Goal: Task Accomplishment & Management: Manage account settings

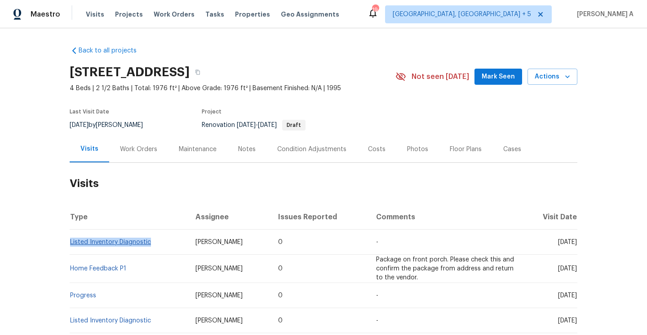
drag, startPoint x: 153, startPoint y: 246, endPoint x: 70, endPoint y: 242, distance: 82.2
click at [70, 242] on td "Listed Inventory Diagnostic" at bounding box center [129, 242] width 119 height 25
copy link "Listed Inventory Diagnostic"
click at [141, 155] on div "Work Orders" at bounding box center [138, 149] width 59 height 26
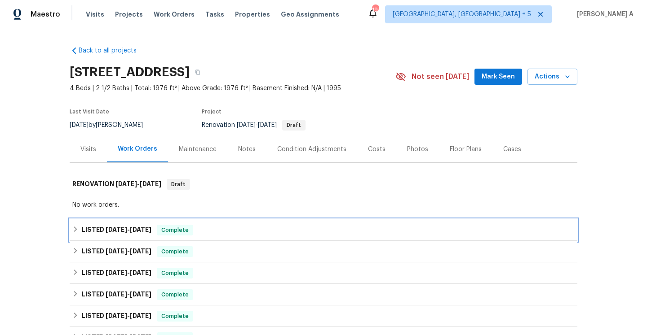
click at [166, 223] on div "LISTED [DATE] - [DATE] Complete" at bounding box center [323, 231] width 507 height 22
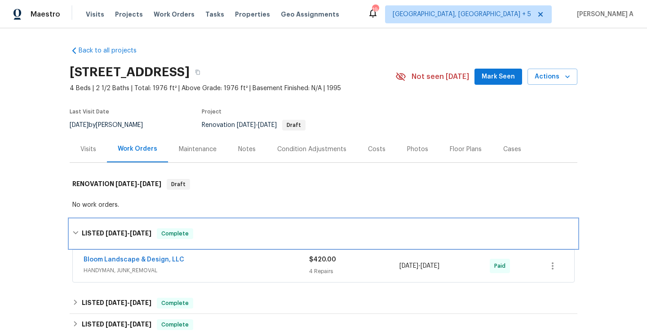
scroll to position [119, 0]
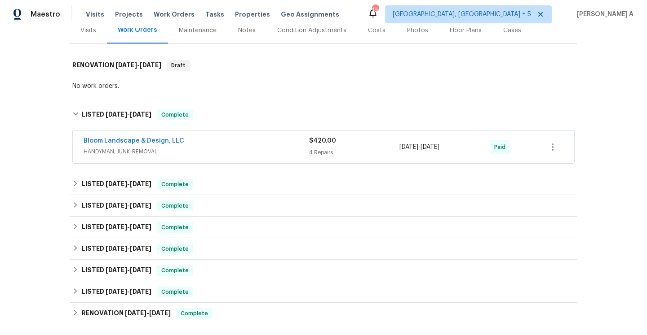
click at [188, 145] on div "Bloom Landscape & Design, LLC" at bounding box center [196, 141] width 225 height 11
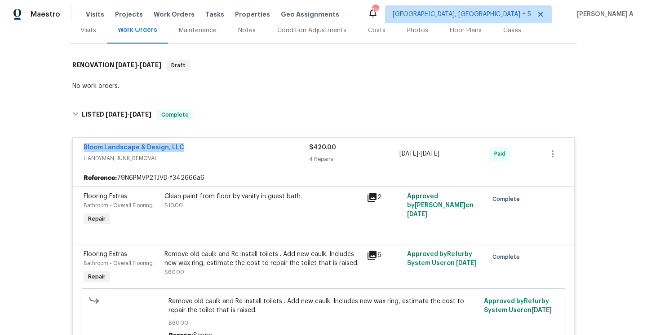
drag, startPoint x: 185, startPoint y: 148, endPoint x: 85, endPoint y: 146, distance: 99.7
click at [85, 146] on div "Bloom Landscape & Design, LLC" at bounding box center [196, 148] width 225 height 11
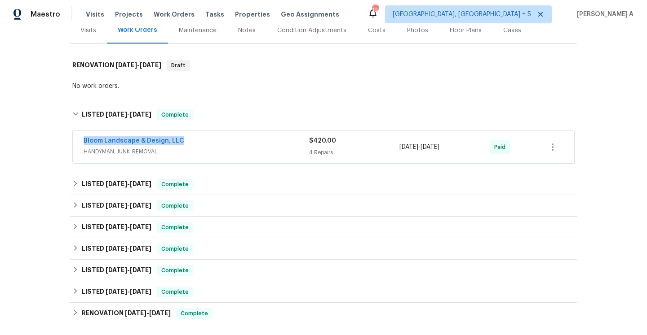
copy link "Bloom Landscape & Design, LLC"
click at [214, 141] on div "Bloom Landscape & Design, LLC" at bounding box center [196, 141] width 225 height 11
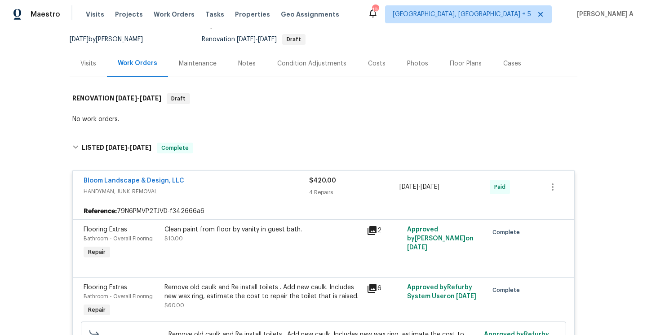
scroll to position [0, 0]
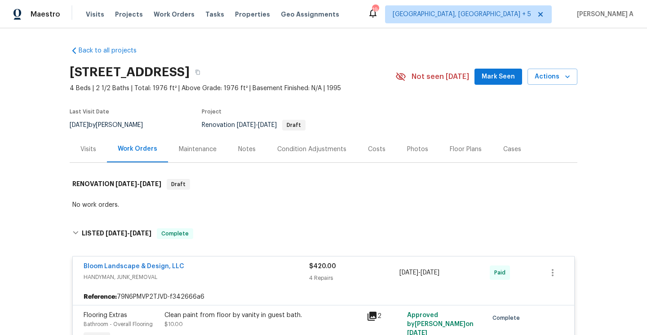
click at [83, 154] on div "Visits" at bounding box center [88, 149] width 37 height 26
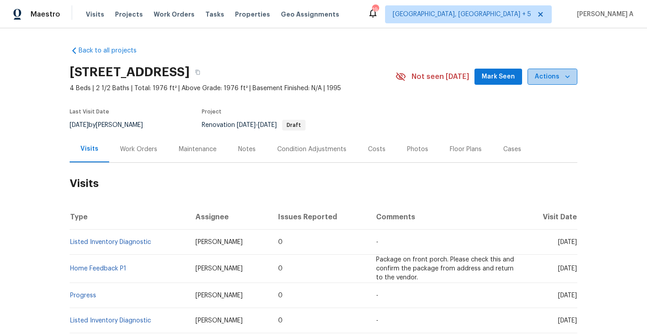
click at [554, 79] on span "Actions" at bounding box center [551, 76] width 35 height 11
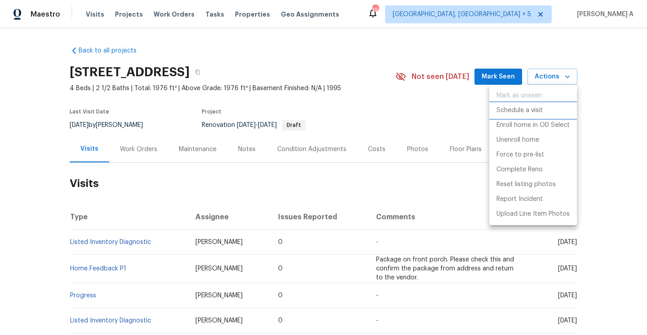
click at [538, 107] on p "Schedule a visit" at bounding box center [519, 110] width 46 height 9
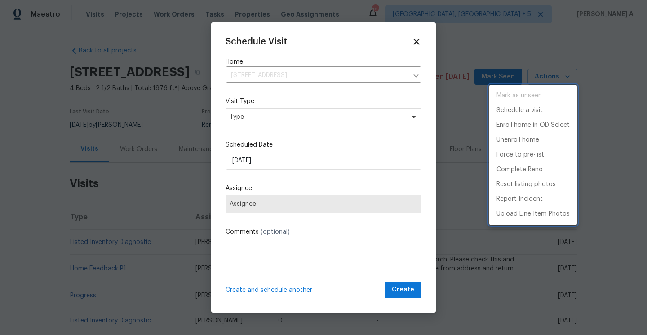
click at [353, 115] on div at bounding box center [323, 167] width 647 height 335
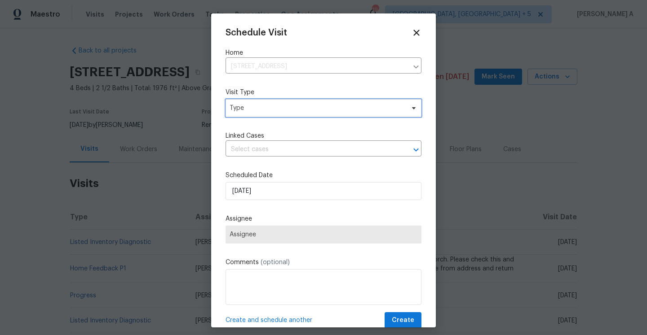
click at [353, 115] on span "Type" at bounding box center [323, 108] width 196 height 18
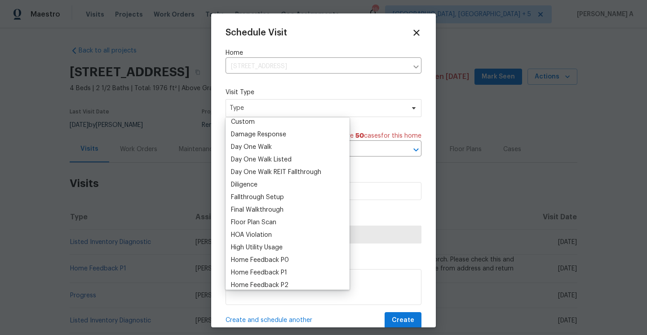
scroll to position [224, 0]
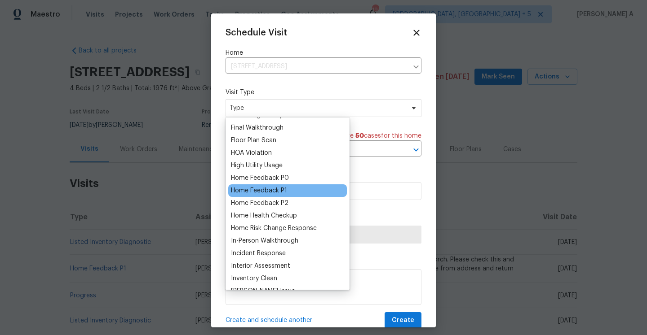
click at [286, 192] on div "Home Feedback P1" at bounding box center [287, 191] width 119 height 13
click at [286, 192] on div "Home Feedback P1" at bounding box center [259, 190] width 56 height 9
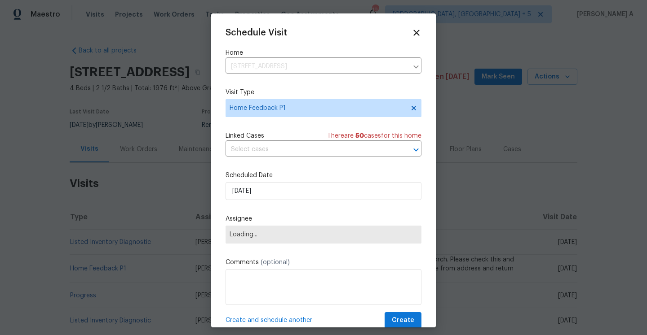
click at [284, 141] on div "Linked Cases There are 50 case s for this home" at bounding box center [323, 136] width 196 height 9
click at [284, 150] on input "text" at bounding box center [310, 150] width 171 height 14
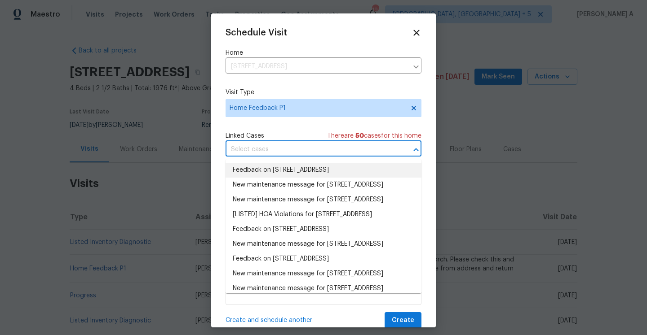
click at [284, 167] on li "Feedback on 104 Deerwalk Ct, Cary, NC 27513" at bounding box center [323, 170] width 196 height 15
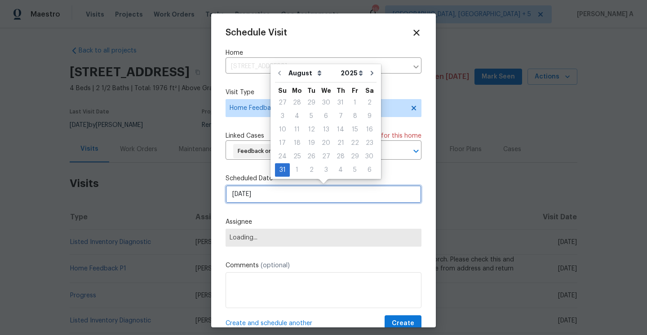
click at [284, 202] on input "8/31/2025" at bounding box center [323, 194] width 196 height 18
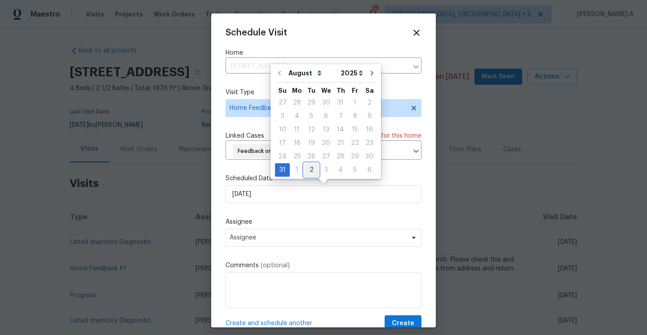
click at [308, 175] on div "2" at bounding box center [311, 170] width 14 height 13
type input "9/2/2025"
select select "8"
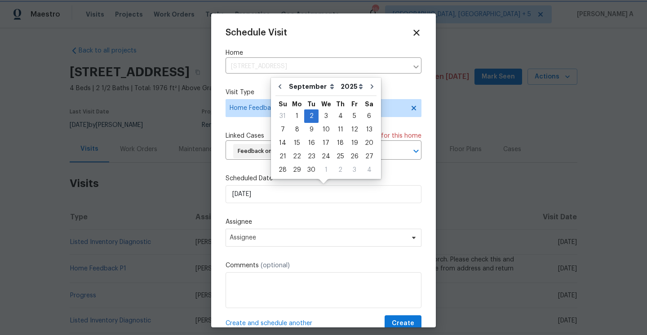
click at [296, 251] on div "Schedule Visit Home 104 Deerwalk Ct, Cary, NC 27513 ​ Visit Type Home Feedback …" at bounding box center [323, 180] width 196 height 304
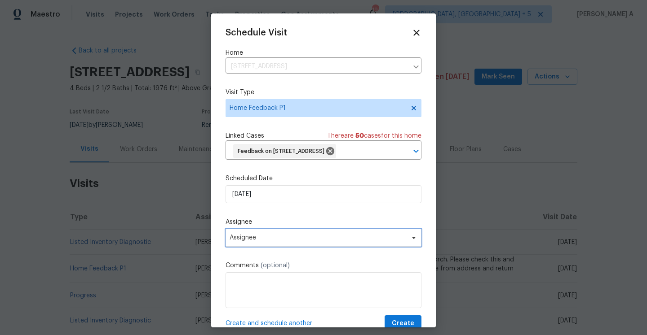
click at [296, 239] on span "Assignee" at bounding box center [317, 237] width 176 height 7
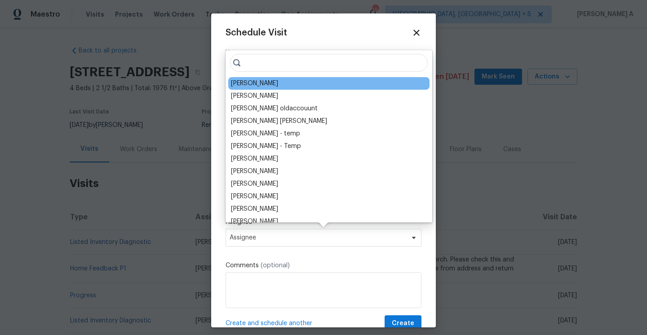
click at [257, 82] on div "Wayne Putnam" at bounding box center [254, 83] width 47 height 9
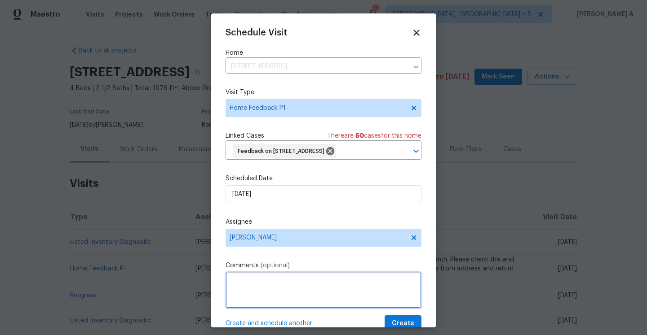
click at [276, 285] on textarea at bounding box center [323, 291] width 196 height 36
paste textarea "Caller reached to report issues with access, keypad battery its low, the keypad…"
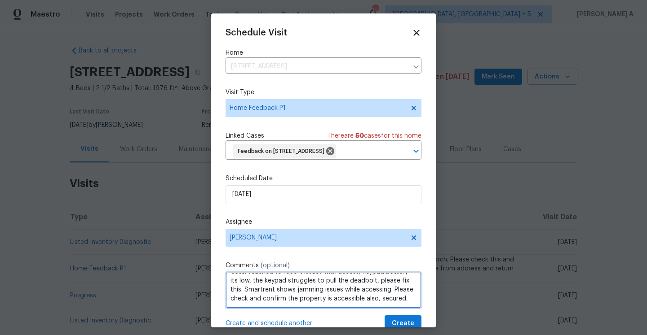
scroll to position [19, 0]
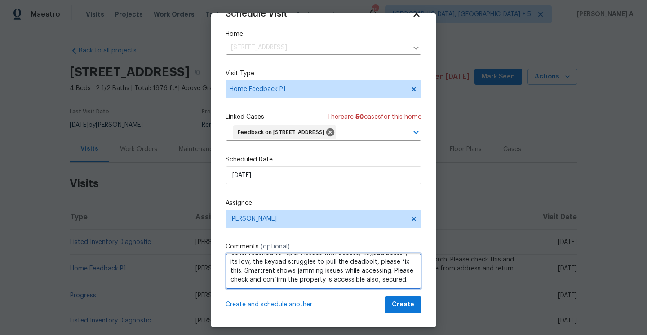
type textarea "Caller reached to report issues with access, keypad battery its low, the keypad…"
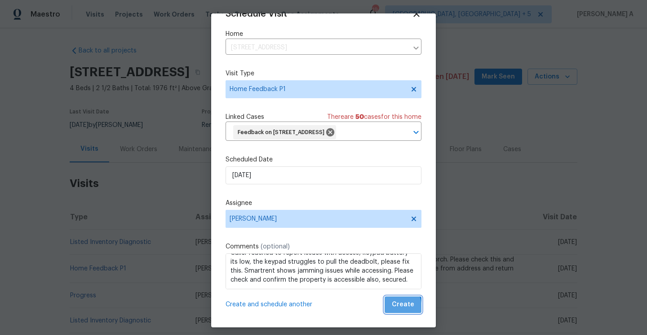
click at [388, 309] on button "Create" at bounding box center [402, 305] width 37 height 17
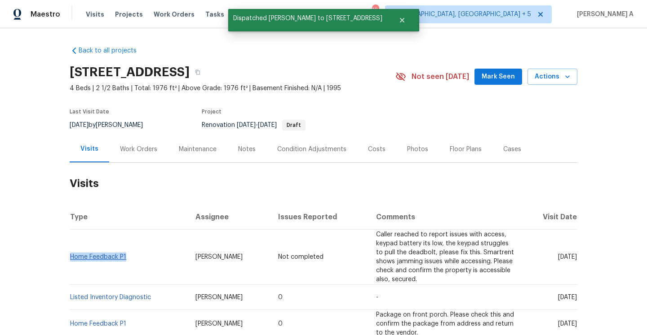
drag, startPoint x: 130, startPoint y: 252, endPoint x: 71, endPoint y: 250, distance: 58.8
click at [71, 250] on td "Home Feedback P1" at bounding box center [129, 257] width 119 height 55
copy link "Home Feedback P1"
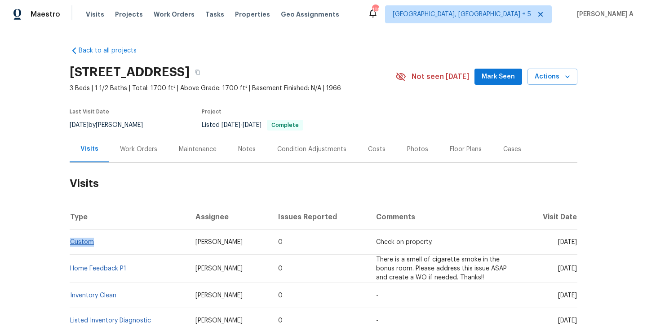
drag, startPoint x: 96, startPoint y: 243, endPoint x: 71, endPoint y: 243, distance: 24.7
click at [71, 243] on td "Custom" at bounding box center [129, 242] width 119 height 25
copy link "Custom"
click at [86, 244] on link "Custom" at bounding box center [82, 242] width 24 height 6
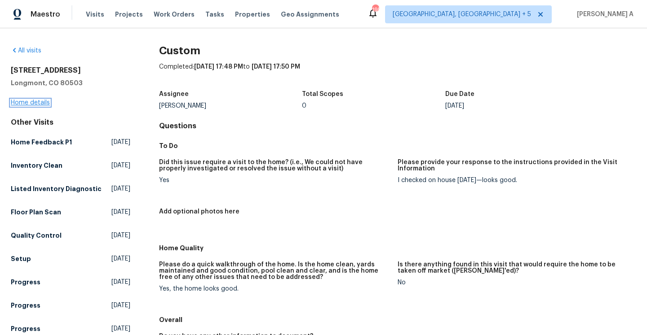
click at [39, 103] on link "Home details" at bounding box center [30, 103] width 39 height 6
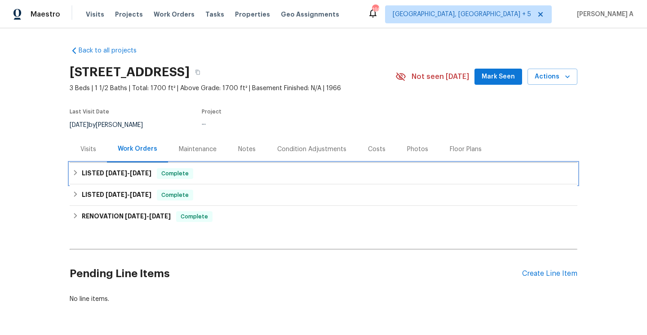
click at [139, 172] on span "8/19/25" at bounding box center [141, 173] width 22 height 6
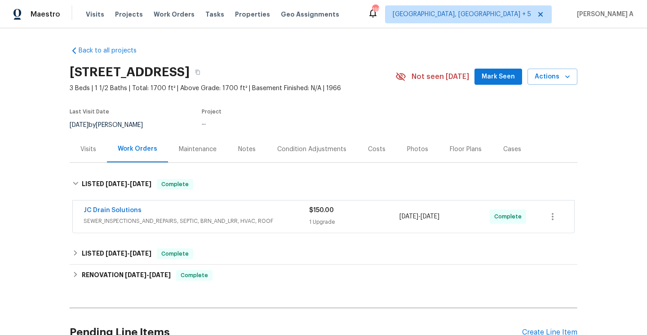
click at [148, 219] on span "SEWER_INSPECTIONS_AND_REPAIRS, SEPTIC, BRN_AND_LRR, HVAC, ROOF" at bounding box center [196, 221] width 225 height 9
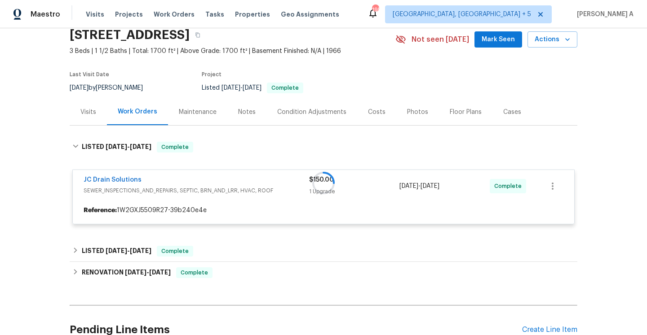
scroll to position [85, 0]
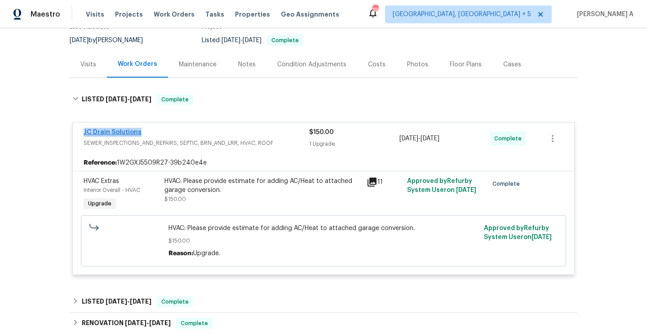
drag, startPoint x: 142, startPoint y: 133, endPoint x: 84, endPoint y: 133, distance: 57.9
click at [84, 133] on div "JC Drain Solutions" at bounding box center [196, 133] width 225 height 11
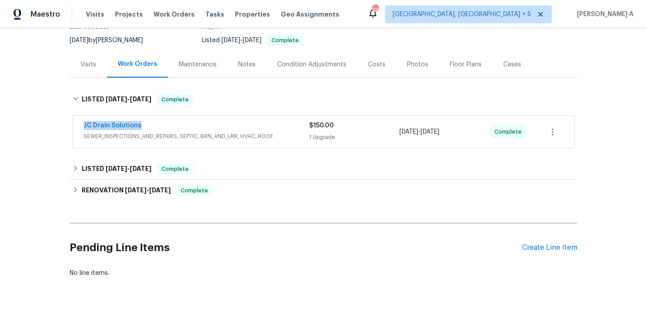
copy link "JC Drain Solutions"
click at [180, 131] on div "JC Drain Solutions" at bounding box center [196, 126] width 225 height 11
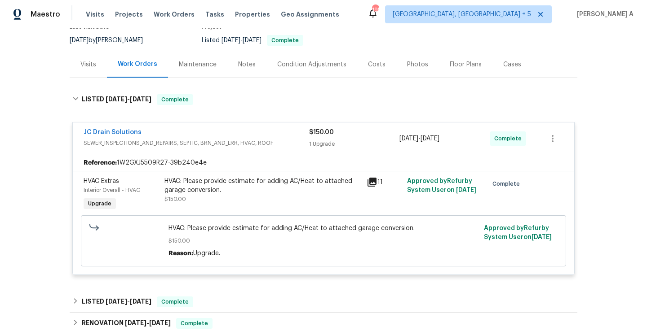
click at [90, 72] on div "Visits" at bounding box center [88, 64] width 37 height 26
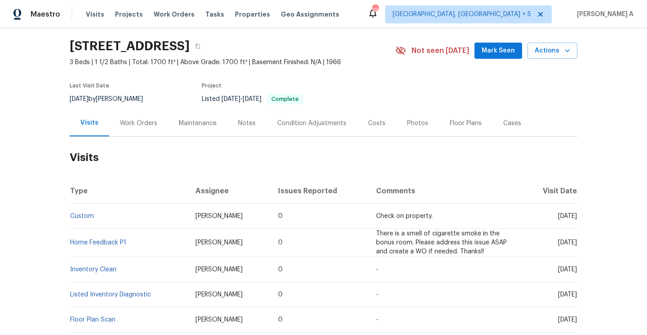
scroll to position [17, 0]
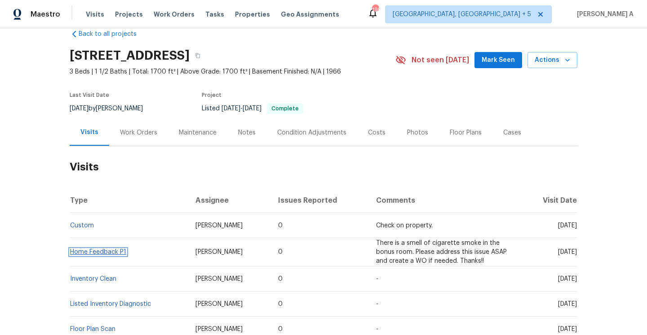
click at [99, 255] on link "Home Feedback P1" at bounding box center [98, 252] width 56 height 6
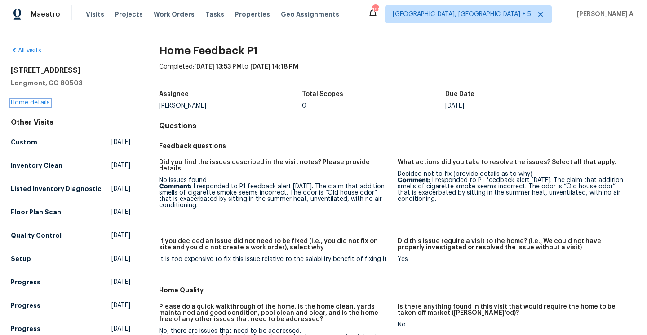
click at [25, 102] on link "Home details" at bounding box center [30, 103] width 39 height 6
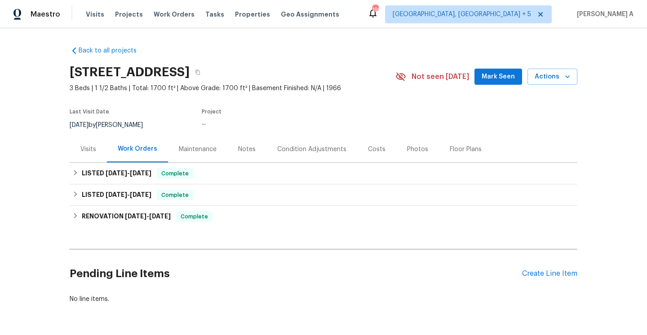
click at [88, 148] on div "Visits" at bounding box center [88, 149] width 16 height 9
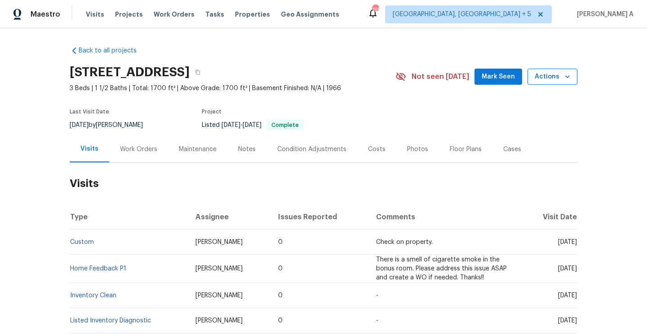
click at [560, 72] on span "Actions" at bounding box center [551, 76] width 35 height 11
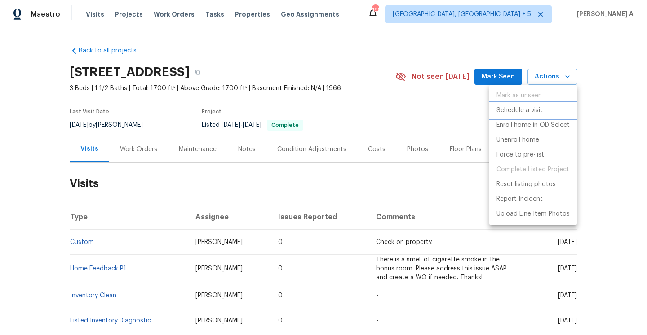
click at [527, 105] on li "Schedule a visit" at bounding box center [533, 110] width 88 height 15
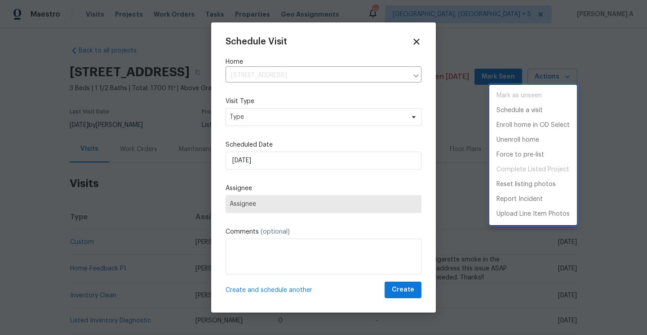
click at [304, 120] on div at bounding box center [323, 167] width 647 height 335
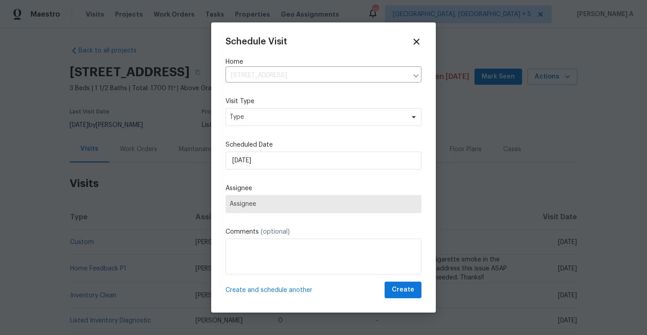
click at [304, 120] on div "Schedule Visit Home 12682 Anhawa Ave, Longmont, CO 80503 ​ Visit Type Type Sche…" at bounding box center [323, 168] width 196 height 262
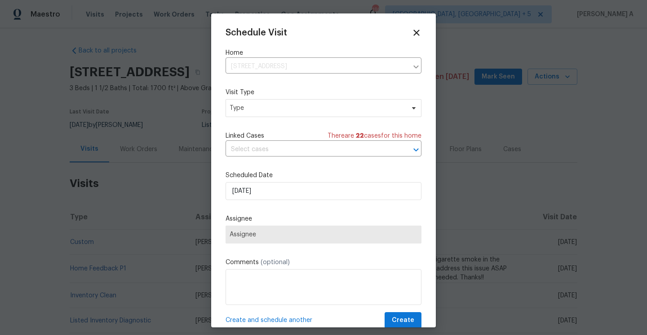
click at [285, 119] on div "Schedule Visit Home 12682 Anhawa Ave, Longmont, CO 80503 ​ Visit Type Type Link…" at bounding box center [323, 178] width 196 height 301
click at [279, 110] on span "Type" at bounding box center [316, 108] width 175 height 9
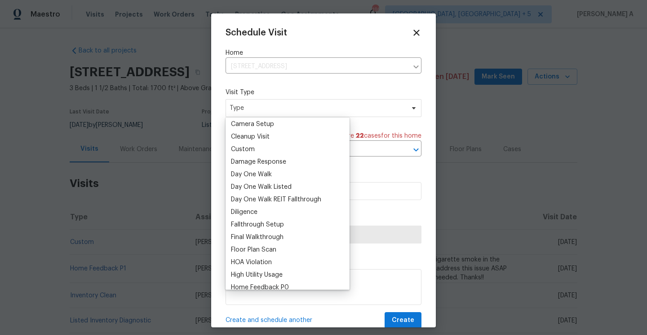
scroll to position [179, 0]
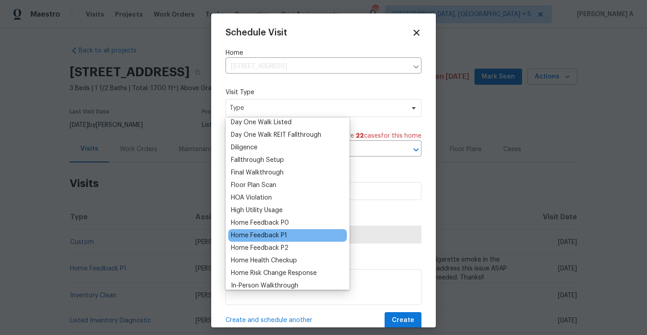
click at [282, 229] on div "Home Feedback P1" at bounding box center [287, 235] width 119 height 13
click at [282, 230] on div "Home Feedback P1" at bounding box center [287, 235] width 119 height 13
click at [281, 234] on div "Home Feedback P1" at bounding box center [259, 235] width 56 height 9
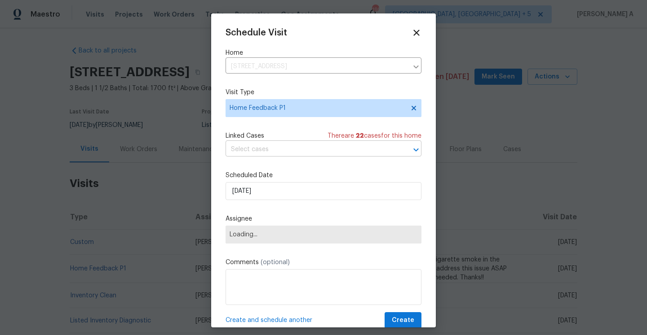
click at [279, 157] on input "text" at bounding box center [310, 150] width 171 height 14
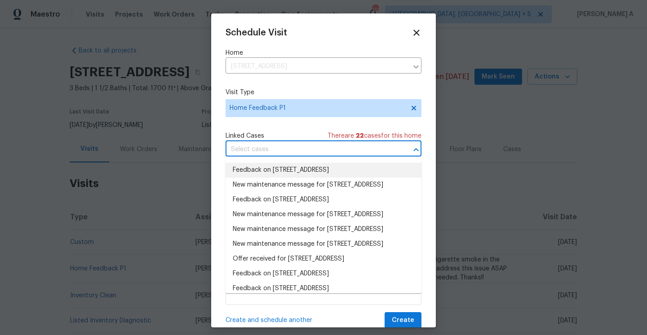
click at [279, 169] on li "Feedback on 12682 Anhawa Ave, Longmont, CO 80503" at bounding box center [323, 170] width 196 height 15
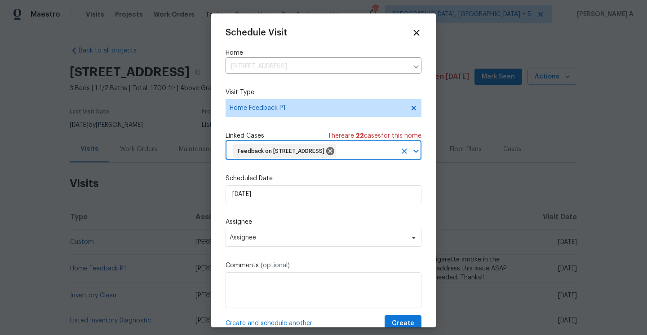
click at [279, 198] on div "Scheduled Date 8/31/2025" at bounding box center [323, 188] width 196 height 29
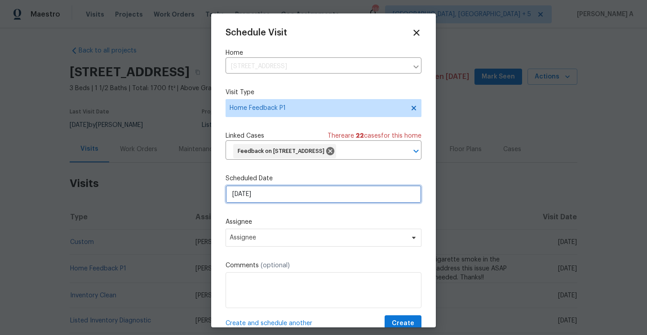
click at [281, 203] on input "8/31/2025" at bounding box center [323, 194] width 196 height 18
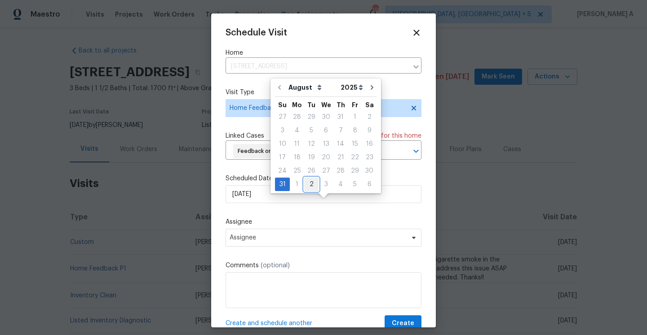
click at [309, 188] on div "2" at bounding box center [311, 184] width 14 height 13
type input "9/2/2025"
select select "8"
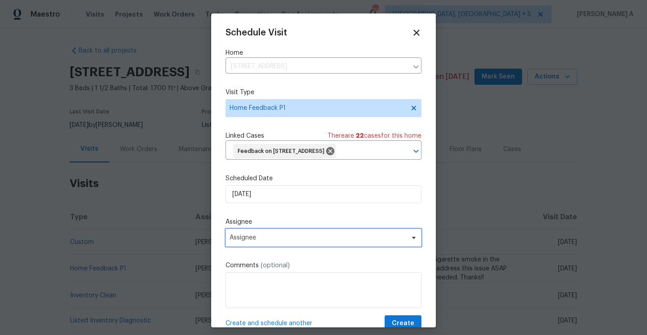
click at [299, 244] on span "Assignee" at bounding box center [323, 238] width 196 height 18
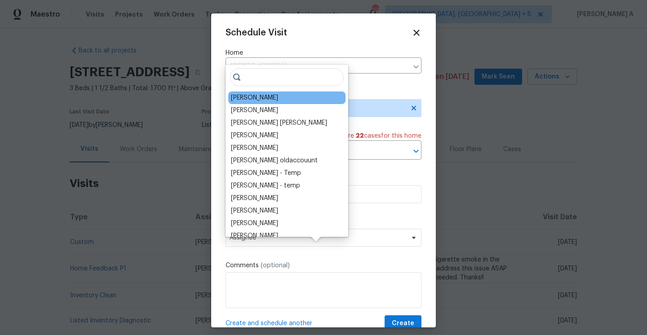
click at [252, 97] on div "John Gonzalez" at bounding box center [254, 97] width 47 height 9
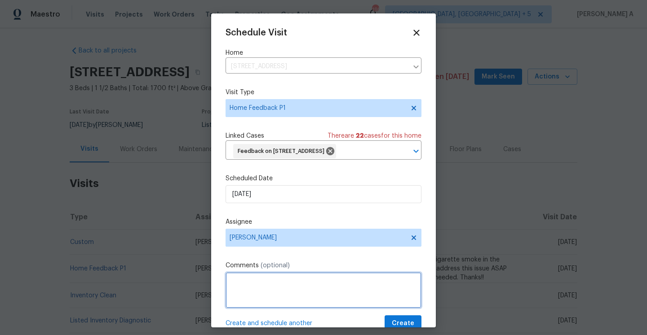
click at [305, 308] on textarea at bounding box center [323, 291] width 196 height 36
paste textarea "Strong smell of water damage or mold in bonus space."
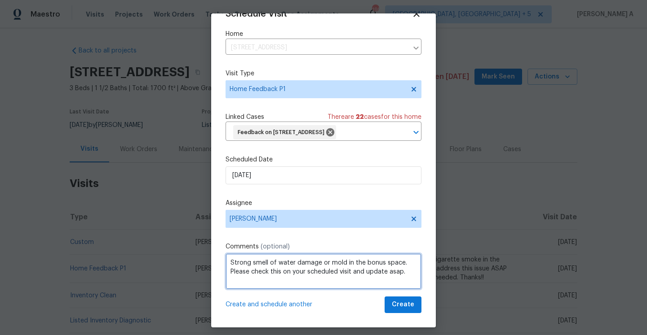
scroll to position [6, 0]
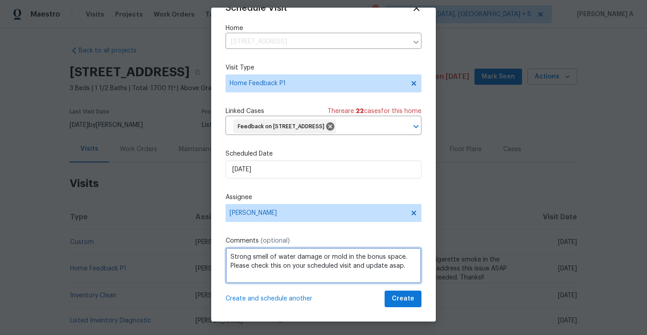
type textarea "Strong smell of water damage or mold in the bonus space. Please check this on y…"
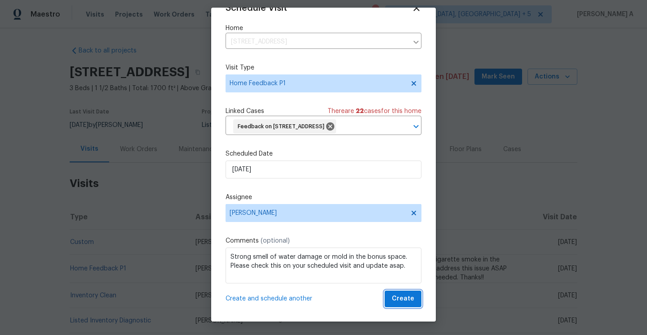
click at [412, 300] on span "Create" at bounding box center [402, 299] width 22 height 11
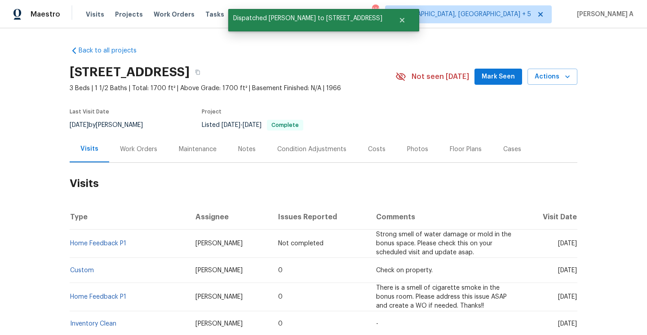
scroll to position [0, 0]
drag, startPoint x: 132, startPoint y: 246, endPoint x: 70, endPoint y: 245, distance: 62.0
click at [70, 245] on td "Home Feedback P1" at bounding box center [129, 244] width 119 height 28
copy link "Home Feedback P1"
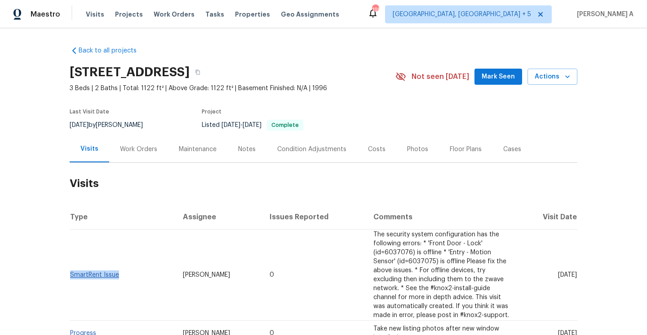
drag, startPoint x: 126, startPoint y: 276, endPoint x: 72, endPoint y: 274, distance: 53.9
click at [72, 274] on td "SmartRent Issue" at bounding box center [123, 275] width 106 height 91
copy link "SmartRent Issue"
click at [122, 159] on div "Work Orders" at bounding box center [138, 149] width 59 height 26
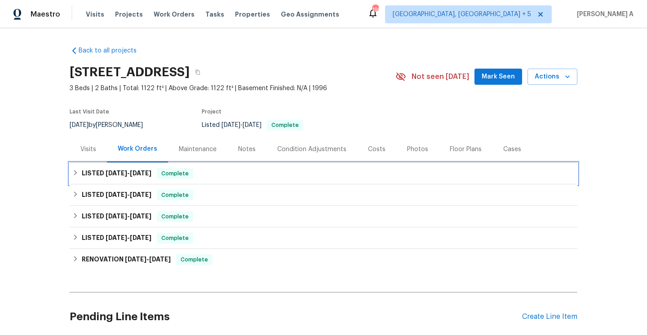
click at [136, 176] on span "8/18/25" at bounding box center [141, 173] width 22 height 6
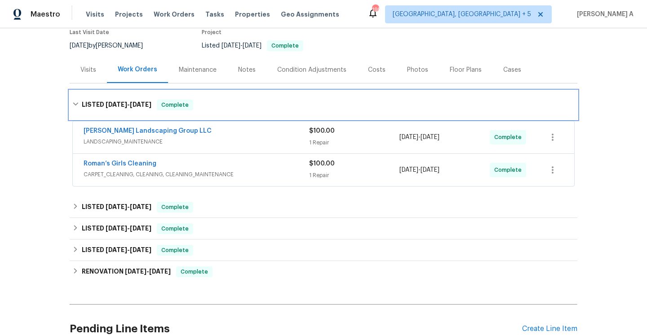
scroll to position [86, 0]
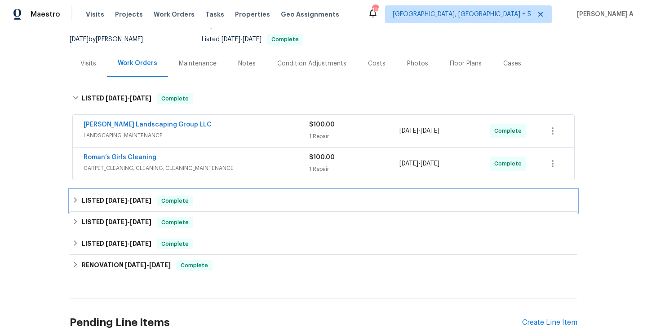
click at [170, 204] on span "Complete" at bounding box center [175, 201] width 35 height 9
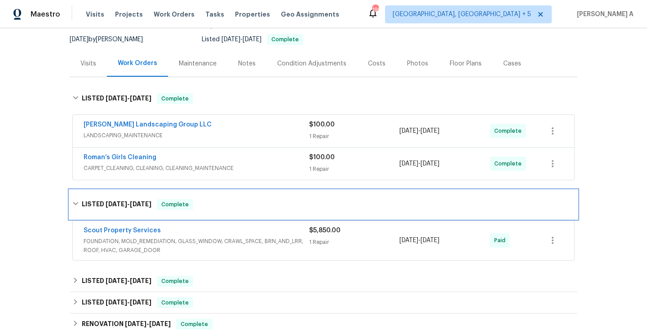
click at [170, 204] on span "Complete" at bounding box center [175, 204] width 35 height 9
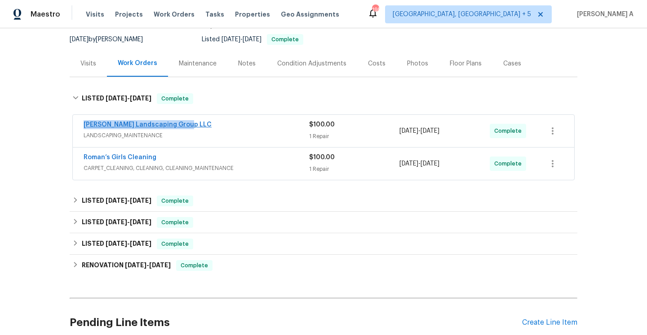
drag, startPoint x: 189, startPoint y: 124, endPoint x: 84, endPoint y: 123, distance: 105.1
click at [84, 123] on div "Sandoval Landscaping Group LLC" at bounding box center [196, 125] width 225 height 11
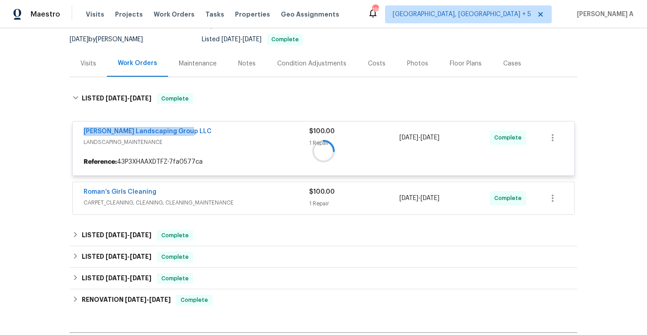
copy link "Sandoval Landscaping Group LLC"
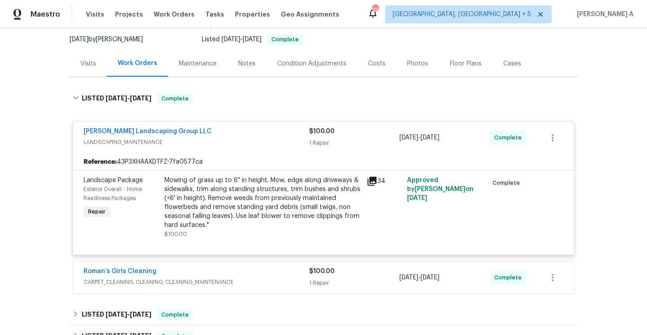
click at [86, 62] on div "Visits" at bounding box center [88, 63] width 16 height 9
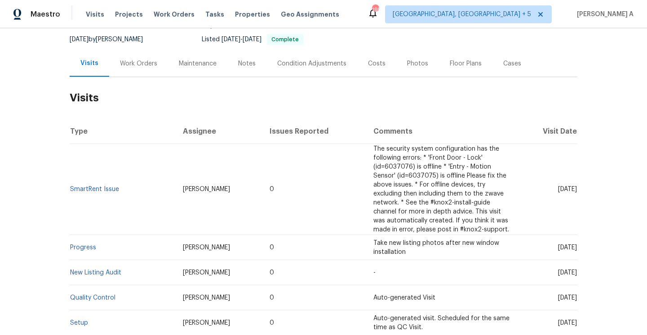
click at [112, 56] on div "Work Orders" at bounding box center [138, 63] width 59 height 26
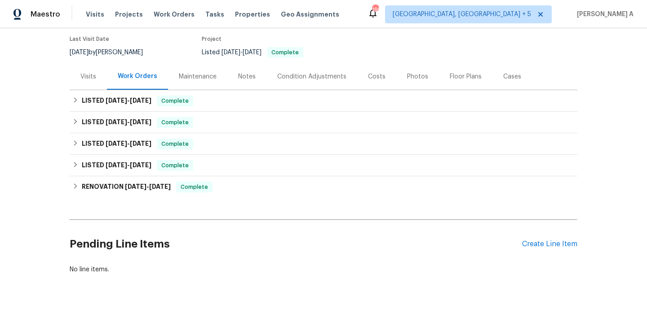
scroll to position [73, 0]
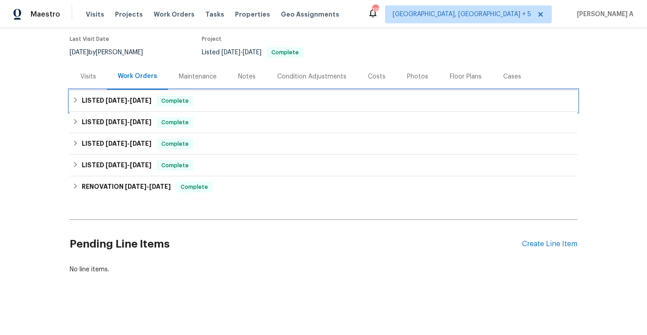
click at [149, 101] on span "8/18/25" at bounding box center [141, 100] width 22 height 6
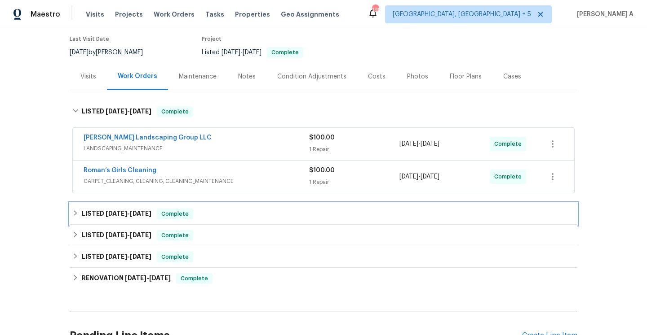
click at [208, 215] on div "LISTED 7/8/25 - 8/11/25 Complete" at bounding box center [323, 214] width 502 height 11
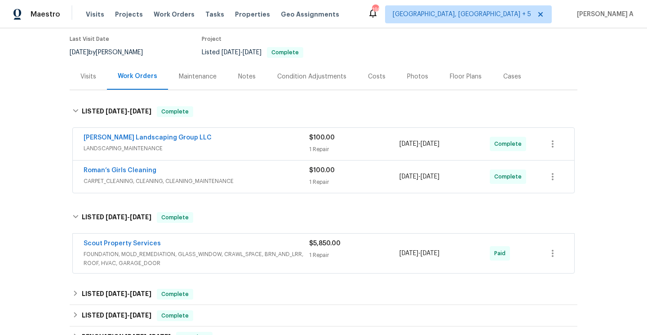
click at [227, 247] on div "Scout Property Services" at bounding box center [196, 244] width 225 height 11
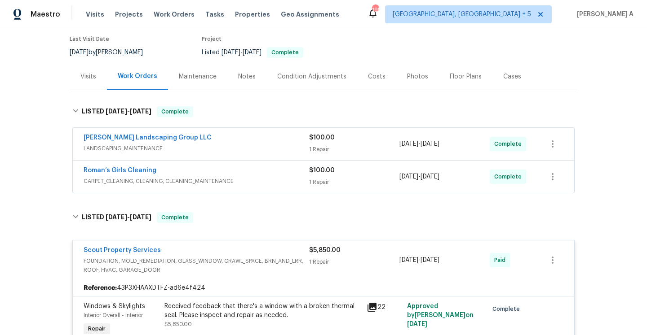
click at [226, 247] on div "Scout Property Services" at bounding box center [196, 251] width 225 height 11
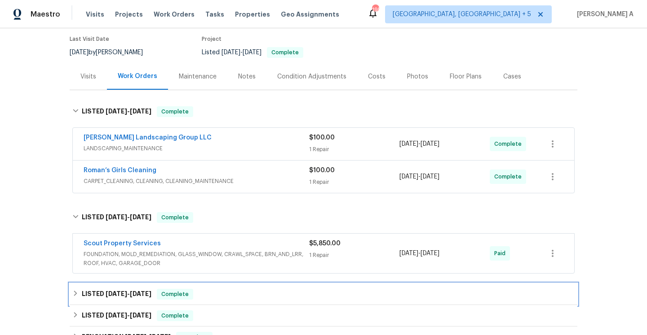
click at [242, 302] on div "LISTED 6/14/25 - 6/24/25 Complete" at bounding box center [323, 295] width 507 height 22
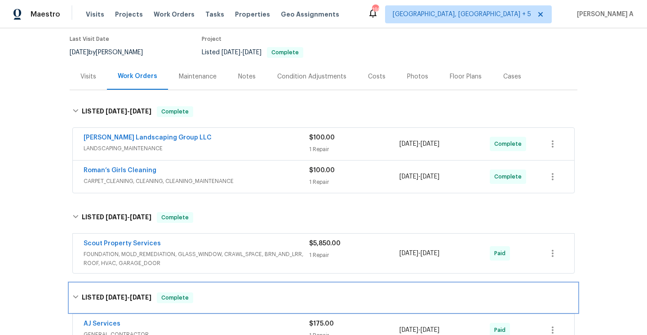
scroll to position [200, 0]
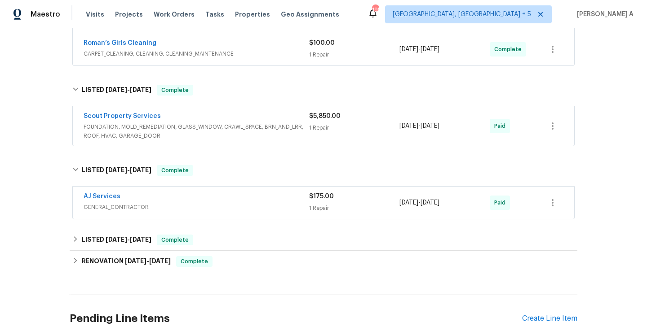
click at [208, 203] on span "GENERAL_CONTRACTOR" at bounding box center [196, 207] width 225 height 9
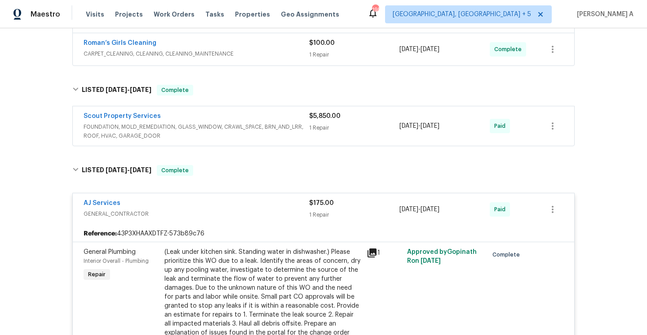
click at [208, 203] on div "AJ Services" at bounding box center [196, 204] width 225 height 11
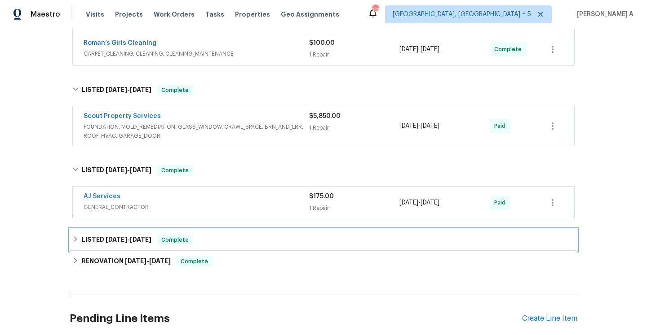
click at [211, 241] on div "LISTED 6/7/25 - 6/9/25 Complete" at bounding box center [323, 240] width 502 height 11
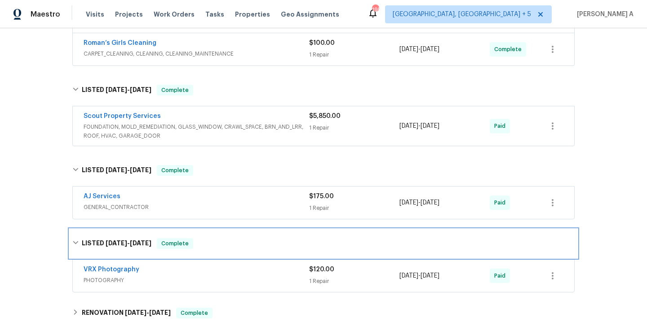
click at [216, 251] on div "LISTED 6/7/25 - 6/9/25 Complete" at bounding box center [323, 243] width 507 height 29
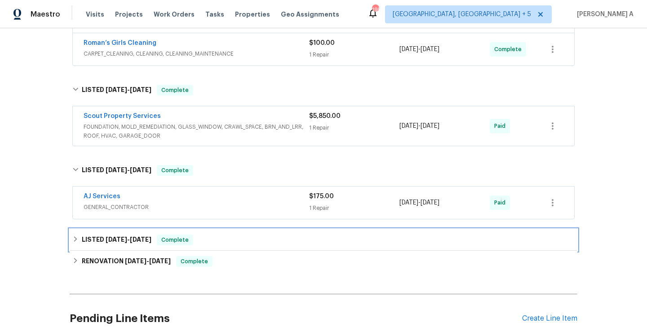
scroll to position [151, 0]
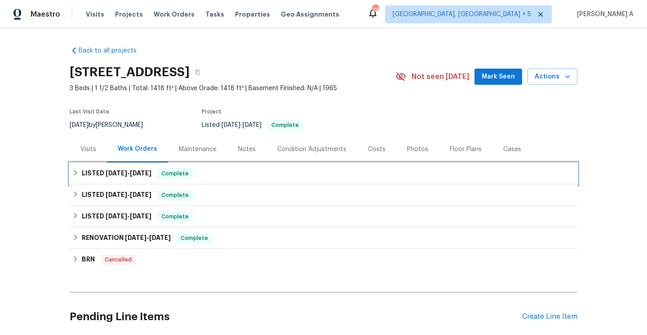
click at [188, 171] on span "Complete" at bounding box center [175, 173] width 35 height 9
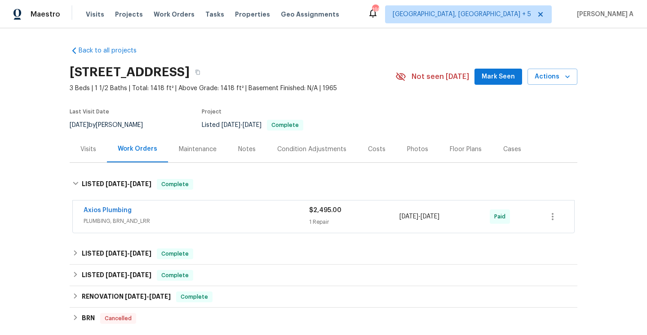
click at [208, 206] on div "Axios Plumbing PLUMBING, BRN_AND_LRR $2,495.00 1 Repair 8/10/2025 - 8/14/2025 P…" at bounding box center [323, 217] width 501 height 32
click at [210, 209] on div "Axios Plumbing" at bounding box center [196, 211] width 225 height 11
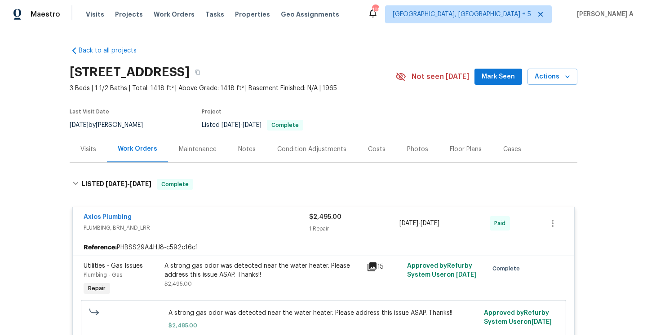
click at [210, 209] on div "Axios Plumbing PLUMBING, BRN_AND_LRR $2,495.00 1 Repair 8/10/2025 - 8/14/2025 P…" at bounding box center [323, 223] width 501 height 32
click at [88, 157] on div "Visits" at bounding box center [88, 149] width 37 height 26
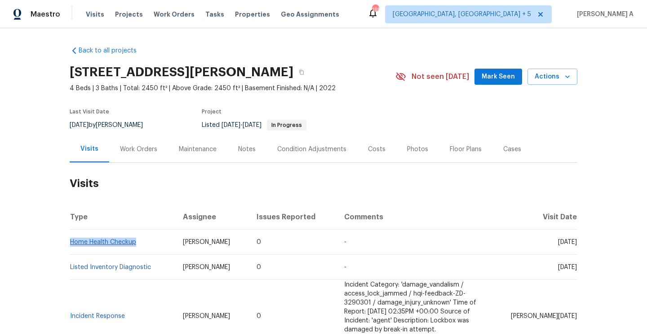
drag, startPoint x: 139, startPoint y: 244, endPoint x: 72, endPoint y: 242, distance: 66.9
click at [72, 242] on td "Home Health Checkup" at bounding box center [123, 242] width 106 height 25
copy link "Home Health Checkup"
click at [123, 145] on div "Work Orders" at bounding box center [138, 149] width 37 height 9
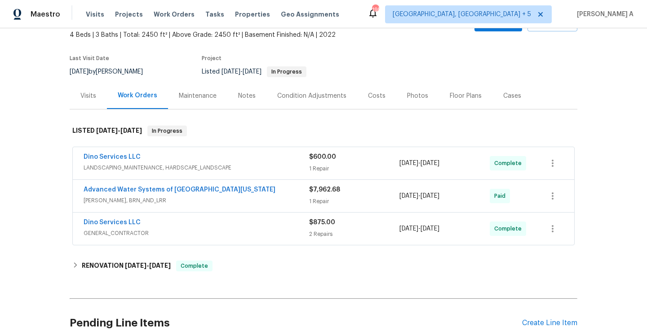
scroll to position [126, 0]
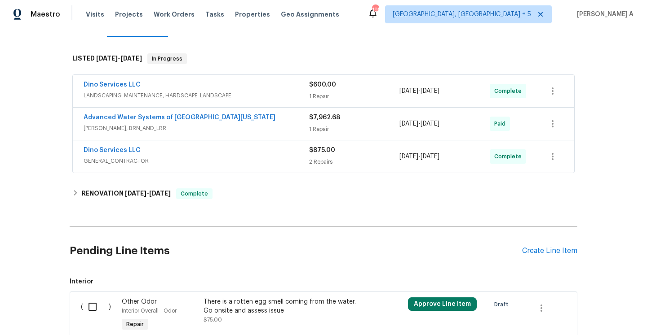
click at [152, 164] on span "GENERAL_CONTRACTOR" at bounding box center [196, 161] width 225 height 9
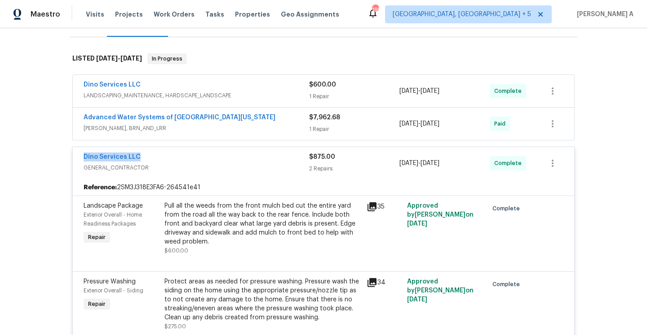
drag, startPoint x: 143, startPoint y: 159, endPoint x: 81, endPoint y: 159, distance: 61.5
click at [81, 159] on div "Dino Services LLC GENERAL_CONTRACTOR $875.00 2 Repairs [DATE] - [DATE] Complete" at bounding box center [323, 163] width 501 height 32
copy link "Dino Services LLC"
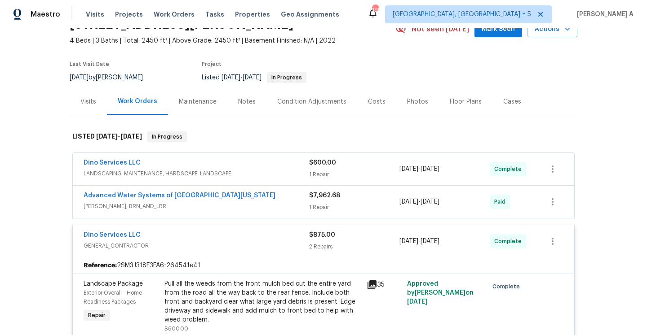
click at [96, 102] on div "Visits" at bounding box center [88, 101] width 37 height 26
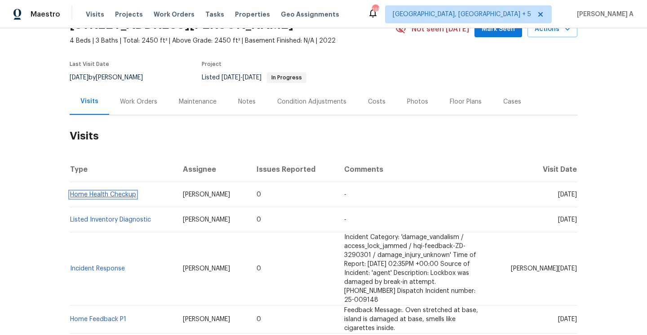
click at [135, 192] on link "Home Health Checkup" at bounding box center [103, 195] width 66 height 6
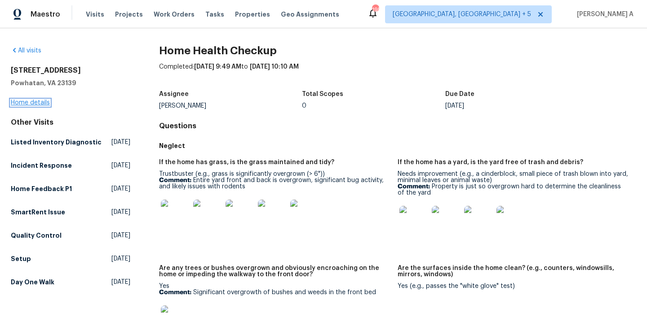
click at [43, 106] on link "Home details" at bounding box center [30, 103] width 39 height 6
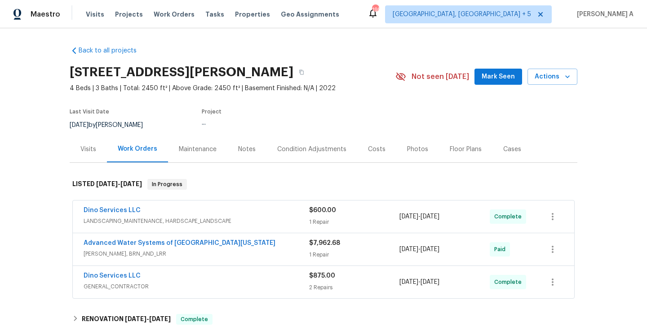
click at [100, 161] on div "Visits" at bounding box center [88, 149] width 37 height 26
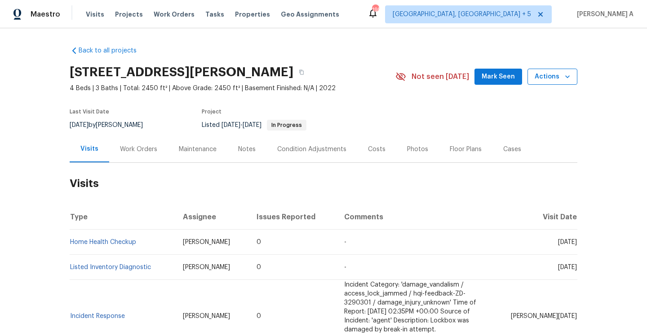
click at [563, 75] on icon "button" at bounding box center [567, 76] width 9 height 9
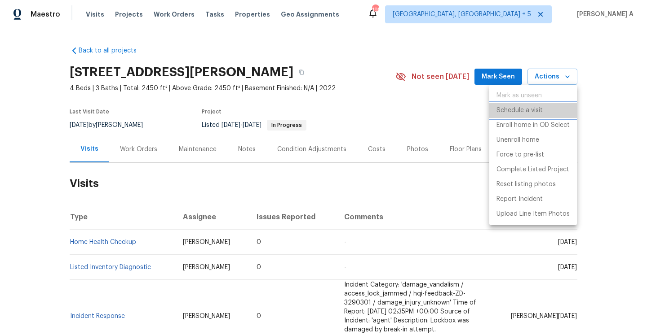
click at [540, 106] on p "Schedule a visit" at bounding box center [519, 110] width 46 height 9
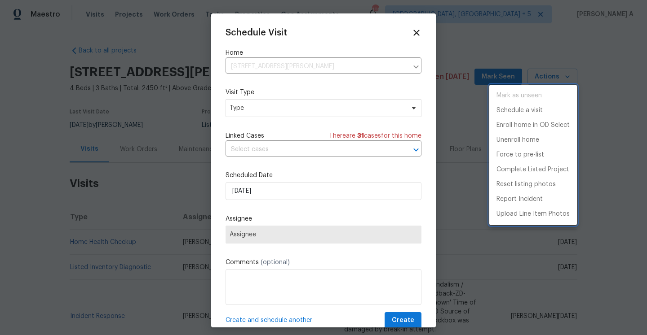
click at [255, 114] on div at bounding box center [323, 167] width 647 height 335
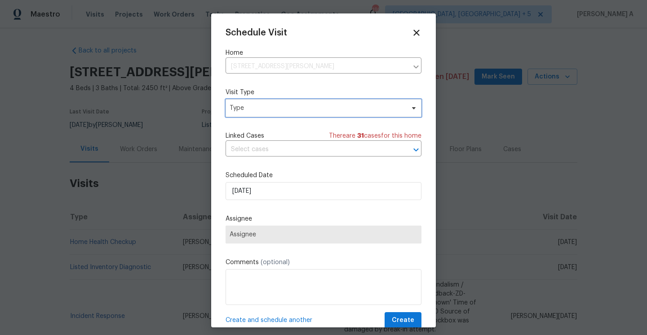
click at [255, 114] on span "Type" at bounding box center [323, 108] width 196 height 18
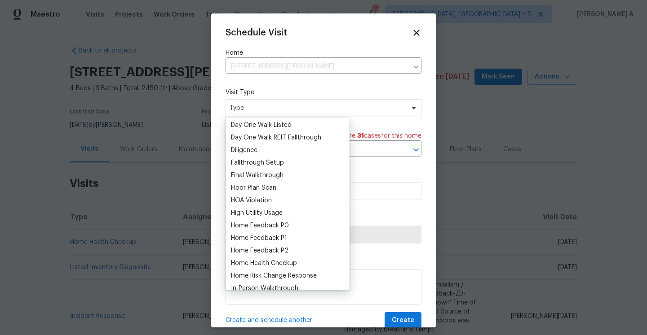
scroll to position [179, 0]
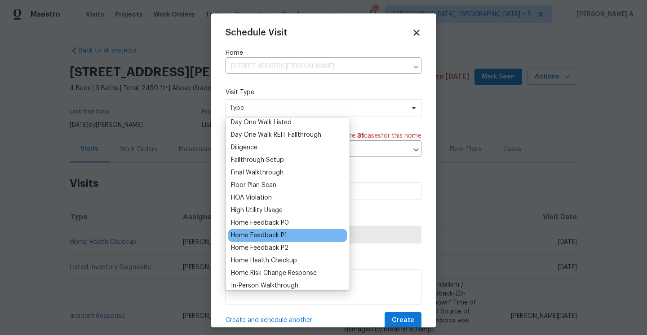
click at [280, 236] on div "Home Feedback P1" at bounding box center [259, 235] width 56 height 9
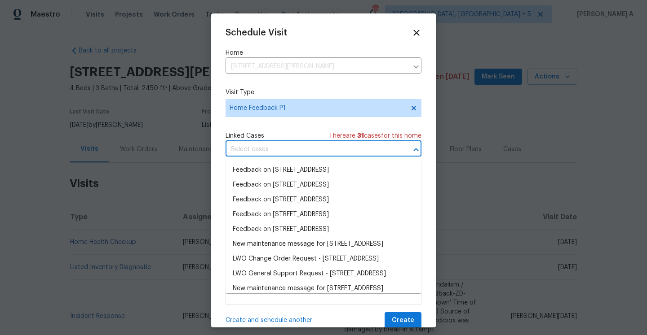
click at [272, 157] on input "text" at bounding box center [310, 150] width 171 height 14
click at [274, 165] on li "Feedback on 2311 Branchway Creek Dr, Powhatan, VA 23139" at bounding box center [323, 170] width 196 height 15
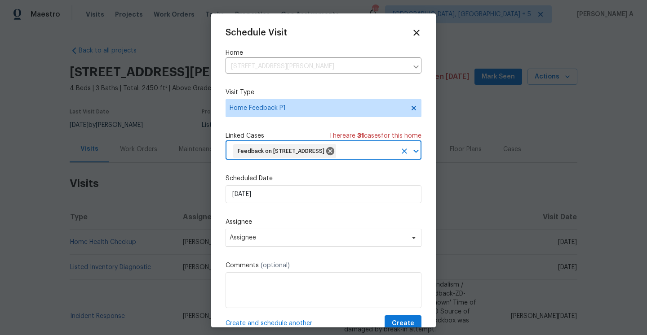
click at [337, 158] on input "text" at bounding box center [366, 152] width 59 height 14
click at [264, 203] on input "8/31/2025" at bounding box center [323, 194] width 196 height 18
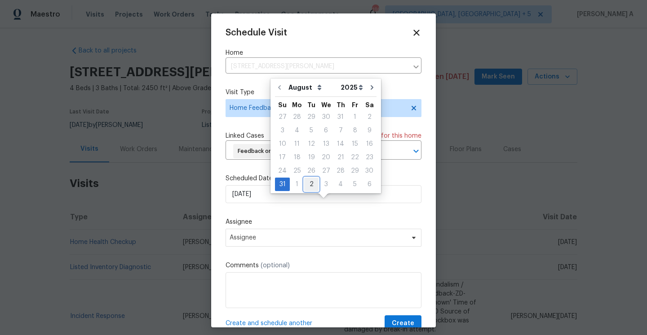
click at [304, 184] on div "2" at bounding box center [311, 184] width 14 height 13
type input "9/2/2025"
select select "8"
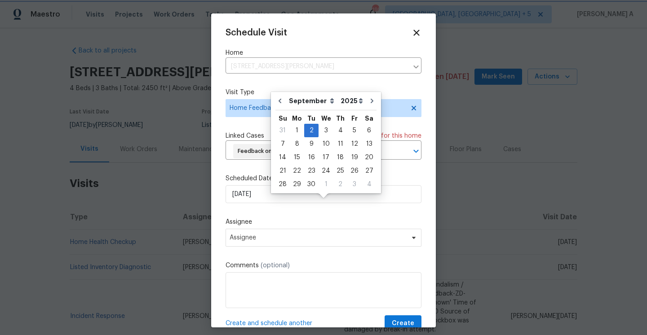
click at [290, 230] on div "Schedule Visit Home 2311 Branchway Creek Dr, Powhatan, VA 23139 ​ Visit Type Ho…" at bounding box center [323, 180] width 196 height 304
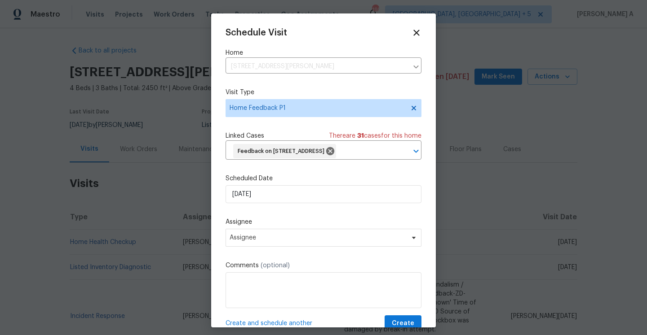
click at [290, 227] on label "Assignee" at bounding box center [323, 222] width 196 height 9
click at [290, 246] on span "Assignee" at bounding box center [323, 238] width 196 height 18
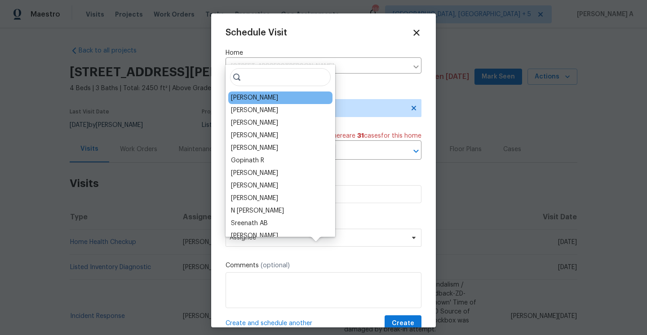
click at [249, 98] on div "Christopher Neilson" at bounding box center [254, 97] width 47 height 9
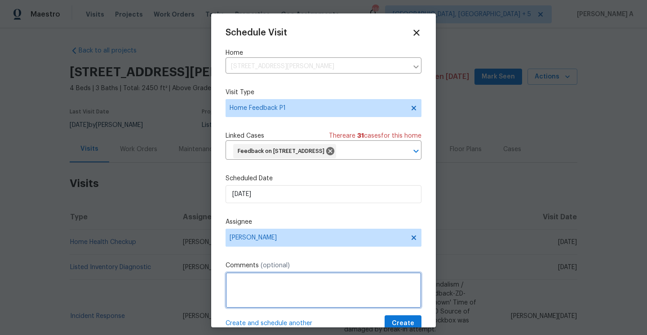
click at [264, 306] on textarea at bounding box center [323, 291] width 196 height 36
paste textarea "potential buyer stated there is extra lock on the property"
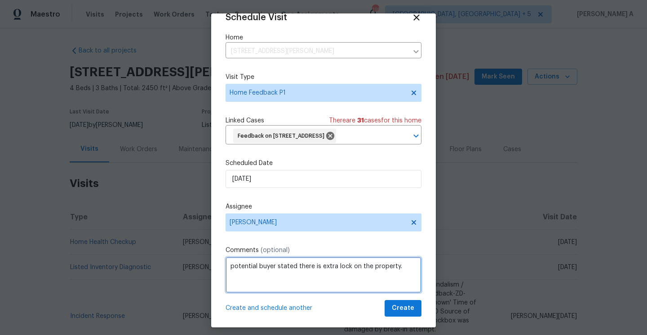
scroll to position [33, 0]
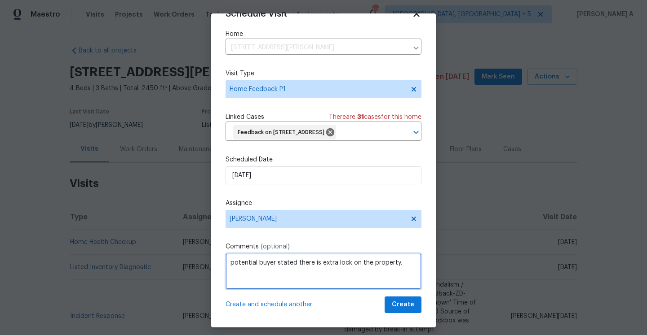
click at [0, 0] on qb-div "Correct the article The potential" at bounding box center [0, 0] width 0 height 0
click at [332, 273] on textarea "The potential buyer stated there is an extra lock on the property." at bounding box center [323, 272] width 196 height 36
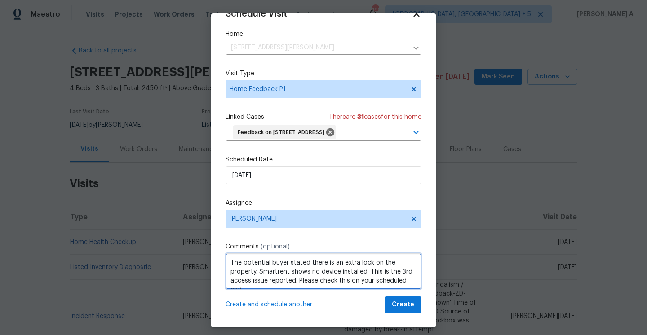
scroll to position [4, 0]
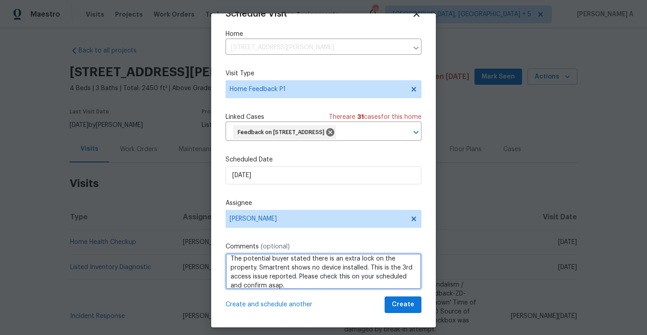
click at [297, 275] on textarea "The potential buyer stated there is an extra lock on the property. Smartrent sh…" at bounding box center [323, 272] width 196 height 36
click at [0, 0] on span "Correct the article" at bounding box center [0, 0] width 0 height 0
type textarea "The potential buyer stated there is an extra lock on the property. Smartrent sh…"
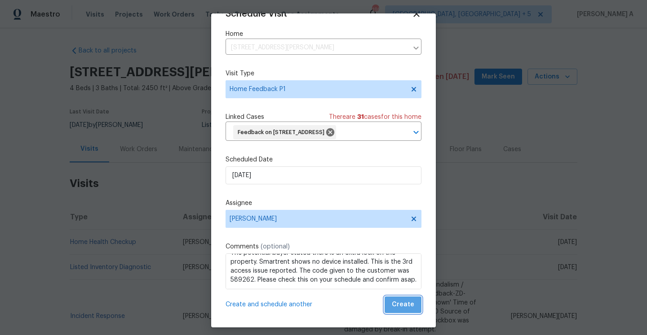
click at [409, 310] on span "Create" at bounding box center [402, 304] width 22 height 11
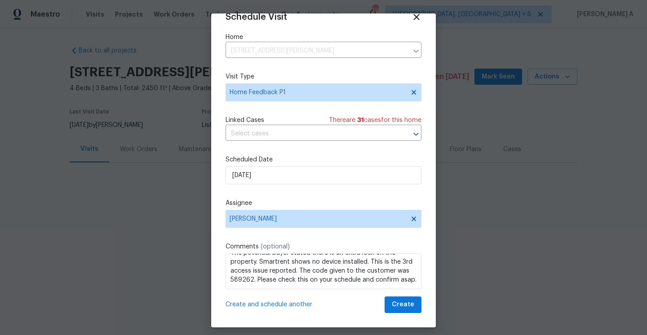
scroll to position [16, 0]
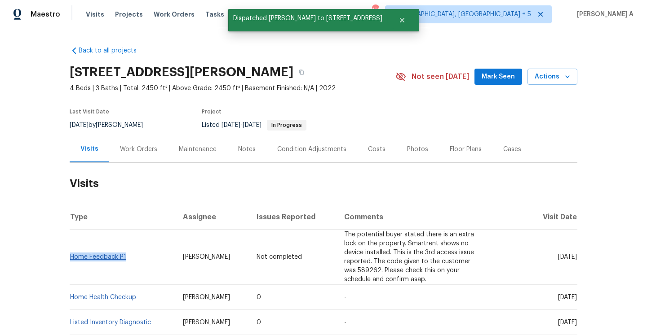
drag, startPoint x: 128, startPoint y: 256, endPoint x: 71, endPoint y: 260, distance: 57.2
click at [71, 260] on td "Home Feedback P1" at bounding box center [123, 257] width 106 height 55
copy link "Home Feedback P1"
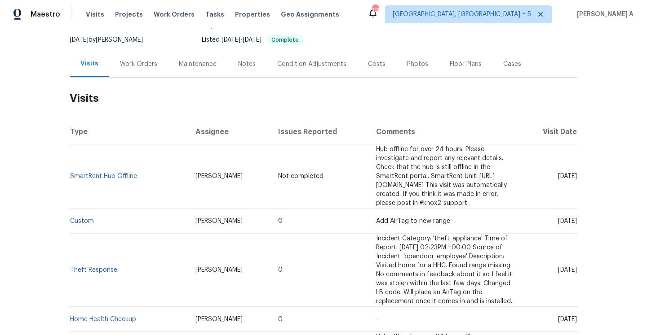
scroll to position [101, 0]
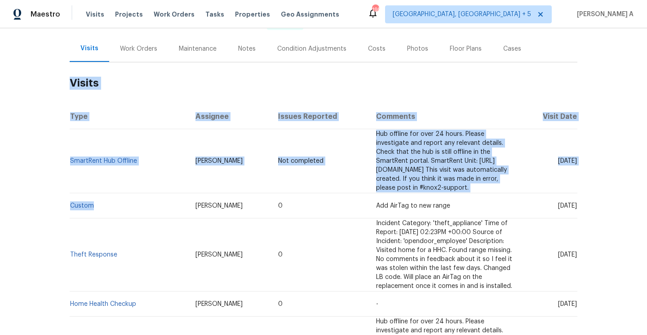
drag, startPoint x: 101, startPoint y: 200, endPoint x: 69, endPoint y: 197, distance: 32.0
click at [69, 197] on div "Back to all projects [STREET_ADDRESS] 3 Beds | 1 1/2 Baths | Total: 1653 ft² | …" at bounding box center [323, 181] width 647 height 307
click at [123, 194] on td "Custom" at bounding box center [129, 206] width 119 height 25
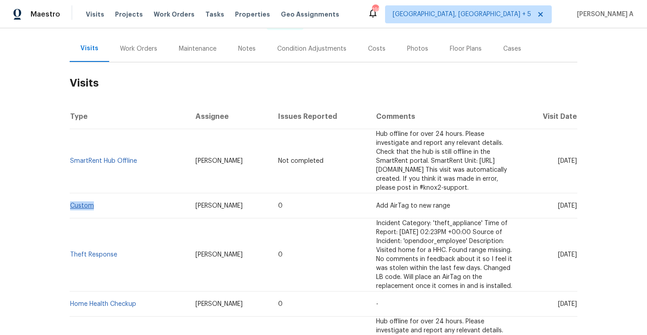
drag, startPoint x: 101, startPoint y: 196, endPoint x: 70, endPoint y: 197, distance: 31.0
click at [70, 197] on td "Custom" at bounding box center [129, 206] width 119 height 25
copy link "Custom"
drag, startPoint x: 176, startPoint y: 198, endPoint x: 216, endPoint y: 198, distance: 39.1
click at [216, 198] on td "[PERSON_NAME]" at bounding box center [229, 206] width 83 height 25
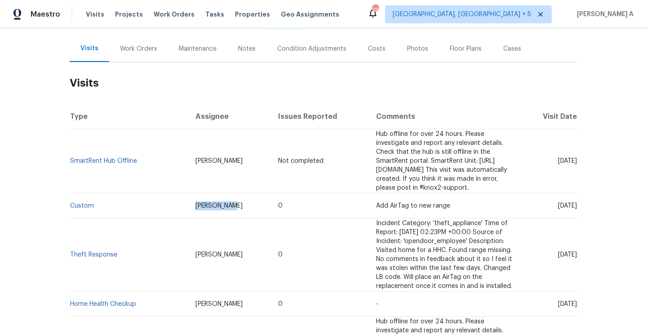
copy span "[PERSON_NAME]"
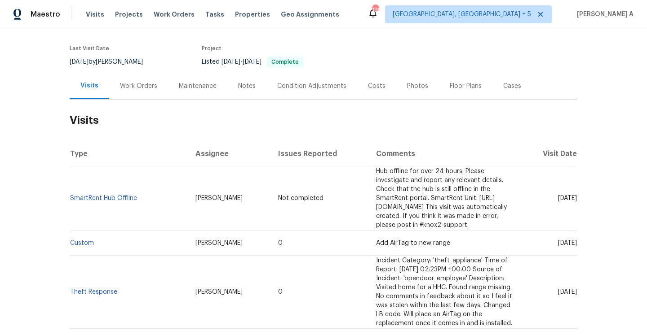
click at [128, 93] on div "Work Orders" at bounding box center [138, 86] width 59 height 26
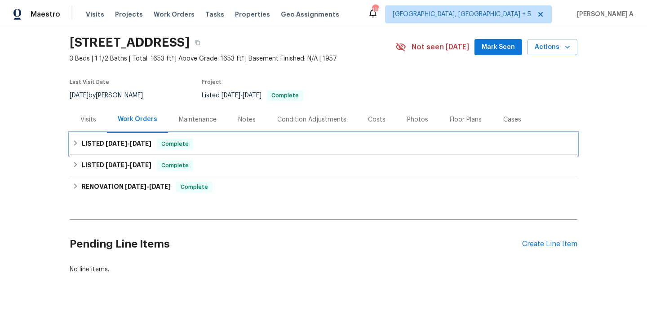
click at [140, 142] on span "[DATE]" at bounding box center [141, 144] width 22 height 6
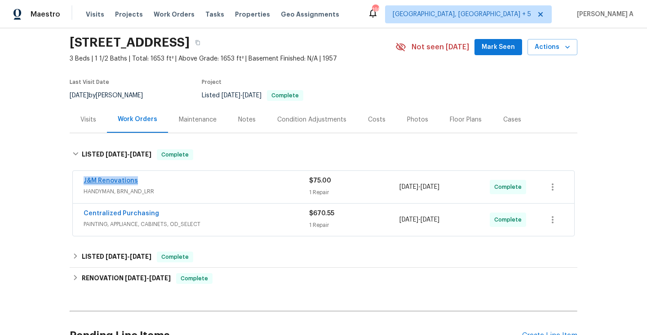
drag, startPoint x: 142, startPoint y: 185, endPoint x: 84, endPoint y: 183, distance: 58.0
click at [84, 183] on div "J&M Renovations" at bounding box center [196, 181] width 225 height 11
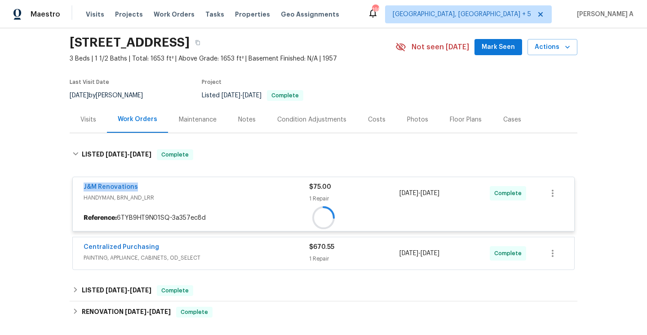
copy link "J&M Renovations"
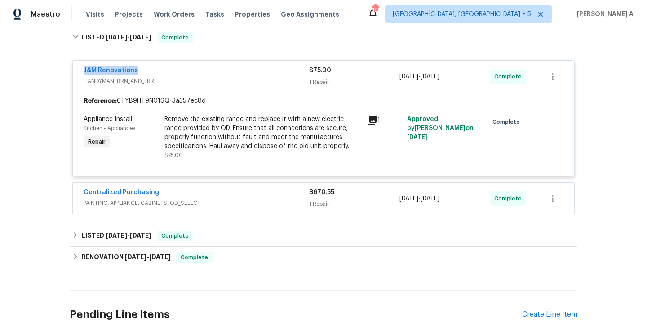
scroll to position [174, 0]
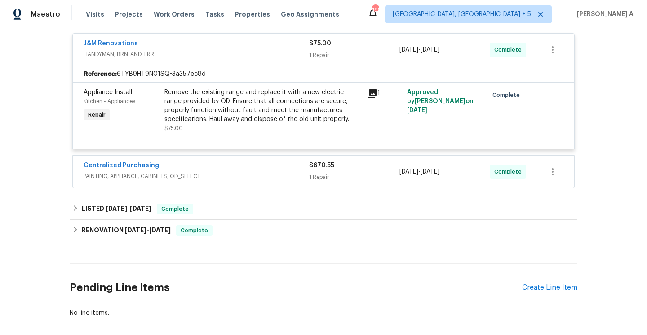
click at [194, 180] on span "PAINTING, APPLIANCE, CABINETS, OD_SELECT" at bounding box center [196, 176] width 225 height 9
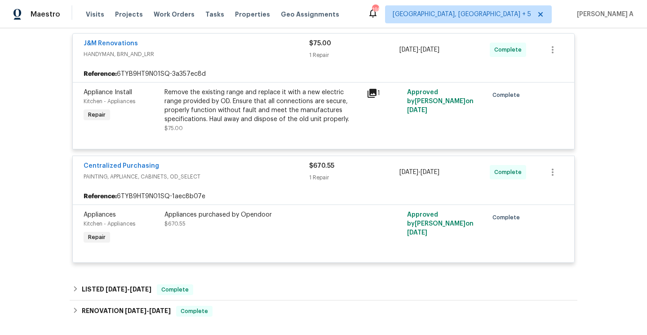
click at [194, 180] on span "PAINTING, APPLIANCE, CABINETS, OD_SELECT" at bounding box center [196, 176] width 225 height 9
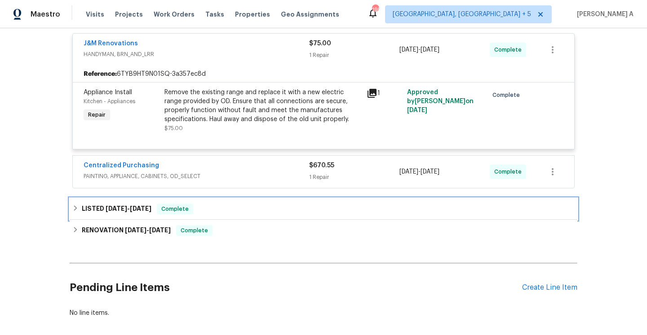
click at [198, 211] on div "LISTED 6/18/25 - 6/19/25 Complete" at bounding box center [323, 209] width 502 height 11
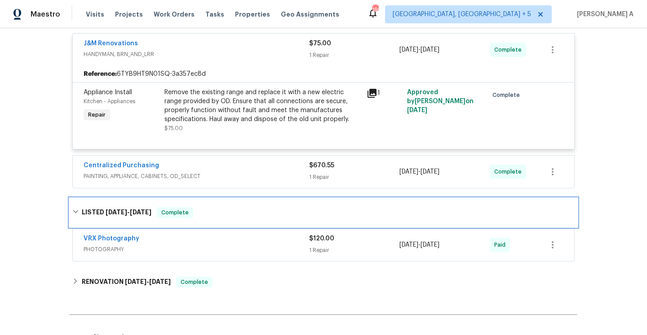
click at [202, 220] on div "LISTED 6/18/25 - 6/19/25 Complete" at bounding box center [323, 212] width 507 height 29
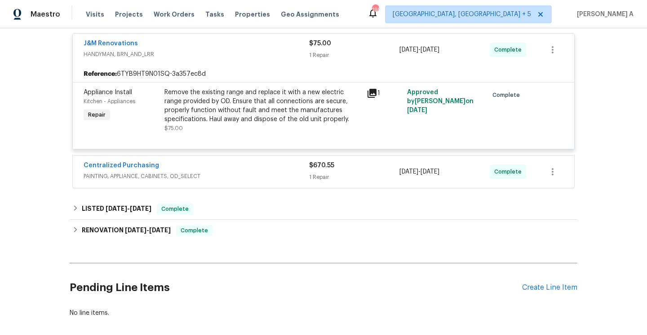
click at [205, 246] on div "Back to all projects 7812 Old Concord Rd, Salisbury, NC 28146 3 Beds | 1 1/2 Ba…" at bounding box center [323, 95] width 507 height 460
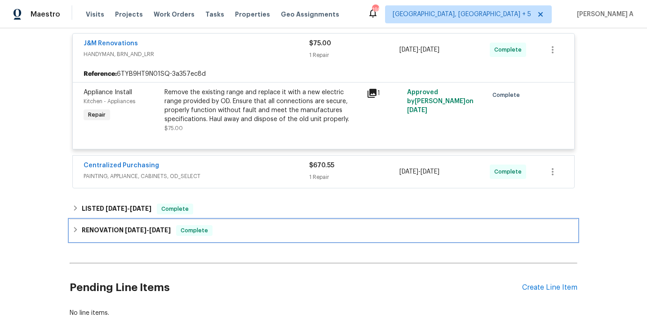
click at [205, 241] on div "RENOVATION 6/9/25 - 6/20/25 Complete" at bounding box center [323, 231] width 507 height 22
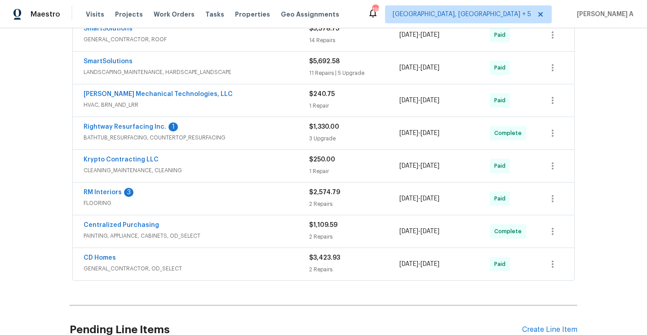
scroll to position [436, 0]
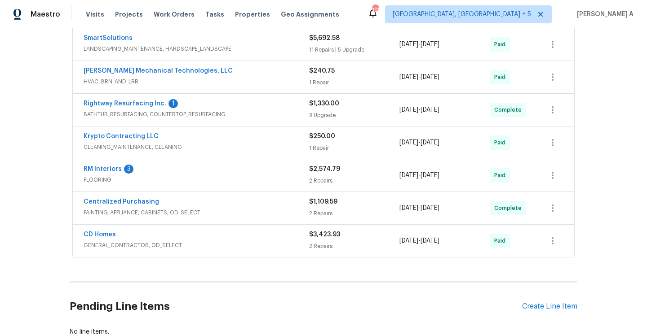
click at [197, 238] on div "CD Homes" at bounding box center [196, 235] width 225 height 11
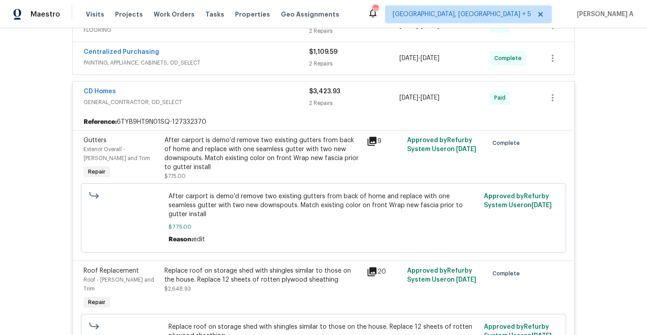
scroll to position [587, 0]
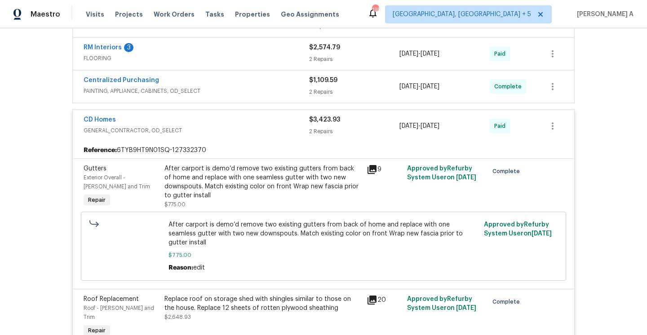
click at [203, 132] on span "GENERAL_CONTRACTOR, OD_SELECT" at bounding box center [196, 130] width 225 height 9
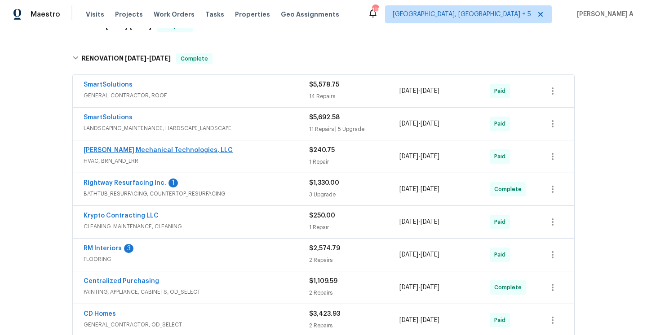
scroll to position [353, 0]
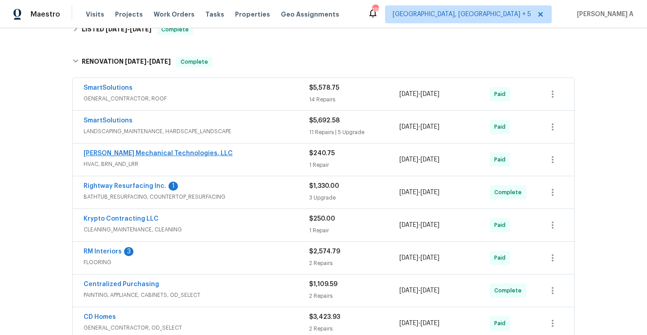
click at [191, 97] on span "GENERAL_CONTRACTOR, ROOF" at bounding box center [196, 98] width 225 height 9
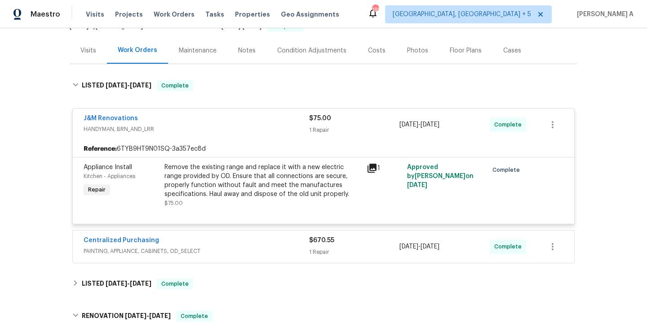
scroll to position [97, 0]
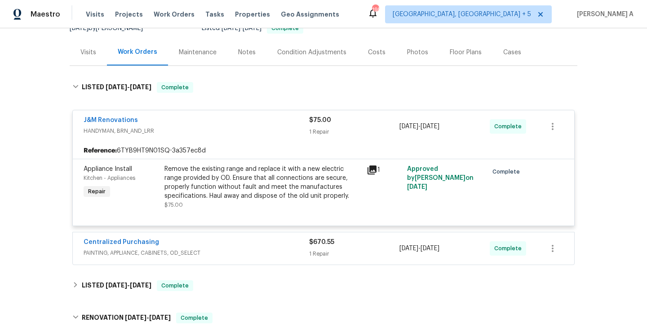
click at [209, 126] on div "J&M Renovations" at bounding box center [196, 121] width 225 height 11
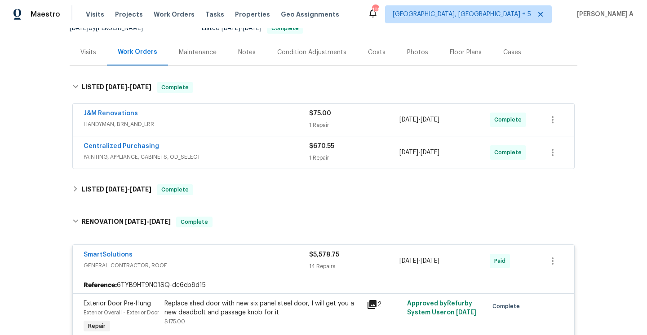
click at [252, 252] on div "SmartSolutions" at bounding box center [196, 256] width 225 height 11
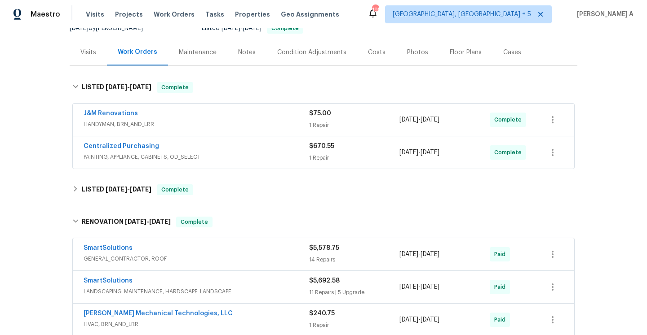
scroll to position [12, 0]
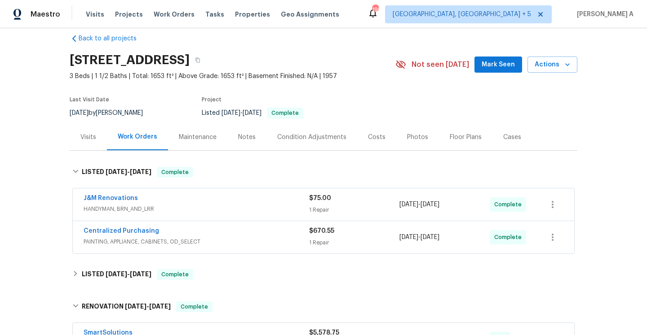
click at [97, 131] on div "Visits" at bounding box center [88, 137] width 37 height 26
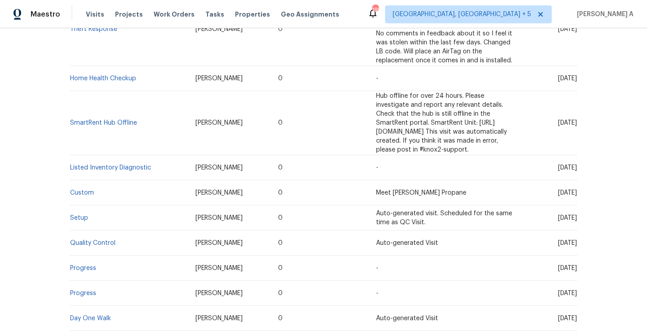
scroll to position [398, 0]
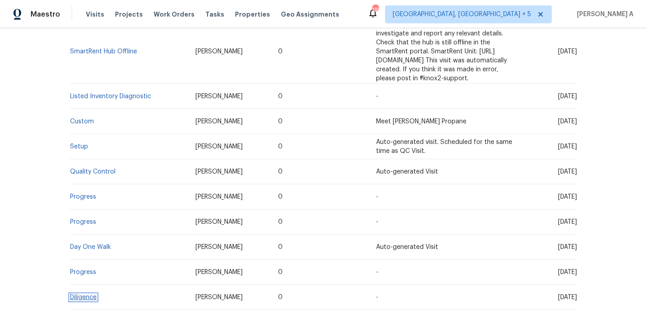
click at [90, 295] on link "Diligence" at bounding box center [83, 298] width 26 height 6
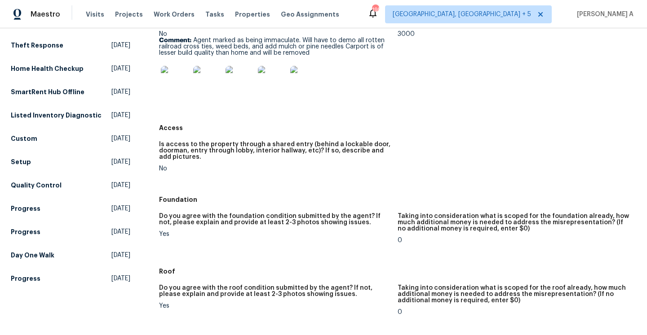
scroll to position [130, 0]
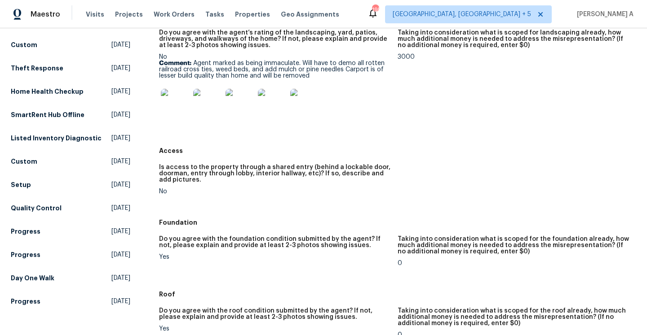
click at [175, 116] on img at bounding box center [175, 103] width 29 height 29
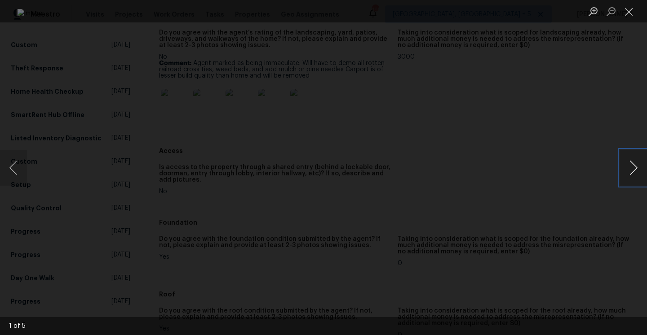
click at [641, 174] on button "Next image" at bounding box center [633, 168] width 27 height 36
click at [596, 132] on div "Lightbox" at bounding box center [323, 167] width 647 height 335
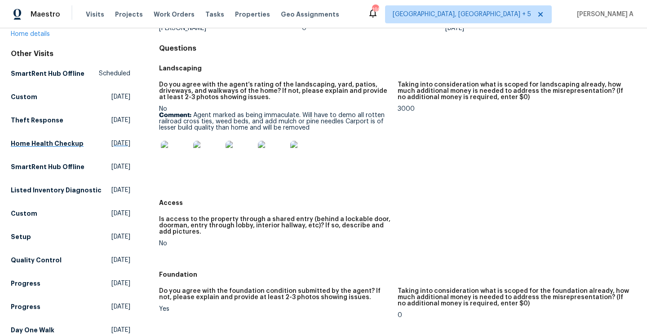
scroll to position [196, 0]
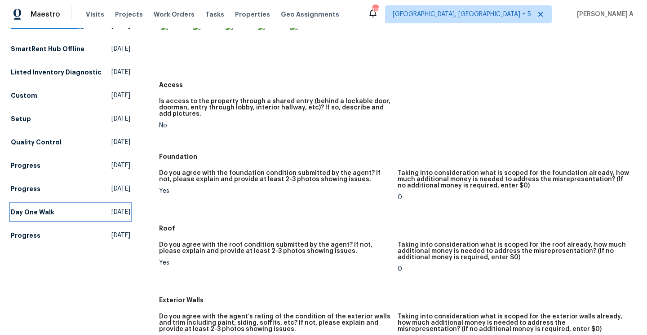
click at [111, 217] on span "Fri, Jun 06 2025" at bounding box center [120, 212] width 19 height 9
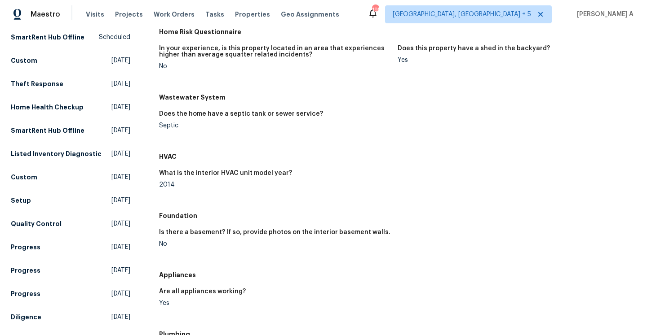
scroll to position [135, 0]
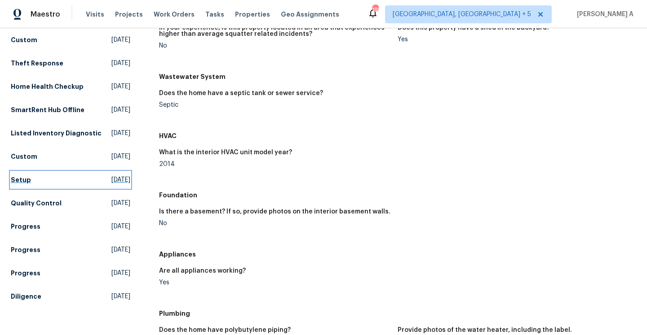
click at [92, 188] on link "Setup Mon, Jun 16 2025" at bounding box center [70, 180] width 119 height 16
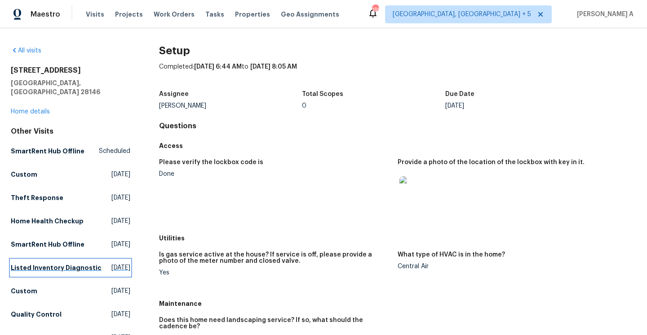
click at [111, 273] on span "Fri, Jul 18 2025" at bounding box center [120, 268] width 19 height 9
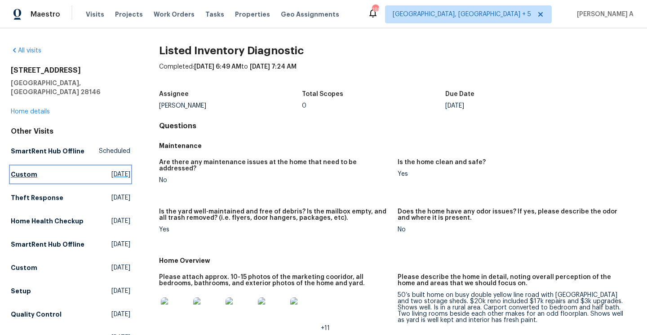
click at [70, 167] on link "Custom Fri, Aug 15 2025" at bounding box center [70, 175] width 119 height 16
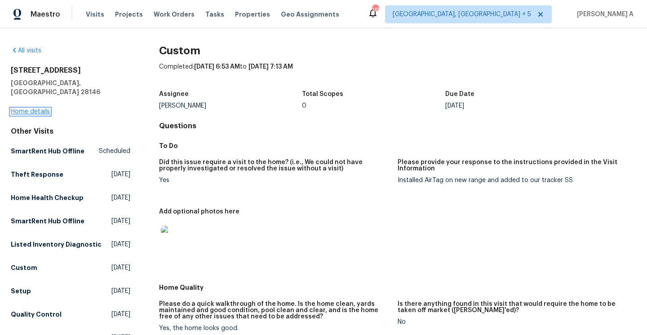
click at [40, 109] on link "Home details" at bounding box center [30, 112] width 39 height 6
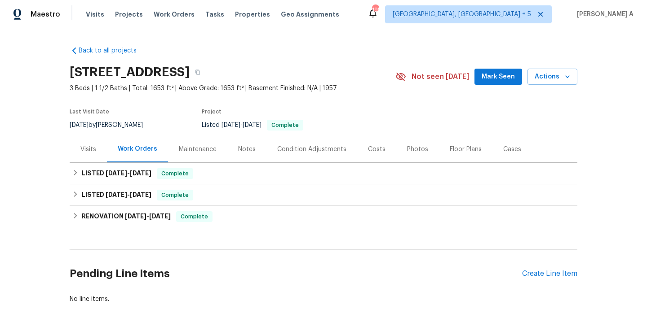
click at [90, 152] on div "Visits" at bounding box center [88, 149] width 16 height 9
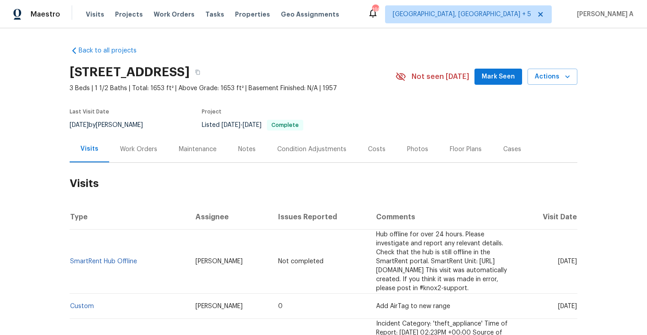
click at [123, 157] on div "Work Orders" at bounding box center [138, 149] width 59 height 26
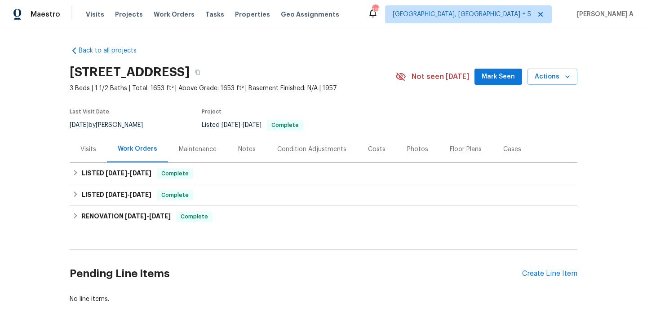
click at [157, 185] on div "LISTED 6/18/25 - 6/19/25 Complete VRX Photography PHOTOGRAPHY $120.00 1 Repair …" at bounding box center [323, 196] width 507 height 22
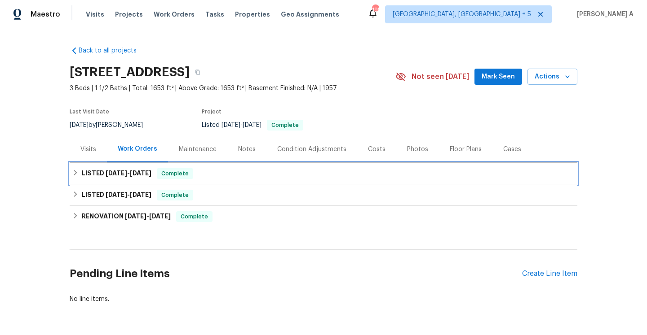
click at [151, 177] on h6 "LISTED 8/13/25 - 8/16/25" at bounding box center [117, 173] width 70 height 11
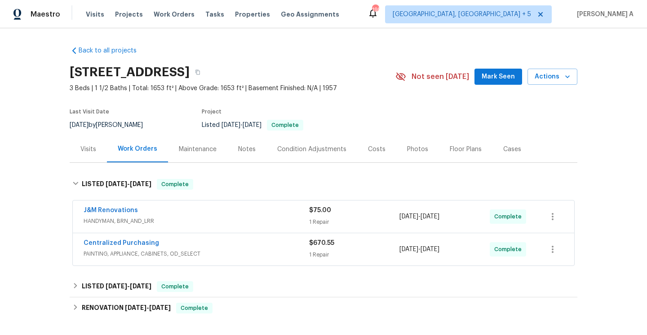
click at [157, 214] on div "J&M Renovations" at bounding box center [196, 211] width 225 height 11
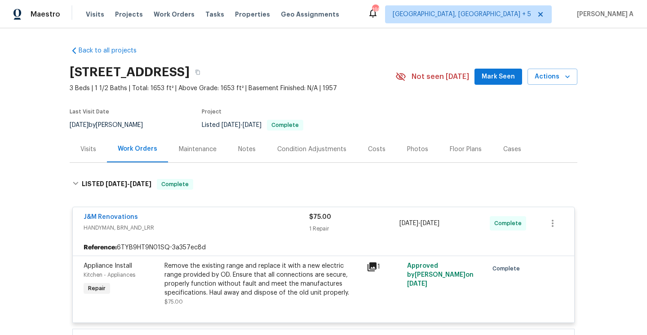
scroll to position [67, 0]
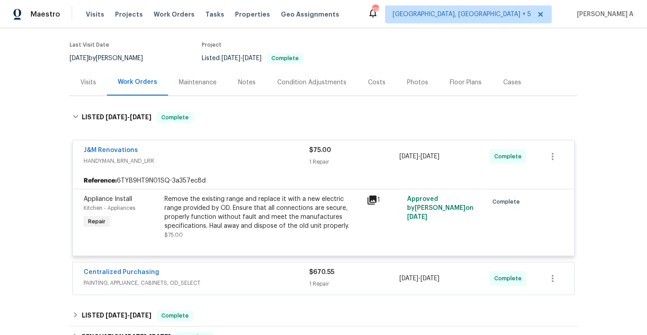
click at [168, 161] on span "HANDYMAN, BRN_AND_LRR" at bounding box center [196, 161] width 225 height 9
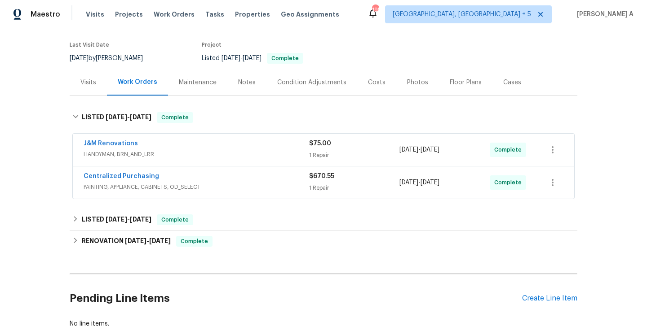
click at [173, 178] on div "Centralized Purchasing" at bounding box center [196, 177] width 225 height 11
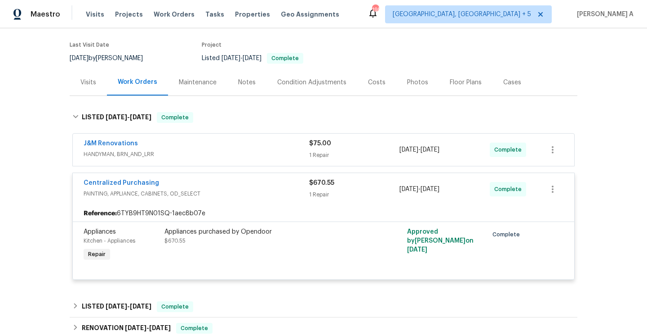
click at [174, 183] on div "Centralized Purchasing" at bounding box center [196, 184] width 225 height 11
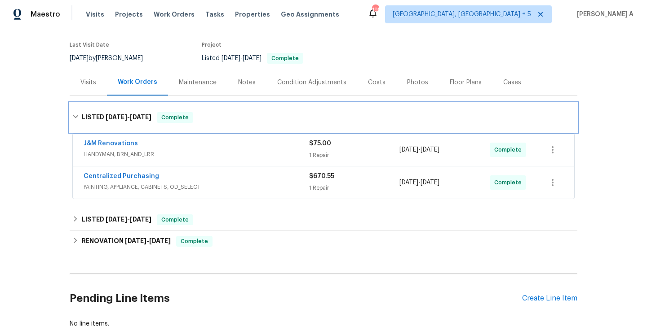
click at [137, 122] on h6 "LISTED 8/13/25 - 8/16/25" at bounding box center [117, 117] width 70 height 11
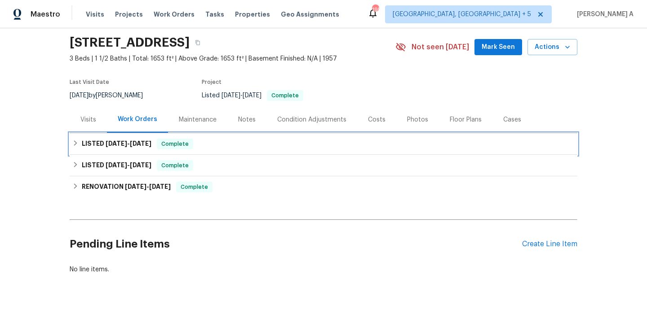
scroll to position [30, 0]
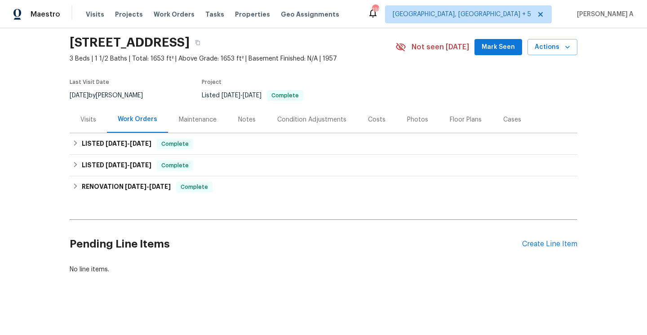
click at [91, 128] on div "Visits" at bounding box center [88, 119] width 37 height 26
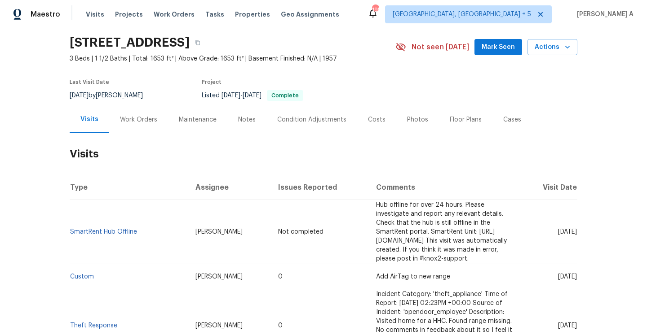
click at [112, 122] on div "Work Orders" at bounding box center [138, 119] width 59 height 26
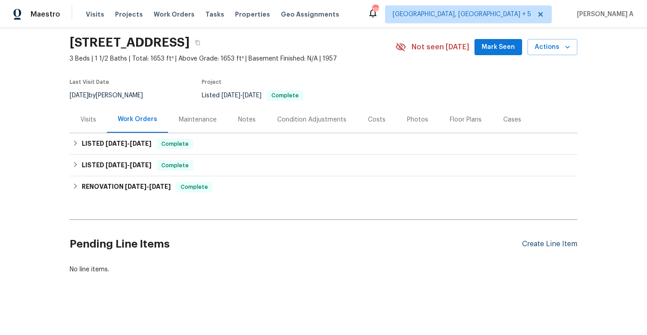
click at [539, 248] on div "Create Line Item" at bounding box center [549, 244] width 55 height 9
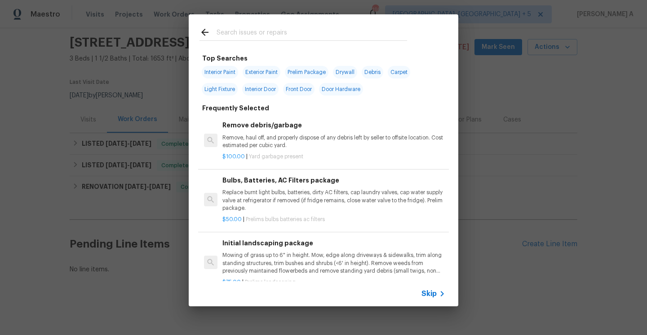
click at [426, 295] on span "Skip" at bounding box center [428, 294] width 15 height 9
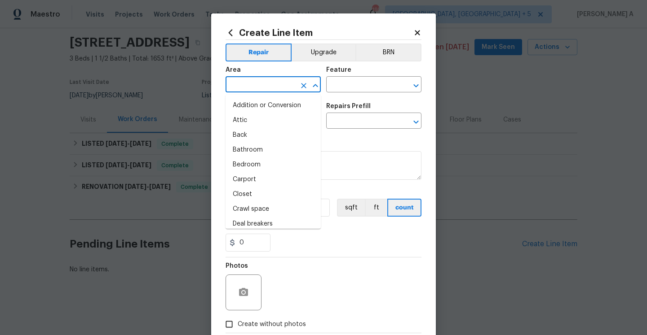
click at [250, 86] on input "text" at bounding box center [260, 86] width 70 height 14
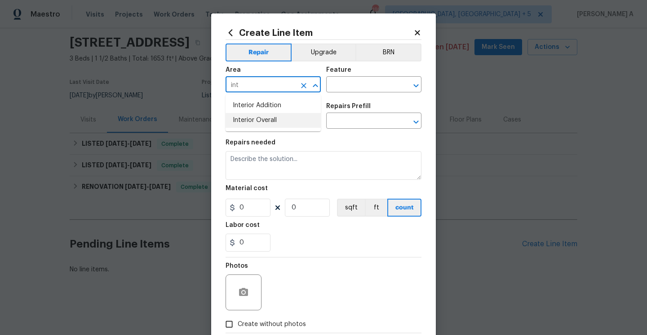
click at [259, 119] on li "Interior Overall" at bounding box center [272, 120] width 95 height 15
type input "Interior Overall"
click at [352, 89] on input "text" at bounding box center [361, 86] width 70 height 14
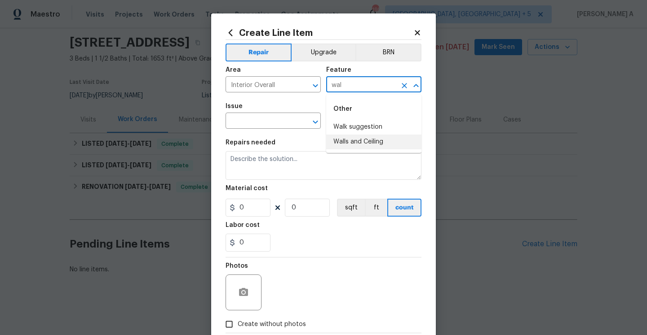
click at [382, 139] on li "Walls and Ceiling" at bounding box center [373, 142] width 95 height 15
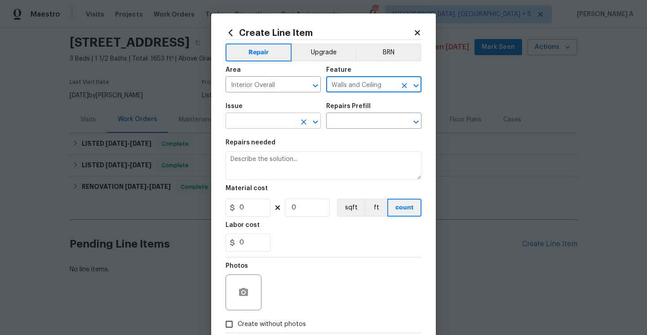
type input "Walls and Ceiling"
click at [285, 120] on input "text" at bounding box center [260, 122] width 70 height 14
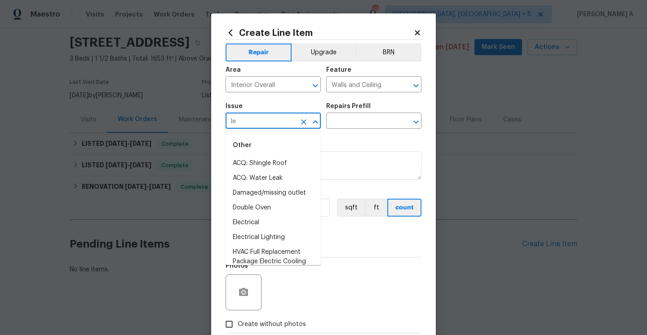
type input "l"
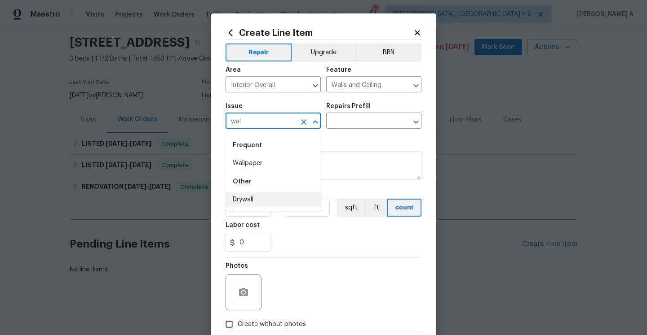
click at [285, 194] on li "Drywall" at bounding box center [272, 200] width 95 height 15
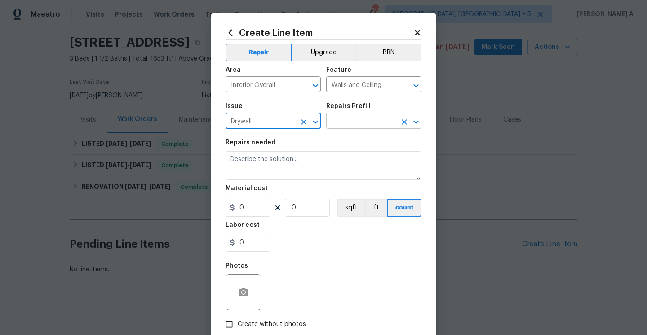
type input "Drywall"
click at [346, 126] on input "text" at bounding box center [361, 122] width 70 height 14
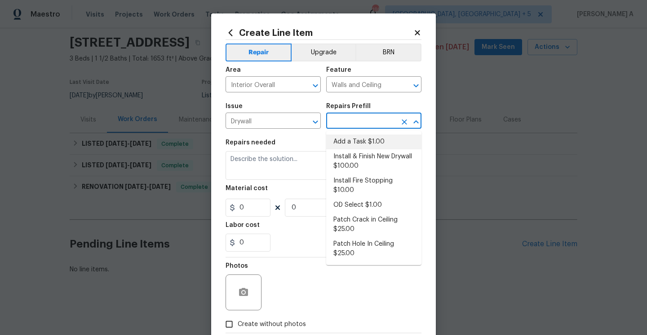
click at [348, 141] on li "Add a Task $1.00" at bounding box center [373, 142] width 95 height 15
type textarea "HPM to detail"
type input "1"
type input "Add a Task $1.00"
type input "1"
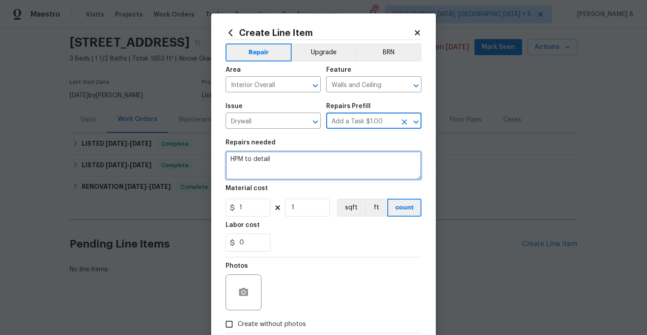
click at [321, 168] on textarea "HPM to detail" at bounding box center [323, 165] width 196 height 29
paste textarea "kitchen has a previous ceiling leak"
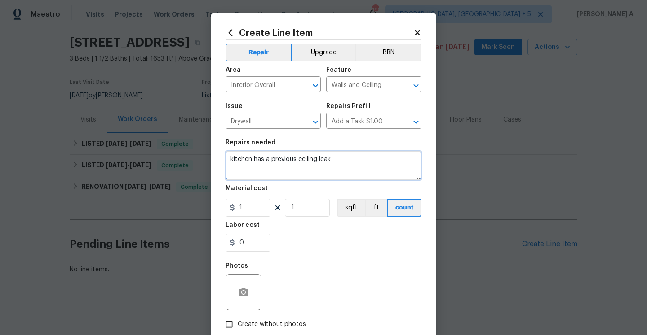
click at [230, 159] on textarea "kitchen has a previous ceiling leak" at bounding box center [323, 165] width 196 height 29
click at [250, 167] on textarea "Received feedback stating the kitchen has a previous ceiling leak" at bounding box center [323, 165] width 196 height 29
type textarea "Received feedback stating the kitchen has a previous ceiling leak. Please"
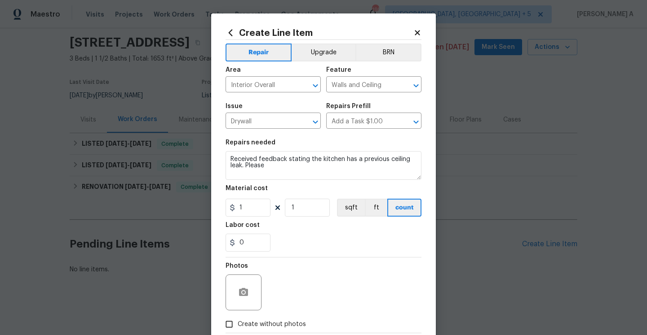
click at [421, 31] on div "Create Line Item Repair Upgrade BRN Area Interior Overall ​ Feature Walls and C…" at bounding box center [323, 193] width 224 height 360
click at [418, 33] on icon at bounding box center [417, 33] width 8 height 8
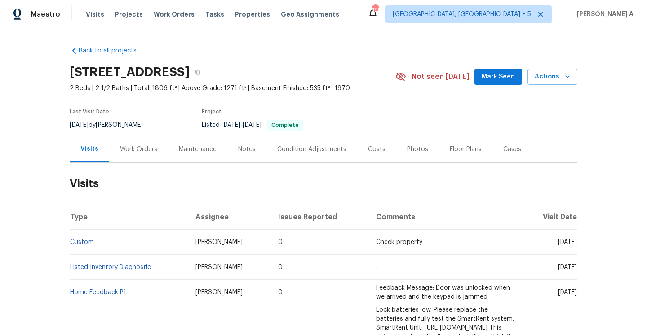
click at [130, 146] on div "Work Orders" at bounding box center [138, 149] width 37 height 9
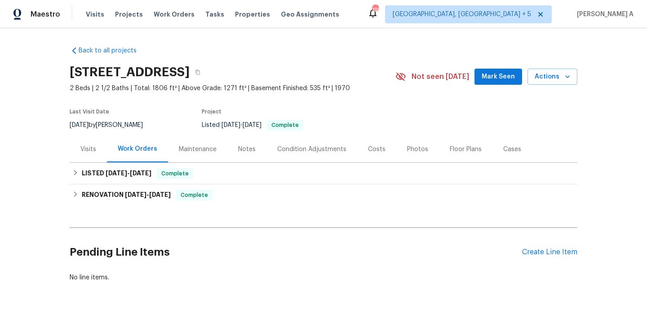
click at [86, 152] on div "Visits" at bounding box center [88, 149] width 16 height 9
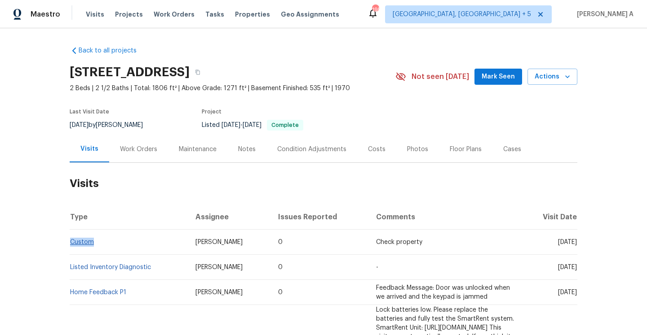
drag, startPoint x: 107, startPoint y: 245, endPoint x: 71, endPoint y: 243, distance: 35.5
click at [71, 243] on td "Custom" at bounding box center [129, 242] width 119 height 25
copy link "Custom"
click at [127, 152] on div "Work Orders" at bounding box center [138, 149] width 37 height 9
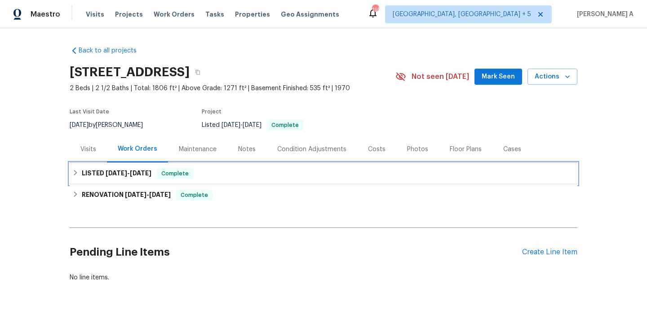
click at [141, 178] on h6 "LISTED 4/9/25 - 4/10/25" at bounding box center [117, 173] width 70 height 11
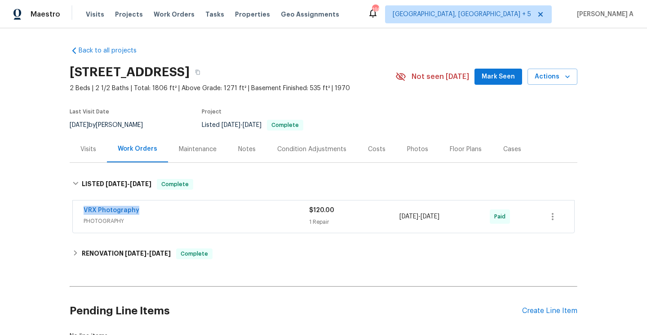
drag, startPoint x: 141, startPoint y: 216, endPoint x: 85, endPoint y: 214, distance: 55.7
click at [85, 214] on div "VRX Photography" at bounding box center [196, 211] width 225 height 11
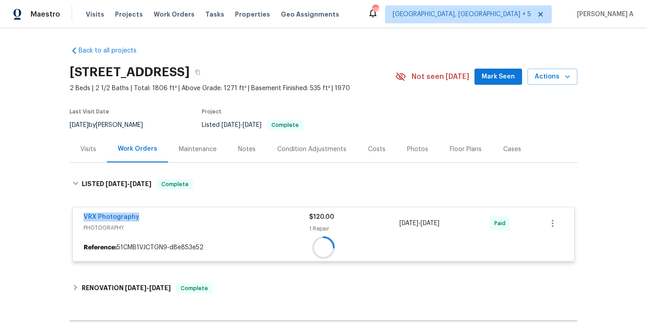
copy link "VRX Photography"
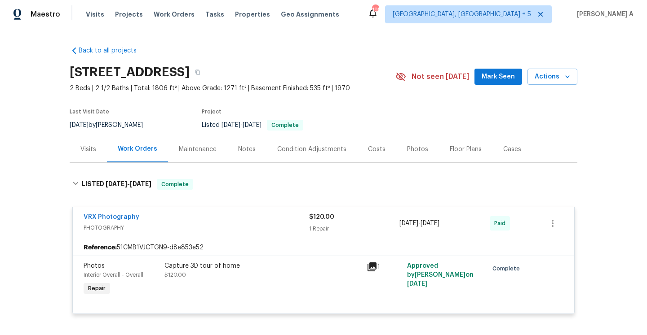
click at [79, 145] on div "Visits" at bounding box center [88, 149] width 37 height 26
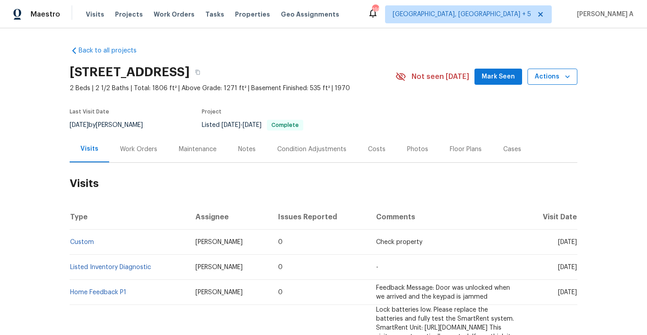
click at [567, 79] on icon "button" at bounding box center [567, 76] width 9 height 9
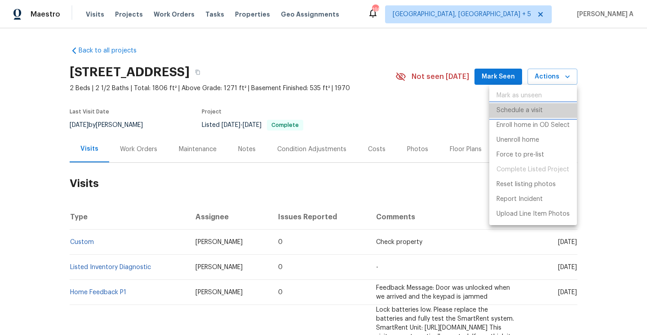
click at [542, 109] on li "Schedule a visit" at bounding box center [533, 110] width 88 height 15
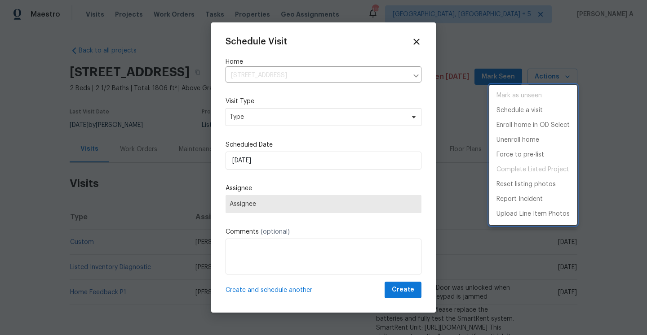
click at [317, 125] on div at bounding box center [323, 167] width 647 height 335
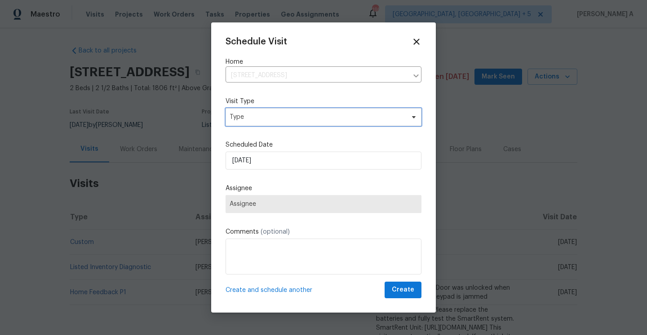
click at [309, 118] on span "Type" at bounding box center [316, 117] width 175 height 9
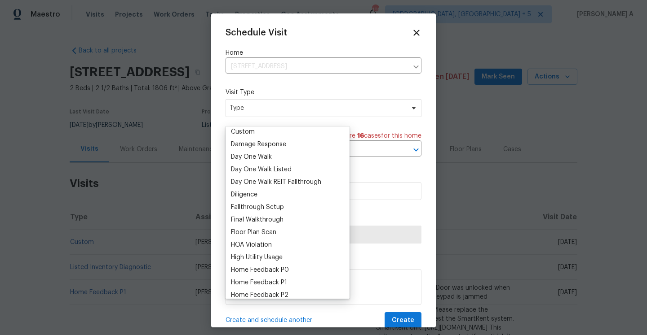
scroll to position [232, 0]
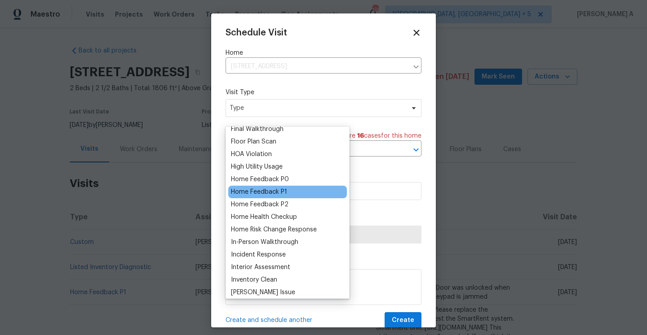
click at [266, 189] on div "Home Feedback P1" at bounding box center [259, 192] width 56 height 9
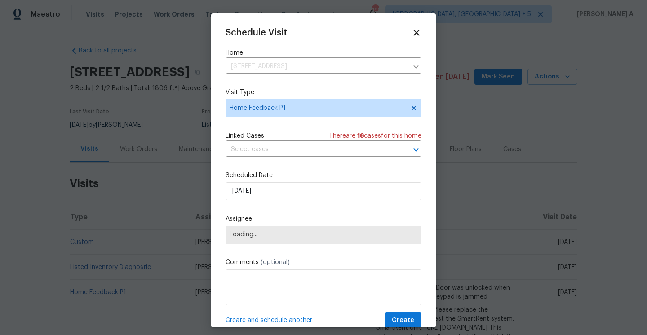
click at [267, 163] on div "Schedule Visit Home 11422 W 17th Pl, Lakewood, CO 80215 ​ Visit Type Home Feedb…" at bounding box center [323, 178] width 196 height 301
click at [267, 155] on input "text" at bounding box center [310, 150] width 171 height 14
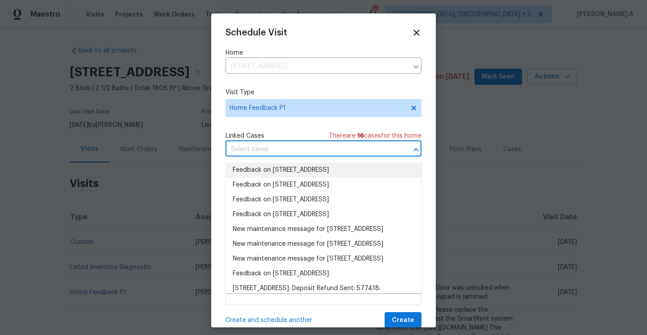
click at [271, 167] on li "Feedback on 11422 W 17th Pl, Lakewood, CO 80215" at bounding box center [323, 170] width 196 height 15
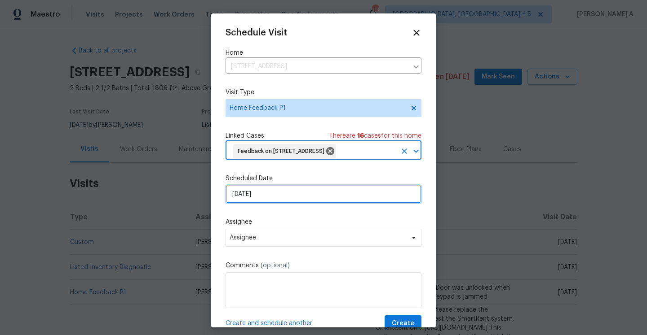
click at [271, 195] on input "8/31/2025" at bounding box center [323, 194] width 196 height 18
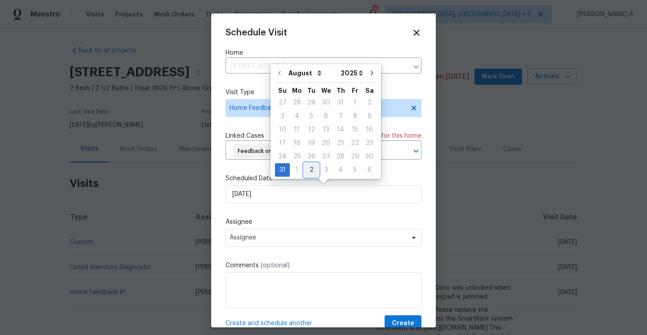
click at [305, 171] on div "2" at bounding box center [311, 170] width 14 height 13
type input "9/2/2025"
select select "8"
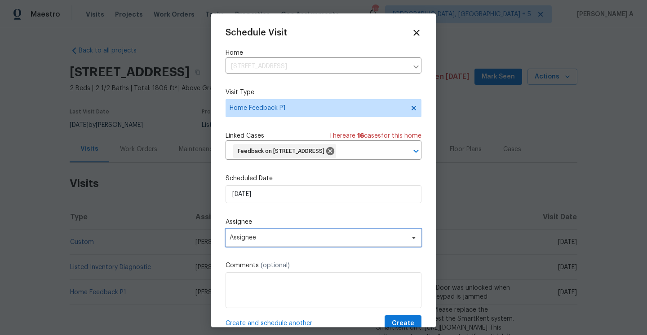
click at [295, 233] on span "Assignee" at bounding box center [323, 238] width 196 height 18
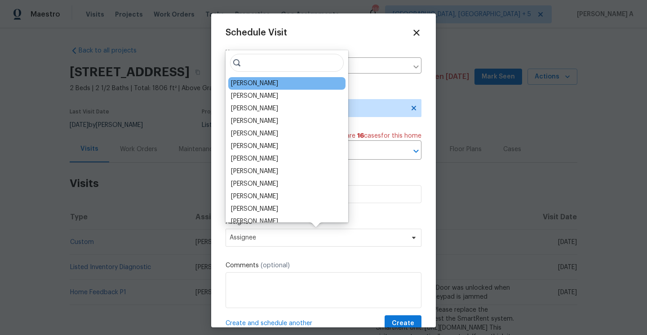
click at [255, 88] on div "Andrew McCuskey" at bounding box center [254, 83] width 47 height 9
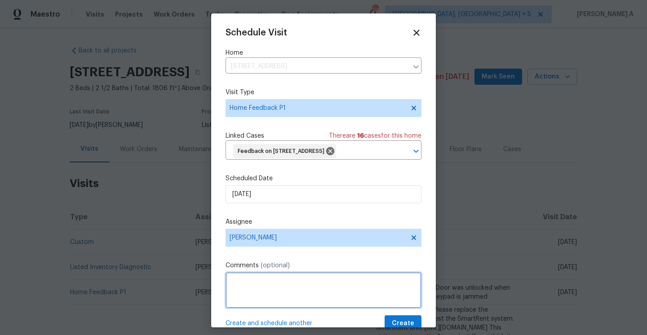
click at [281, 297] on textarea at bounding box center [323, 291] width 196 height 36
paste textarea "missing keypad"
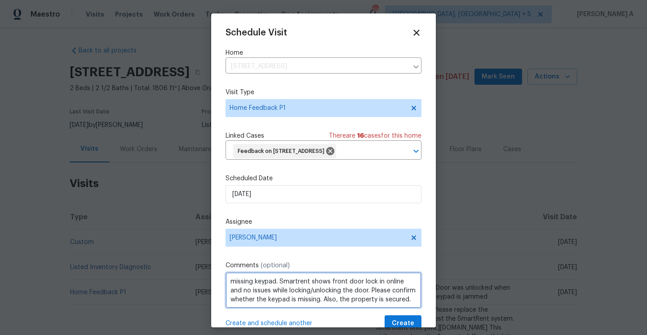
scroll to position [1, 0]
type textarea "missing keypad. Smartrent shows front door lock in online and no issues while l…"
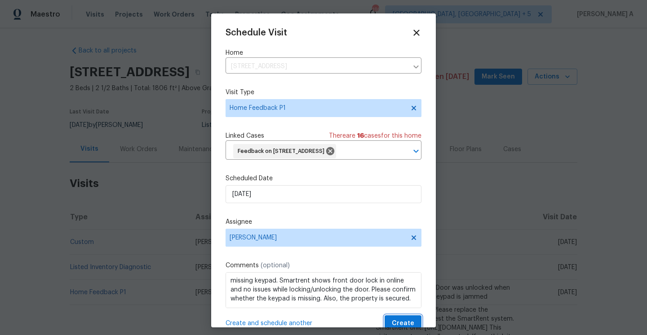
click at [400, 318] on button "Create" at bounding box center [402, 324] width 37 height 17
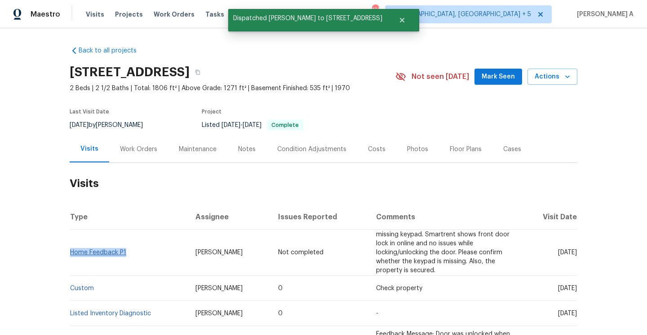
drag, startPoint x: 134, startPoint y: 243, endPoint x: 72, endPoint y: 245, distance: 62.0
click at [72, 245] on td "Home Feedback P1" at bounding box center [129, 253] width 119 height 46
copy link "Home Feedback P1"
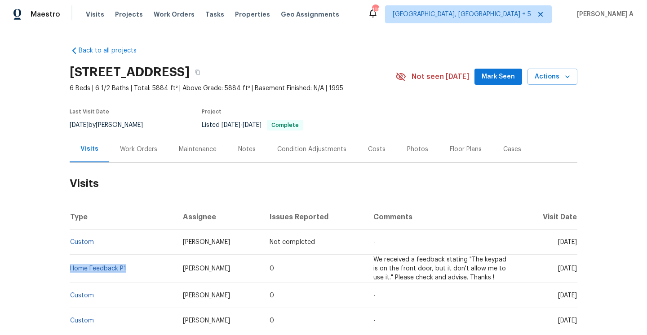
drag, startPoint x: 128, startPoint y: 270, endPoint x: 72, endPoint y: 269, distance: 55.7
click at [72, 269] on td "Home Feedback P1" at bounding box center [123, 269] width 106 height 28
copy link "Home Feedback P1"
click at [114, 138] on div "Work Orders" at bounding box center [138, 149] width 59 height 26
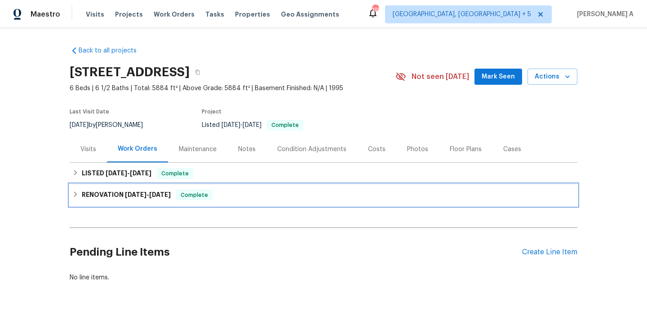
click at [153, 185] on div "RENOVATION [DATE] - [DATE] Complete" at bounding box center [323, 196] width 507 height 22
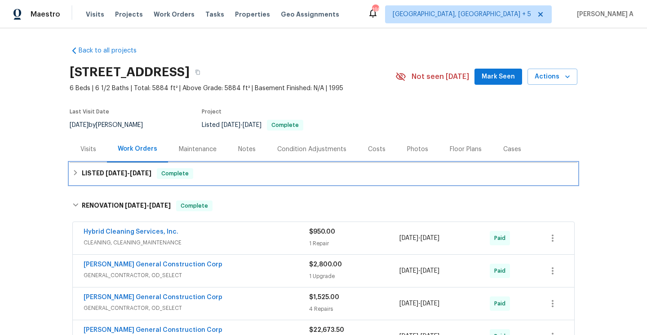
click at [153, 182] on div "LISTED [DATE] - [DATE] Complete" at bounding box center [323, 174] width 507 height 22
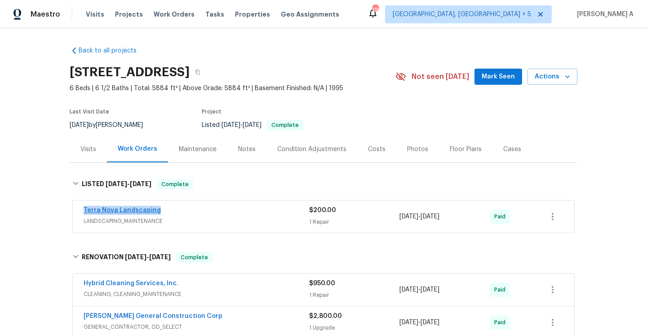
drag, startPoint x: 163, startPoint y: 212, endPoint x: 89, endPoint y: 213, distance: 73.6
click at [84, 213] on div "Terra Nova Landscaping" at bounding box center [196, 211] width 225 height 11
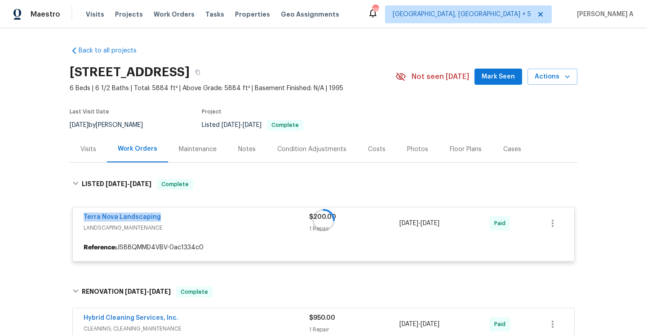
copy link "Terra Nova Landscaping"
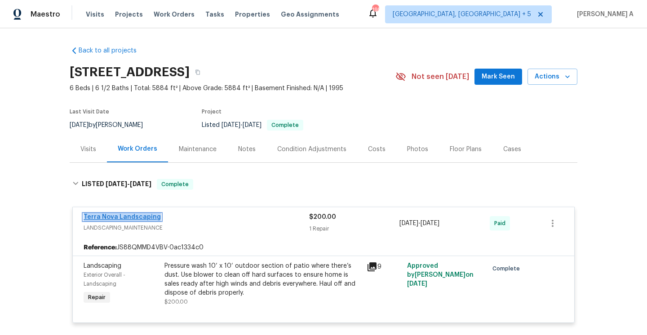
click at [144, 220] on link "Terra Nova Landscaping" at bounding box center [122, 217] width 77 height 6
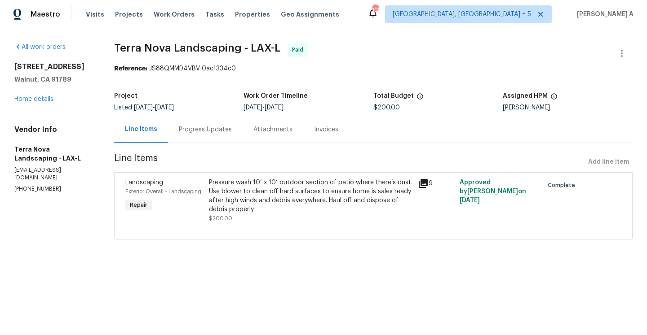
click at [182, 134] on div "Progress Updates" at bounding box center [205, 129] width 53 height 9
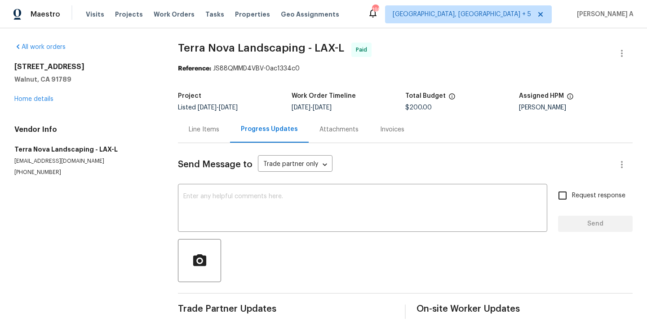
click at [197, 133] on div "Line Items" at bounding box center [204, 129] width 31 height 9
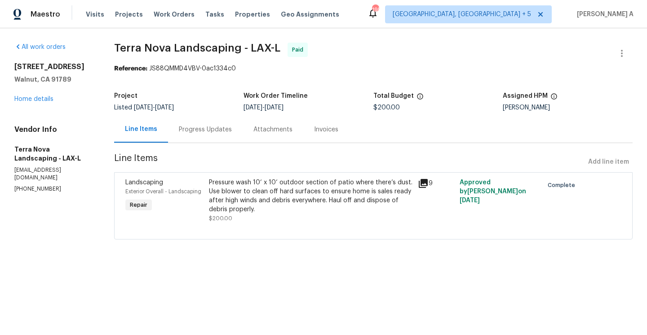
click at [421, 182] on icon at bounding box center [422, 183] width 9 height 9
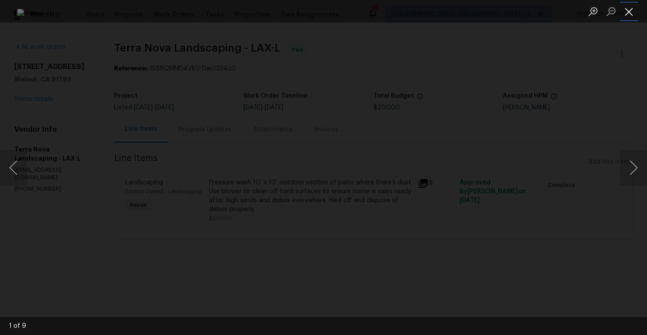
click at [630, 18] on button "Close lightbox" at bounding box center [629, 12] width 18 height 16
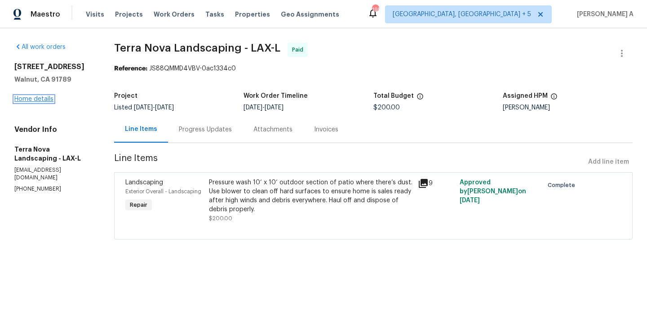
click at [44, 102] on link "Home details" at bounding box center [33, 99] width 39 height 6
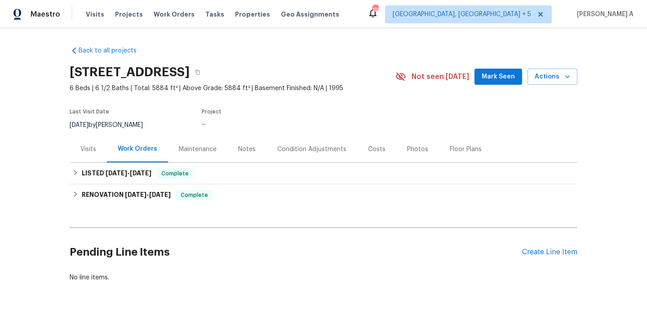
click at [90, 145] on div "Visits" at bounding box center [88, 149] width 16 height 9
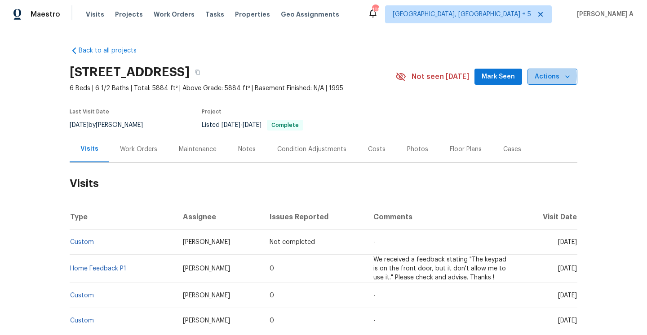
click at [542, 76] on span "Actions" at bounding box center [551, 76] width 35 height 11
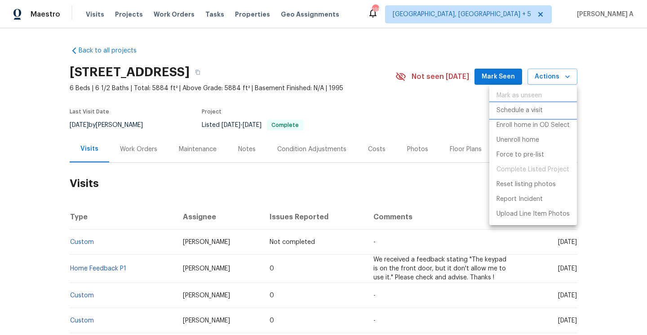
click at [531, 113] on p "Schedule a visit" at bounding box center [519, 110] width 46 height 9
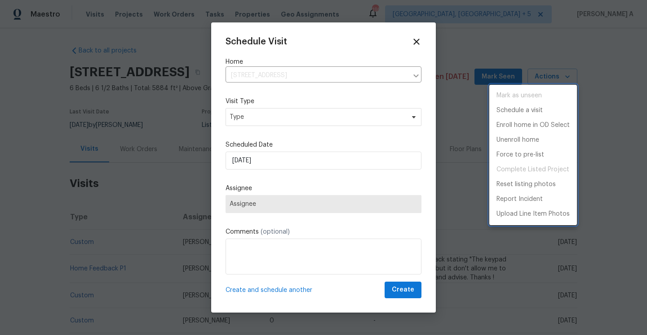
click at [315, 106] on div at bounding box center [323, 167] width 647 height 335
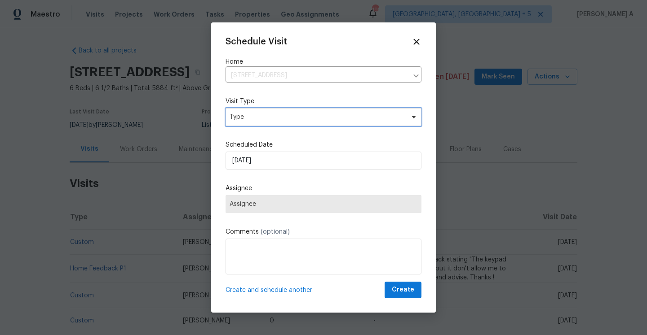
click at [315, 114] on span "Type" at bounding box center [316, 117] width 175 height 9
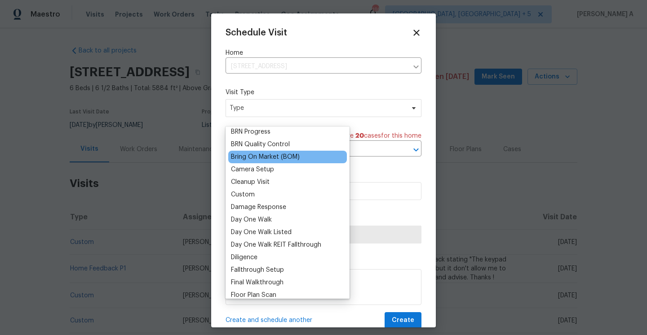
scroll to position [148, 0]
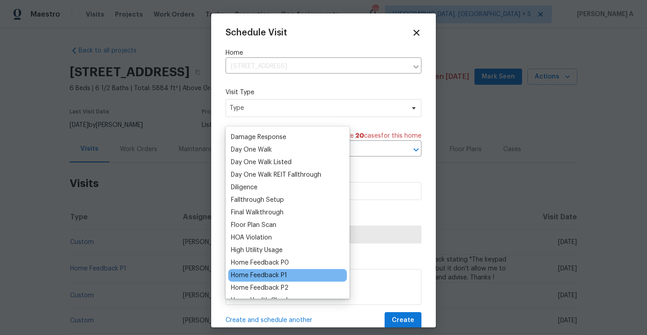
click at [285, 274] on div "Home Feedback P1" at bounding box center [259, 275] width 56 height 9
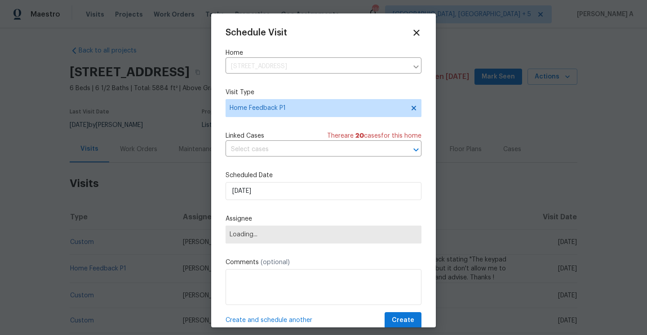
click at [269, 163] on div "Schedule Visit Home 19710 Quail Ridge Cir, Walnut, CA 91789 ​ Visit Type Home F…" at bounding box center [323, 178] width 196 height 301
click at [268, 158] on div "Schedule Visit Home 19710 Quail Ridge Cir, Walnut, CA 91789 ​ Visit Type Home F…" at bounding box center [323, 178] width 196 height 301
click at [267, 152] on input "text" at bounding box center [310, 150] width 171 height 14
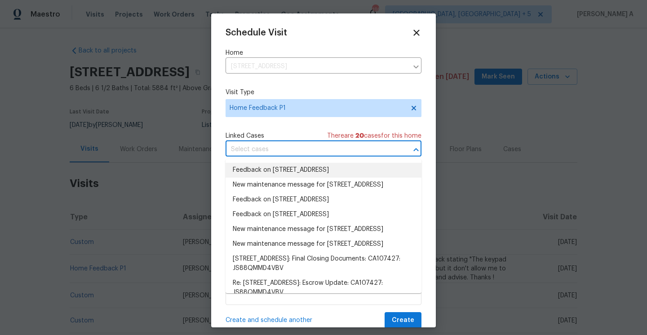
click at [271, 169] on li "Feedback on 19710 Quail Ridge Cir, Walnut, CA 91789" at bounding box center [323, 170] width 196 height 15
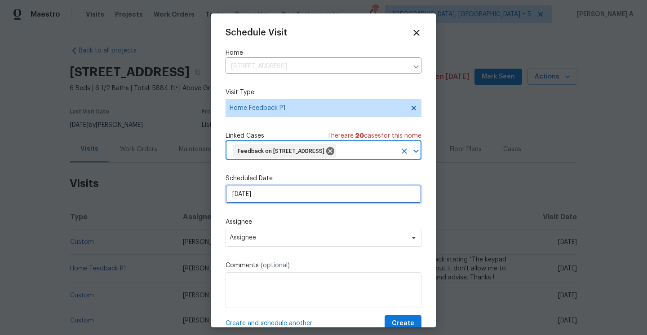
click at [280, 203] on input "8/31/2025" at bounding box center [323, 194] width 196 height 18
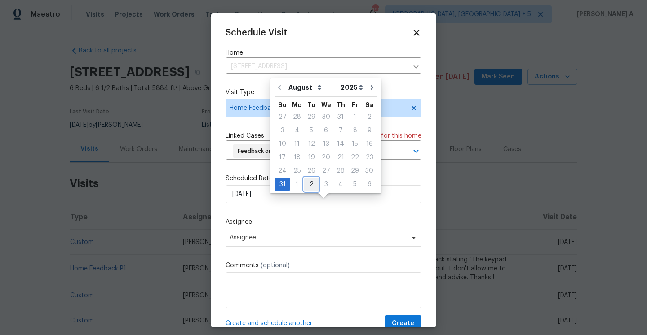
click at [305, 186] on div "2" at bounding box center [311, 184] width 14 height 13
type input "[DATE]"
select select "8"
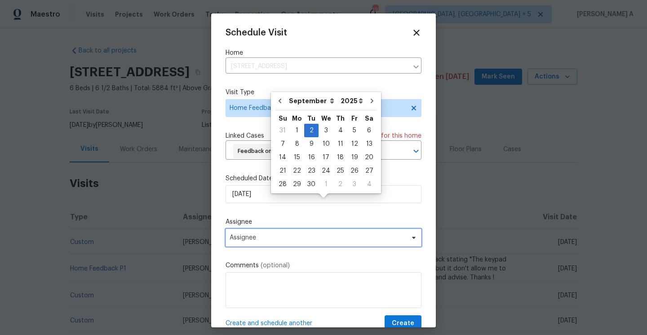
click at [287, 242] on span "Assignee" at bounding box center [317, 237] width 176 height 7
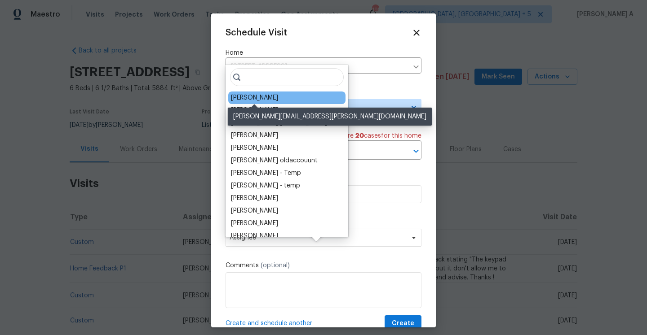
click at [249, 100] on div "Daniel Fomenko" at bounding box center [254, 97] width 47 height 9
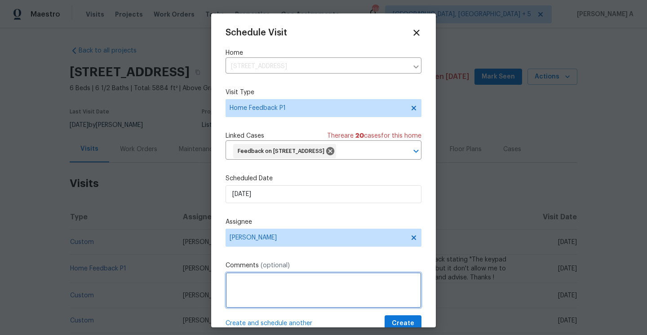
click at [282, 292] on textarea at bounding box center [323, 291] width 196 height 36
paste textarea "backdoor is open and keypad is not working"
drag, startPoint x: 266, startPoint y: 306, endPoint x: 281, endPoint y: 303, distance: 15.1
click at [266, 306] on textarea "backdoor is open and keypad is not working. Unable to confirm the customer co" at bounding box center [323, 291] width 196 height 36
click at [353, 308] on textarea "backdoor is open and keypad is not working. Unable to confirm the code received…" at bounding box center [323, 291] width 196 height 36
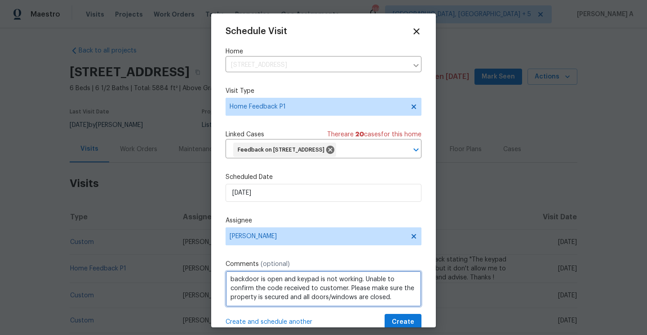
scroll to position [33, 0]
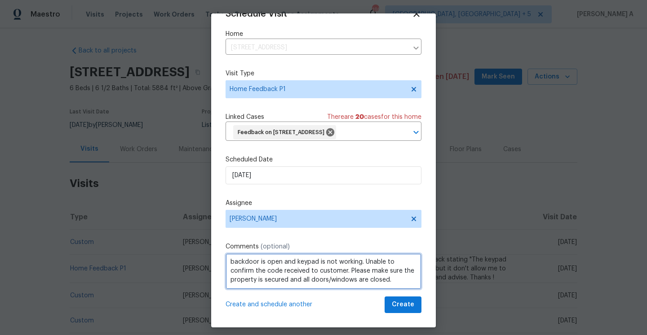
type textarea "backdoor is open and keypad is not working. Unable to confirm the code received…"
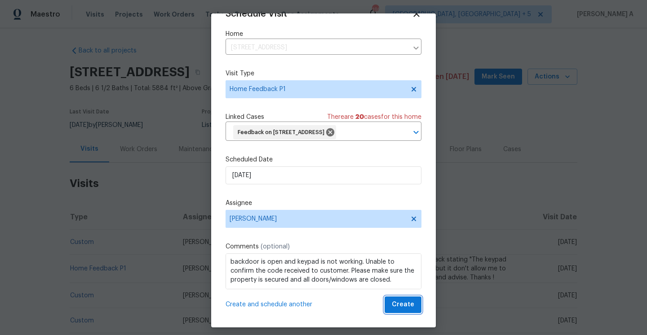
click at [405, 306] on span "Create" at bounding box center [402, 304] width 22 height 11
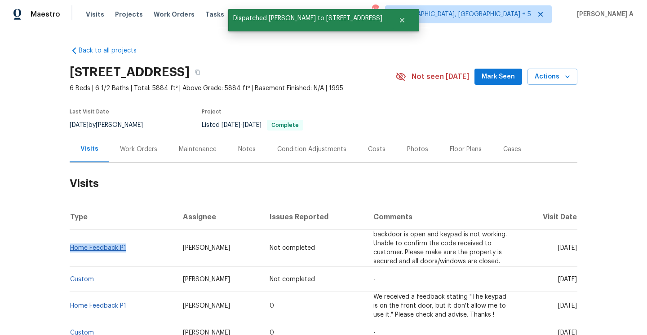
drag, startPoint x: 128, startPoint y: 246, endPoint x: 71, endPoint y: 247, distance: 57.5
click at [71, 247] on td "Home Feedback P1" at bounding box center [123, 248] width 106 height 37
copy link "Home Feedback P1"
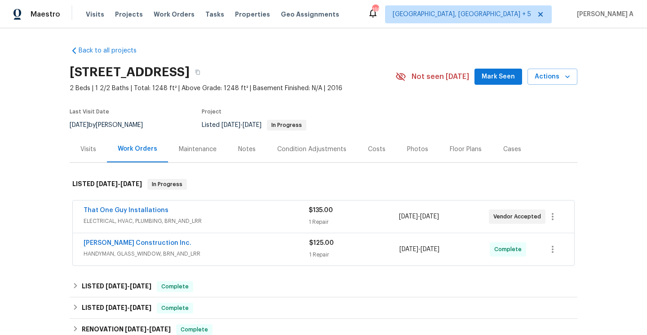
click at [207, 215] on div "That One Guy Installations" at bounding box center [196, 211] width 225 height 11
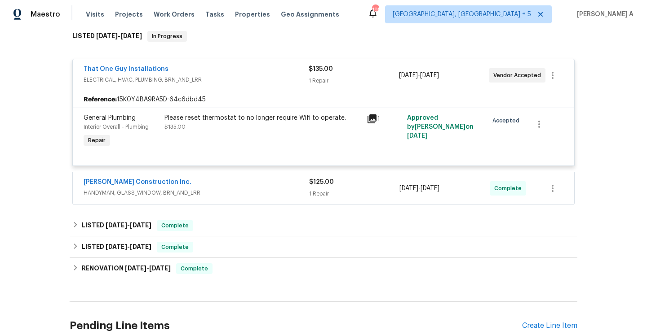
scroll to position [131, 0]
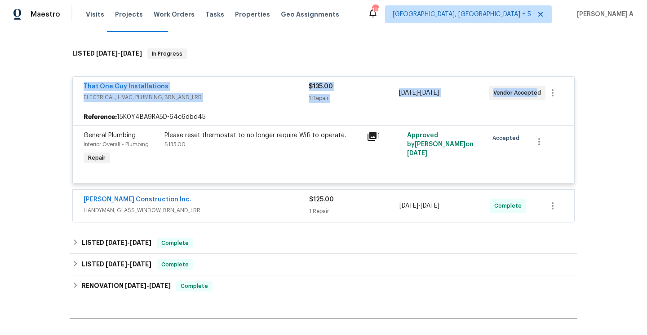
drag, startPoint x: 80, startPoint y: 89, endPoint x: 533, endPoint y: 94, distance: 453.0
click at [533, 94] on div "That One Guy Installations ELECTRICAL, HVAC, PLUMBING, BRN_AND_LRR $135.00 1 Re…" at bounding box center [323, 93] width 501 height 32
copy div "That One Guy Installations ELECTRICAL, HVAC, PLUMBING, BRN_AND_LRR $135.00 1 Re…"
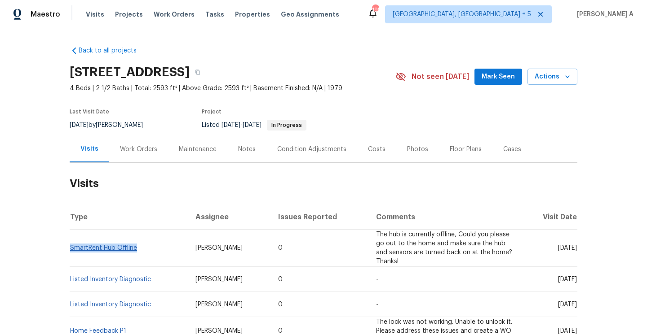
drag, startPoint x: 148, startPoint y: 247, endPoint x: 71, endPoint y: 246, distance: 77.2
click at [71, 246] on td "SmartRent Hub Offline" at bounding box center [129, 248] width 119 height 37
copy link "SmartRent Hub Offline"
click at [114, 152] on div "Work Orders" at bounding box center [138, 149] width 59 height 26
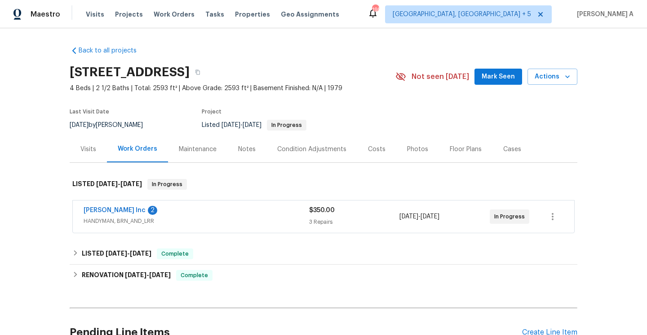
click at [159, 215] on div "Michael Radney Inc 2" at bounding box center [196, 211] width 225 height 11
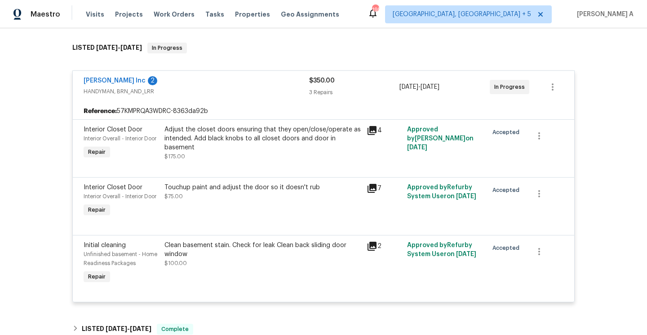
scroll to position [101, 0]
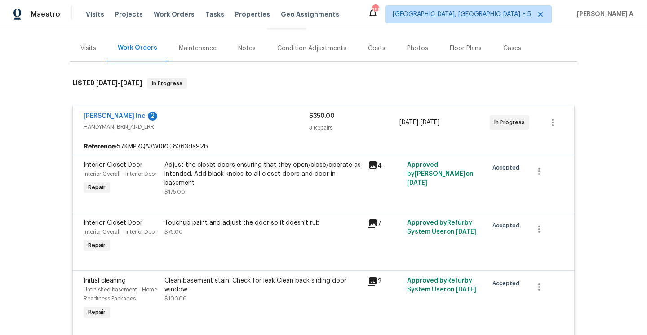
drag, startPoint x: 79, startPoint y: 116, endPoint x: 142, endPoint y: 117, distance: 62.4
click at [142, 117] on div "Michael Radney Inc 2 HANDYMAN, BRN_AND_LRR $350.00 3 Repairs 8/25/2025 - 8/25/2…" at bounding box center [323, 122] width 501 height 32
copy link "Michael Radney Inc"
click at [93, 61] on div "Visits" at bounding box center [88, 48] width 37 height 26
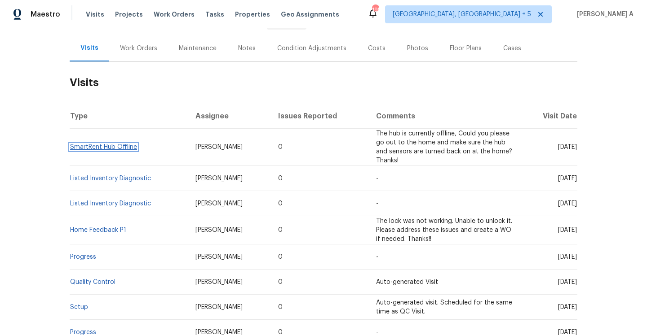
click at [129, 145] on link "SmartRent Hub Offline" at bounding box center [103, 147] width 67 height 6
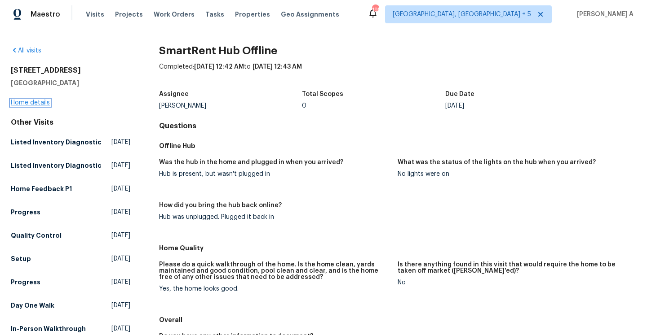
click at [43, 102] on link "Home details" at bounding box center [30, 103] width 39 height 6
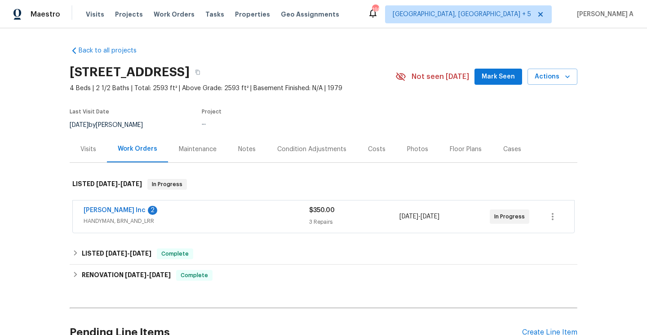
click at [188, 215] on div "Michael Radney Inc 2" at bounding box center [196, 211] width 225 height 11
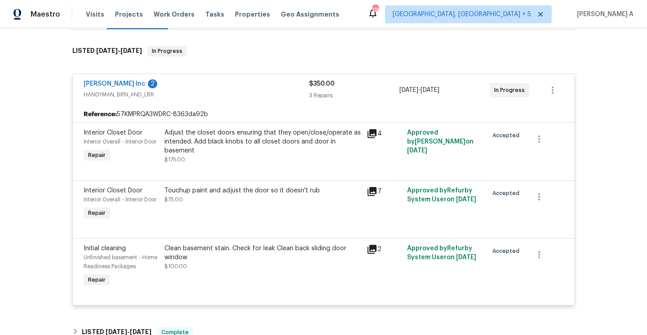
scroll to position [123, 0]
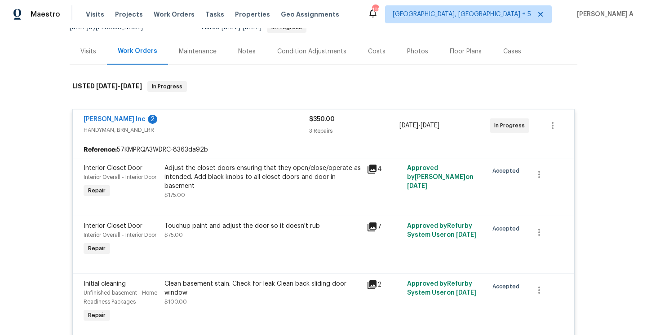
click at [97, 55] on div "Visits" at bounding box center [88, 51] width 37 height 26
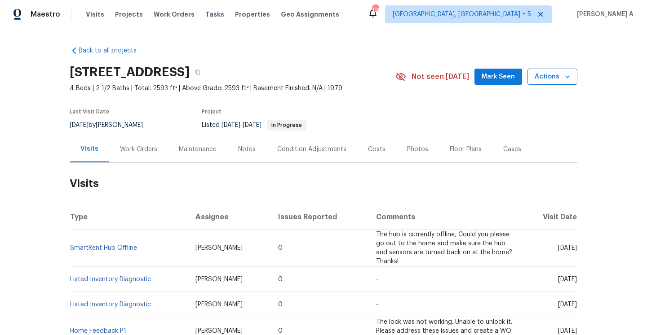
click at [544, 74] on span "Actions" at bounding box center [551, 76] width 35 height 11
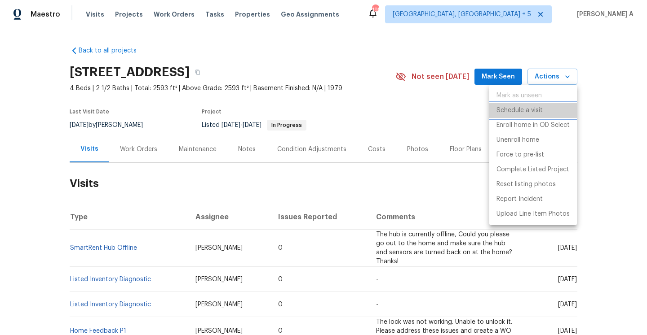
click at [541, 114] on p "Schedule a visit" at bounding box center [519, 110] width 46 height 9
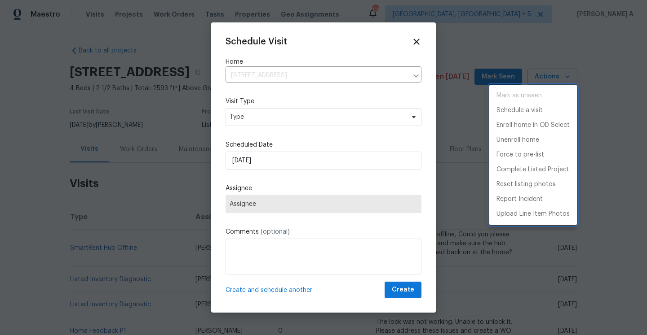
click at [290, 120] on div at bounding box center [323, 167] width 647 height 335
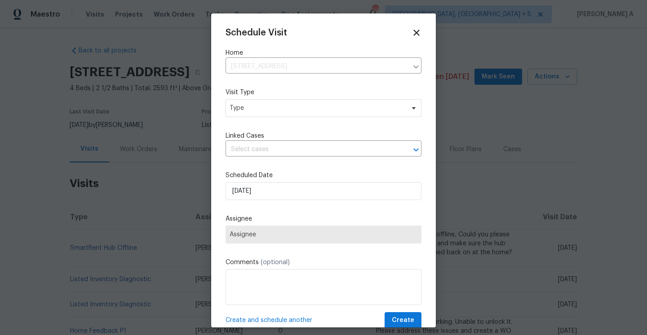
click at [290, 120] on div "Schedule Visit Home 830 Dartmouth Dr, Rochester Hills, MI 48307 ​ Visit Type Ty…" at bounding box center [323, 178] width 196 height 301
click at [288, 115] on span "Type" at bounding box center [323, 108] width 196 height 18
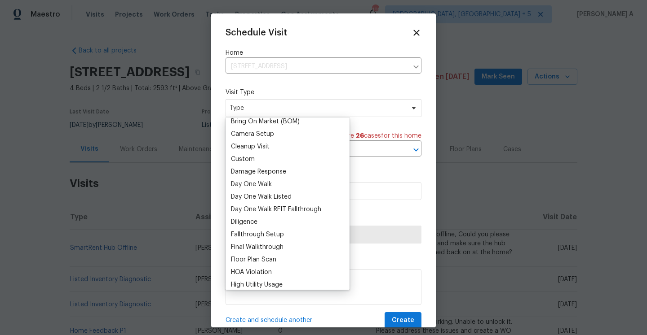
scroll to position [184, 0]
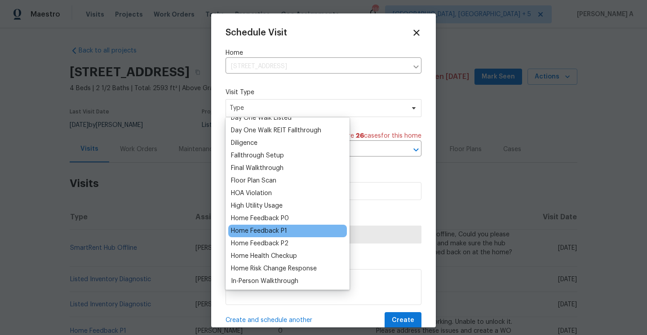
click at [286, 233] on div "Home Feedback P1" at bounding box center [259, 231] width 56 height 9
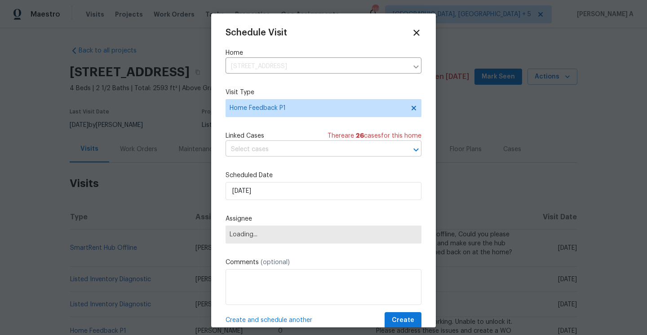
click at [274, 151] on input "text" at bounding box center [310, 150] width 171 height 14
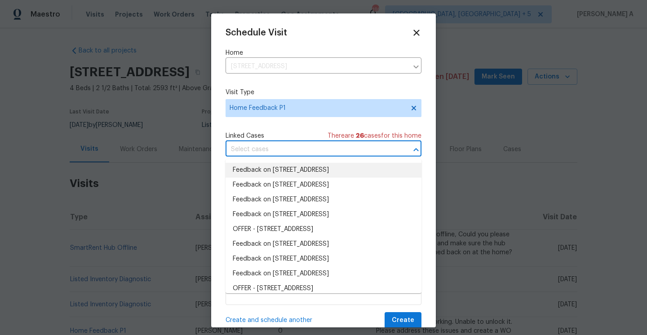
click at [278, 172] on li "Feedback on 830 Dartmouth Dr, Rochester Hills, MI 48307" at bounding box center [323, 170] width 196 height 15
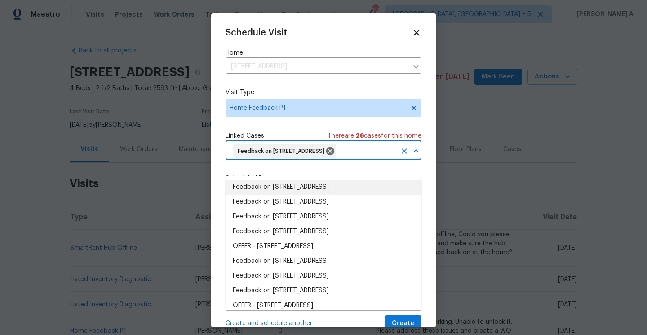
click at [246, 131] on div "Schedule Visit Home 830 Dartmouth Dr, Rochester Hills, MI 48307 ​ Visit Type Ho…" at bounding box center [323, 180] width 196 height 304
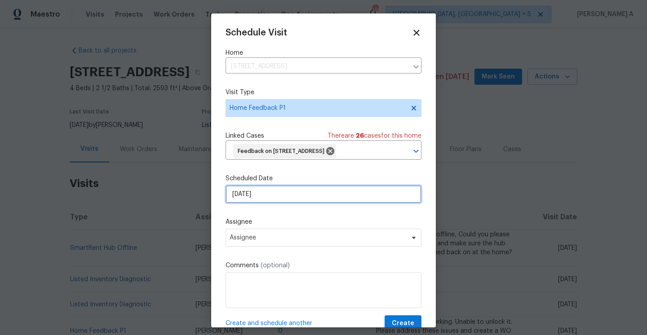
click at [258, 203] on input "8/31/2025" at bounding box center [323, 194] width 196 height 18
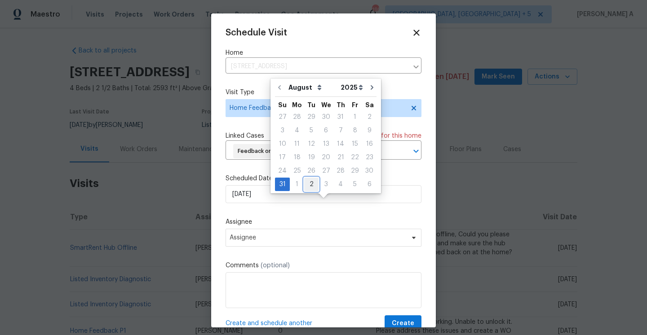
click at [307, 187] on div "2" at bounding box center [311, 184] width 14 height 13
type input "9/2/2025"
select select "8"
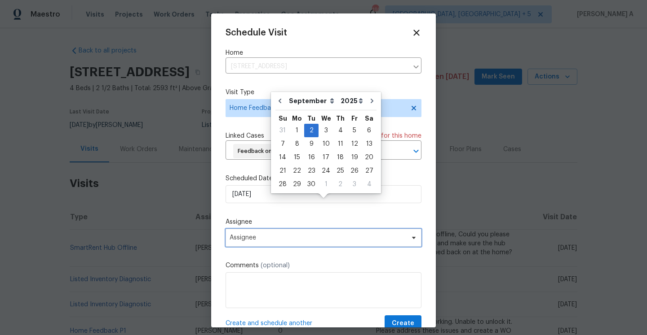
click at [302, 242] on span "Assignee" at bounding box center [317, 237] width 176 height 7
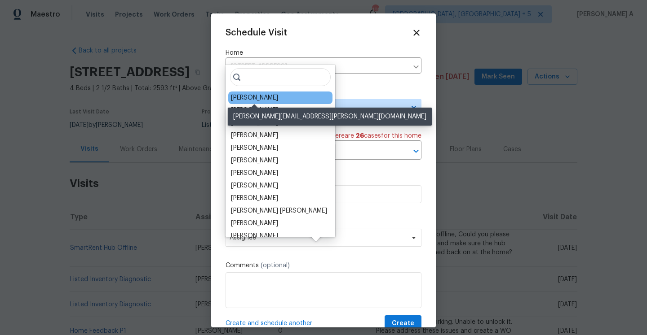
click at [266, 98] on div "Dominic Herron" at bounding box center [254, 97] width 47 height 9
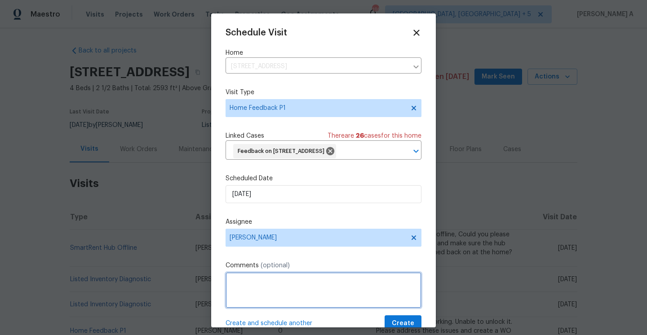
click at [273, 304] on textarea at bounding box center [323, 291] width 196 height 36
paste textarea "Buyer calling for access, after full verification, I tried to give the access b…"
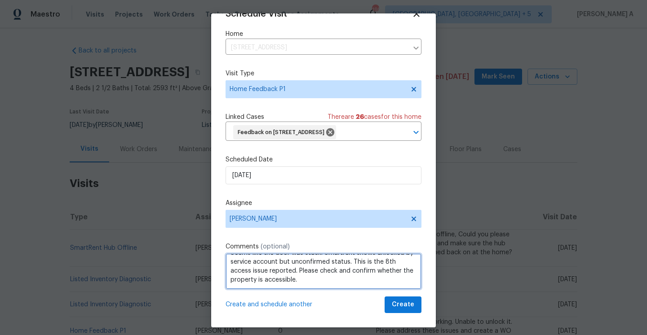
scroll to position [33, 0]
type textarea "Buyer calling for access, after full verification, I tried to give the access b…"
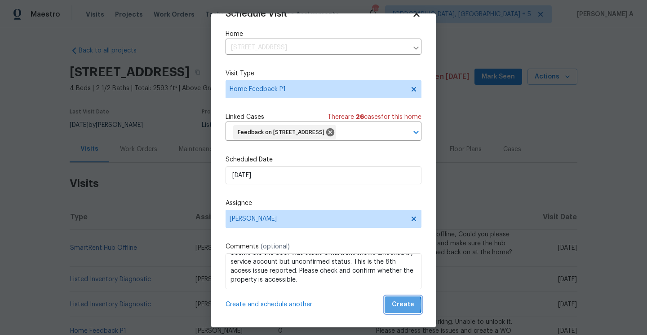
click at [396, 305] on span "Create" at bounding box center [402, 304] width 22 height 11
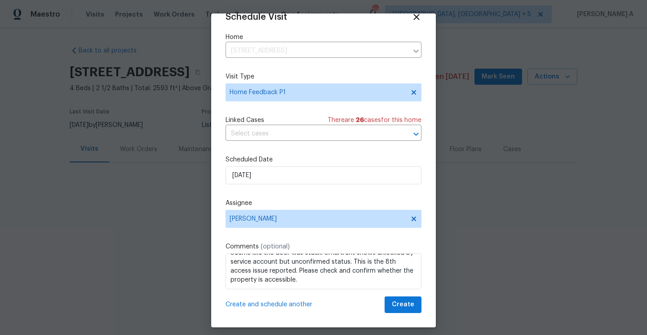
scroll to position [16, 0]
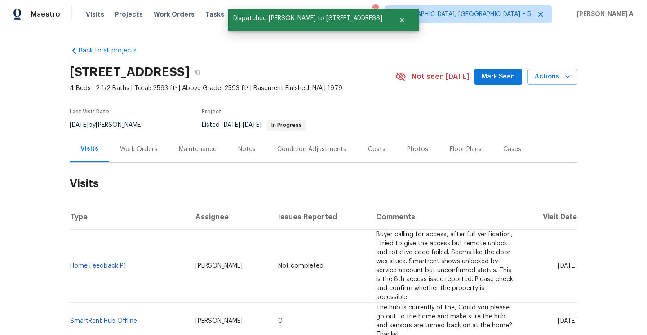
click at [139, 225] on th "Type" at bounding box center [129, 217] width 119 height 25
drag, startPoint x: 131, startPoint y: 262, endPoint x: 71, endPoint y: 263, distance: 59.3
click at [71, 263] on td "Home Feedback P1" at bounding box center [129, 266] width 119 height 73
copy link "Home Feedback P1"
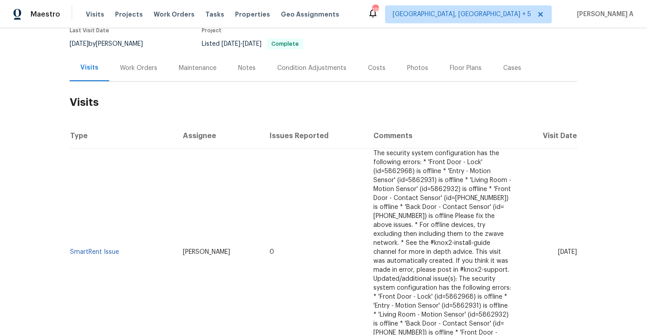
scroll to position [106, 0]
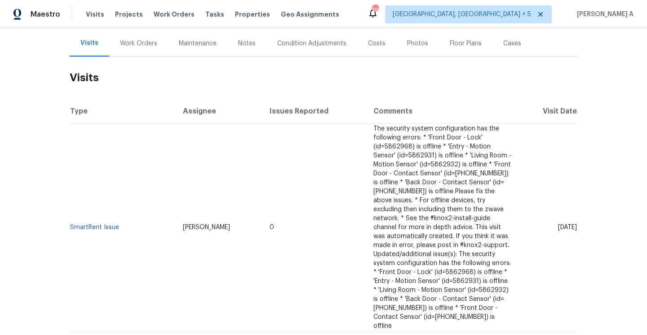
click at [131, 45] on div "Work Orders" at bounding box center [138, 43] width 37 height 9
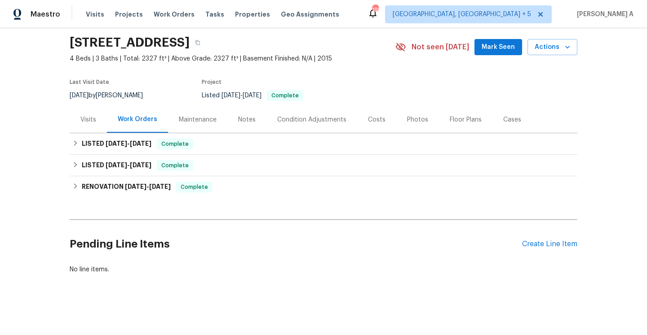
scroll to position [30, 0]
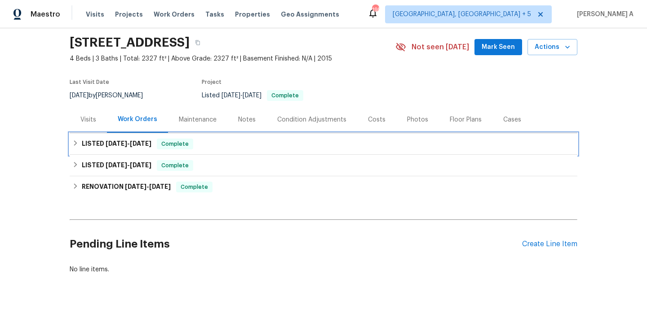
click at [189, 147] on span "Complete" at bounding box center [175, 144] width 35 height 9
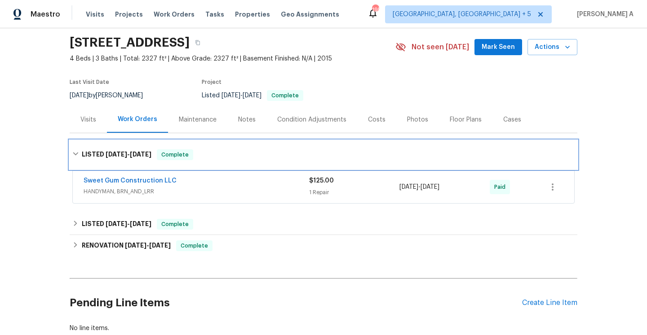
click at [189, 152] on span "Complete" at bounding box center [175, 154] width 35 height 9
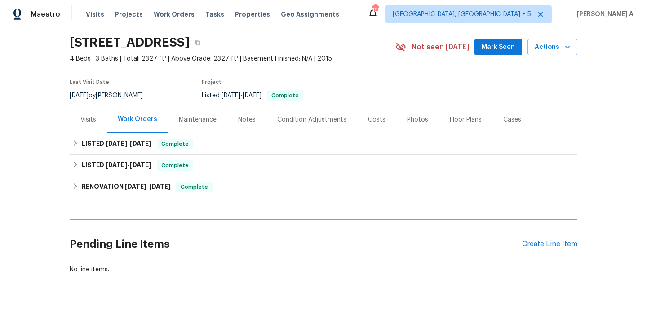
click at [89, 113] on div "Visits" at bounding box center [88, 119] width 37 height 26
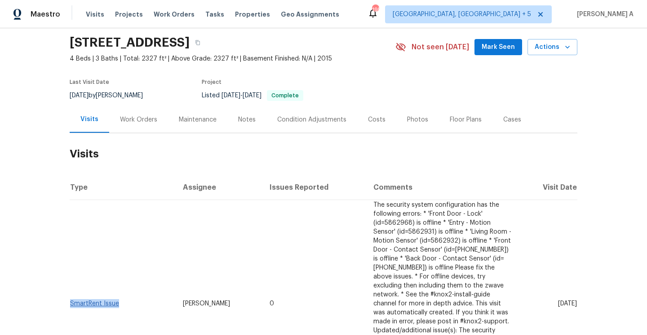
drag, startPoint x: 123, startPoint y: 296, endPoint x: 71, endPoint y: 295, distance: 51.6
click at [71, 295] on td "SmartRent Issue" at bounding box center [123, 304] width 106 height 208
copy link "SmartRent Issue"
click at [136, 128] on div "Work Orders" at bounding box center [138, 119] width 59 height 26
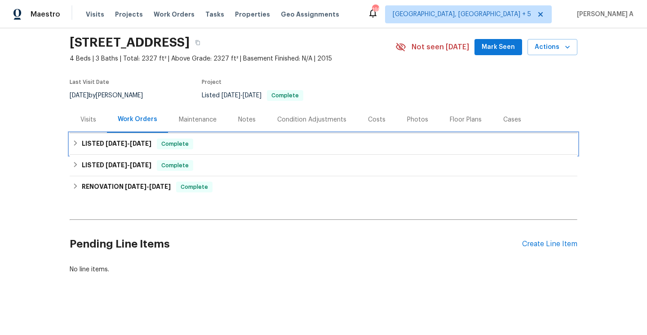
click at [147, 145] on span "3/26/25" at bounding box center [141, 144] width 22 height 6
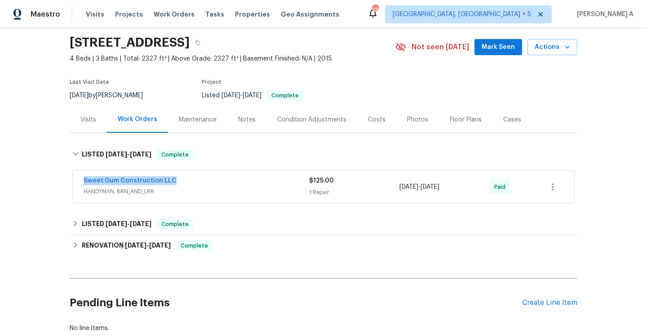
drag, startPoint x: 78, startPoint y: 180, endPoint x: 182, endPoint y: 182, distance: 104.2
click at [182, 182] on div "Sweet Gum Construction LLC HANDYMAN, BRN_AND_LRR $125.00 1 Repair 3/26/2025 - 3…" at bounding box center [323, 187] width 501 height 32
copy link "Sweet Gum Construction LLC"
click at [182, 182] on div "Sweet Gum Construction LLC" at bounding box center [196, 181] width 225 height 11
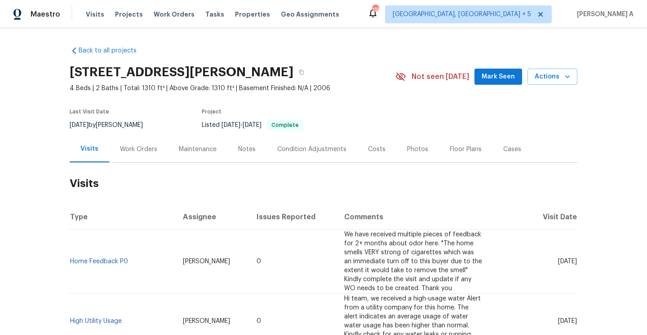
click at [547, 85] on div "13 Herndon Ct, Clayton, NC 27520 4 Beds | 2 Baths | Total: 1310 ft² | Above Gra…" at bounding box center [323, 77] width 507 height 32
click at [546, 84] on button "Actions" at bounding box center [552, 77] width 50 height 17
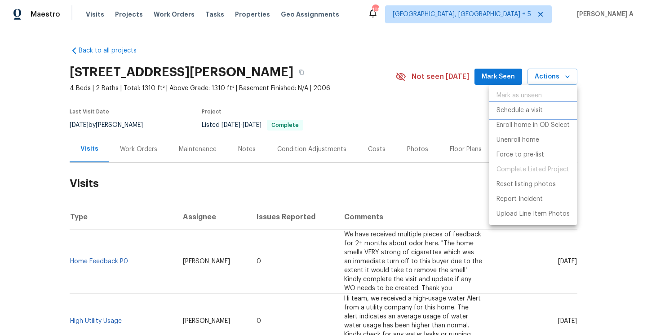
click at [532, 106] on p "Schedule a visit" at bounding box center [519, 110] width 46 height 9
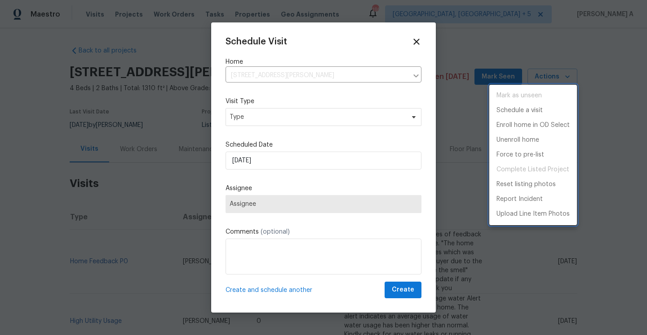
click at [316, 125] on div at bounding box center [323, 167] width 647 height 335
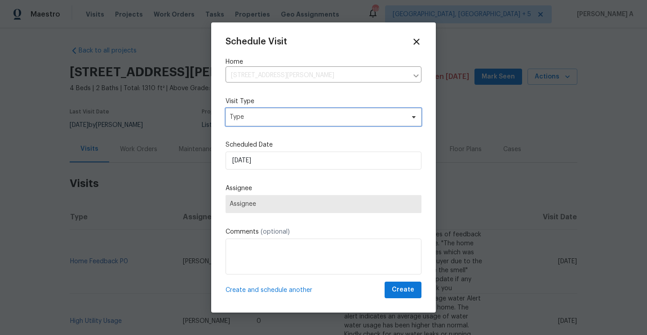
click at [310, 118] on div "Schedule Visit Home 13 Herndon Ct, Clayton, NC 27520 ​ Visit Type Type Schedule…" at bounding box center [323, 168] width 196 height 262
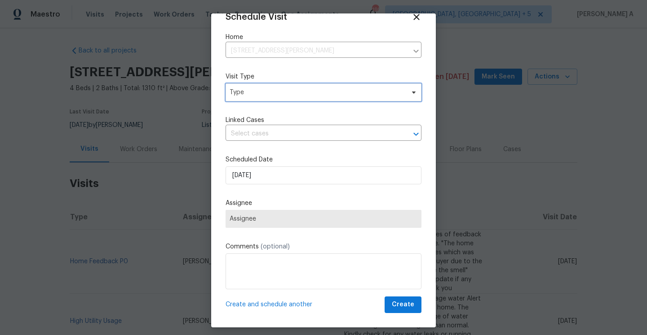
scroll to position [16, 0]
click at [245, 89] on span "Type" at bounding box center [316, 92] width 175 height 9
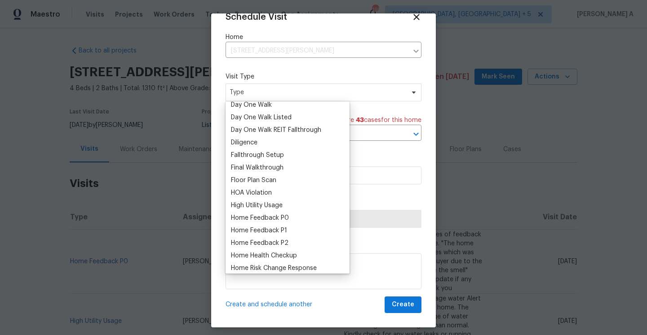
scroll to position [214, 0]
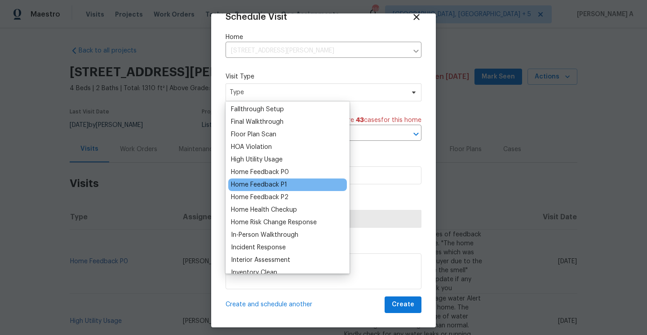
click at [272, 184] on div "Home Feedback P1" at bounding box center [259, 184] width 56 height 9
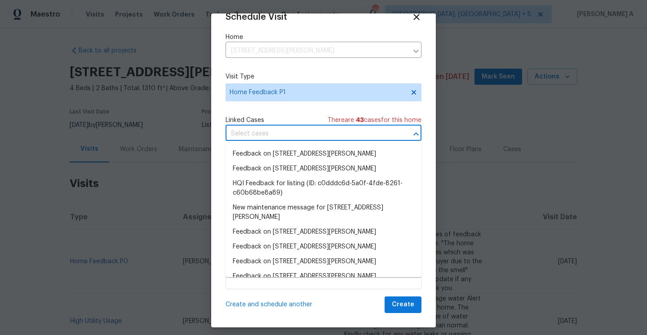
click at [260, 138] on input "text" at bounding box center [310, 134] width 171 height 14
click at [264, 153] on li "Feedback on 13 Herndon Ct, Clayton, NC 27520" at bounding box center [323, 154] width 196 height 15
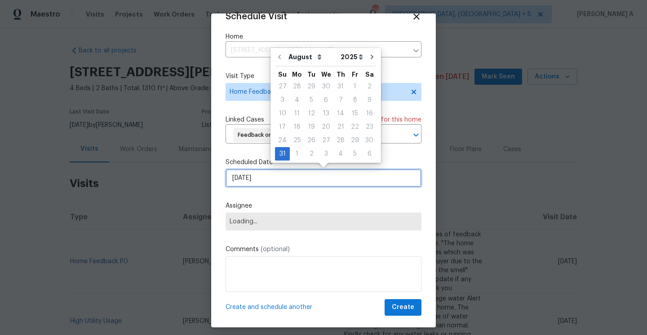
click at [271, 180] on input "8/31/2025" at bounding box center [323, 178] width 196 height 18
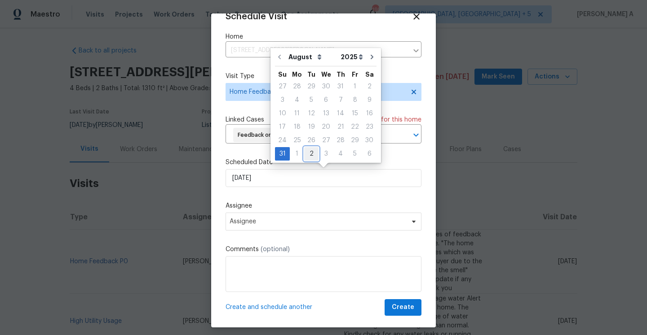
click at [307, 158] on div "2" at bounding box center [311, 154] width 14 height 13
type input "9/2/2025"
select select "8"
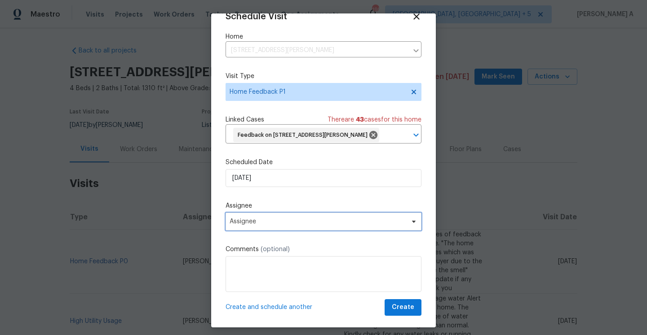
click at [292, 220] on span "Assignee" at bounding box center [317, 221] width 176 height 7
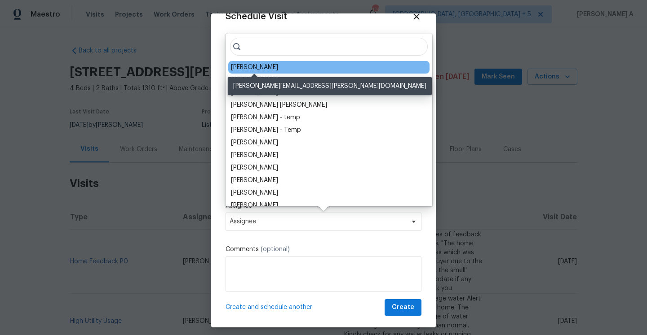
click at [248, 64] on div "Amanda Horton" at bounding box center [254, 67] width 47 height 9
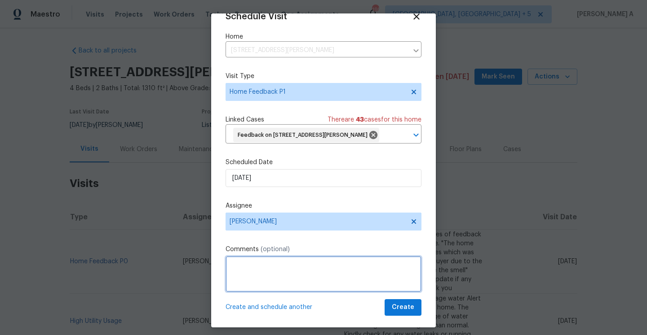
click at [276, 287] on textarea at bounding box center [323, 274] width 196 height 36
paste textarea "Amanda Horton"
type textarea "Amanda Horton"
paste textarea "AGENT CALLED TO REPORT THE DOOR DIDNT LOCKED BACK, THE KEY PAD GOT STUCKED"
paste textarea "shows jamming issues while accessing the property. The customer reported name w…"
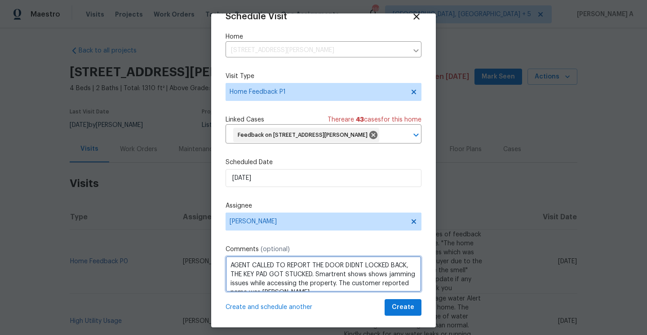
scroll to position [4, 0]
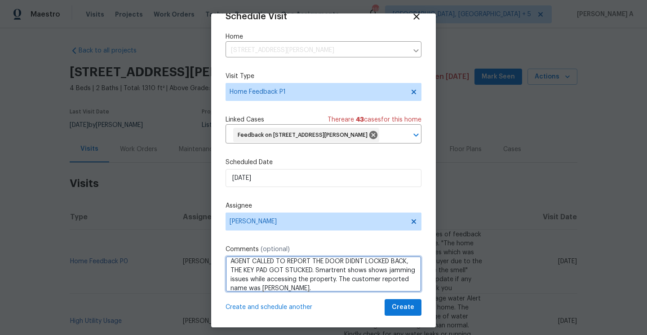
click at [378, 273] on textarea "AGENT CALLED TO REPORT THE DOOR DIDNT LOCKED BACK, THE KEY PAD GOT STUCKED. Sma…" at bounding box center [323, 274] width 196 height 36
click at [334, 289] on textarea "AGENT CALLED TO REPORT THE DOOR DIDNT LOCKED BACK, THE KEY PAD GOT STUCKED. Sma…" at bounding box center [323, 274] width 196 height 36
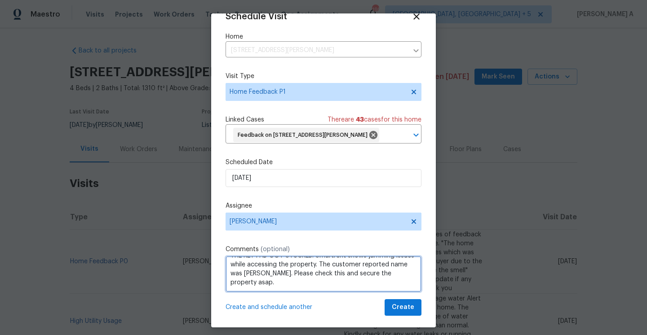
type textarea "AGENT CALLED TO REPORT THE DOOR DIDNT LOCKED BACK, THE KEY PAD GOT STUCKED. Sma…"
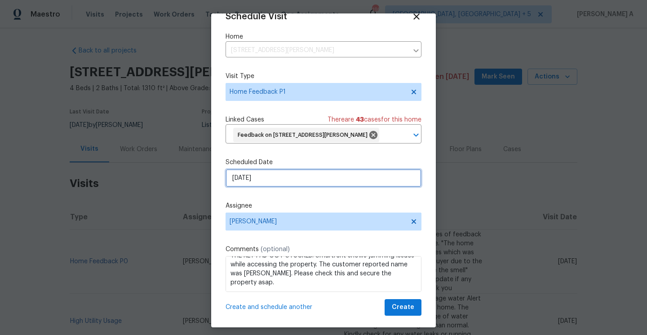
click at [308, 182] on input "9/2/2025" at bounding box center [323, 178] width 196 height 18
select select "8"
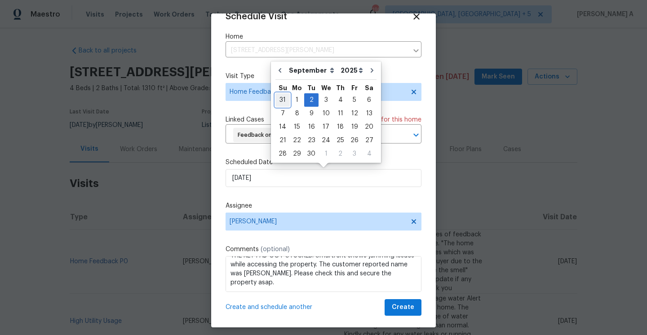
click at [286, 99] on div "31" at bounding box center [282, 100] width 14 height 13
type input "8/31/2025"
select select "7"
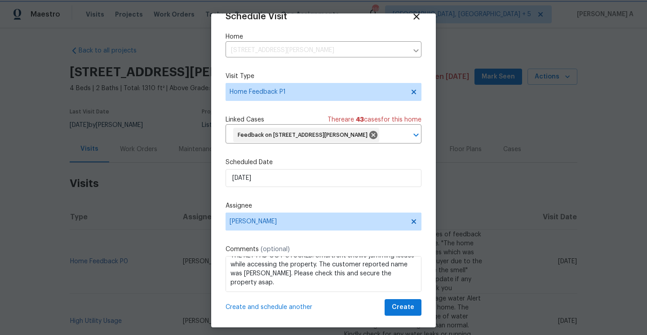
click at [255, 155] on div "Schedule Visit Home 13 Herndon Ct, Clayton, NC 27520 ​ Visit Type Home Feedback…" at bounding box center [323, 164] width 196 height 304
click at [301, 287] on textarea "AGENT CALLED TO REPORT THE DOOR DIDNT LOCKED BACK, THE KEY PAD GOT STUCKED. Sma…" at bounding box center [323, 274] width 196 height 36
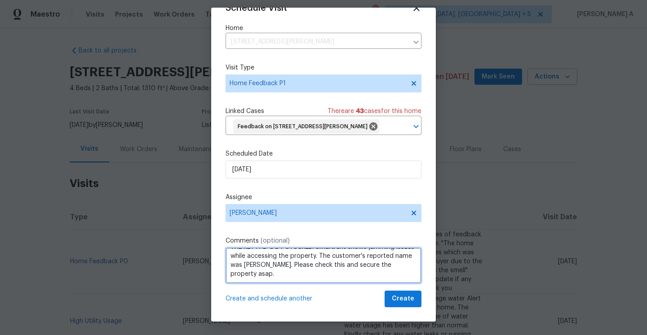
type textarea "AGENT CALLED TO REPORT THE DOOR DIDNT LOCKED BACK, THE KEY PAD GOT STUCKED. Sma…"
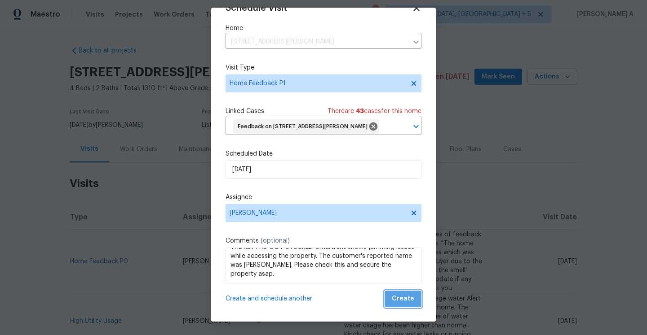
click at [405, 295] on span "Create" at bounding box center [402, 299] width 22 height 11
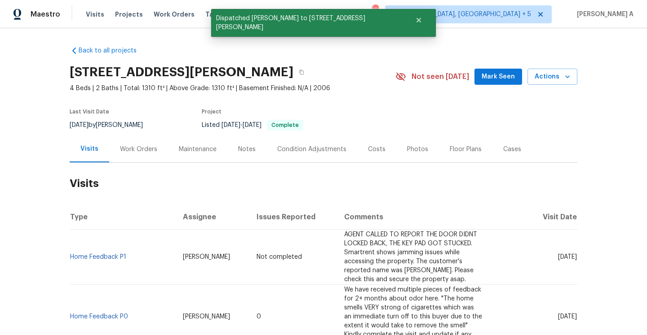
scroll to position [0, 0]
drag, startPoint x: 134, startPoint y: 254, endPoint x: 71, endPoint y: 254, distance: 62.9
click at [71, 254] on td "Home Feedback P1" at bounding box center [123, 257] width 106 height 55
copy link "Home Feedback P1"
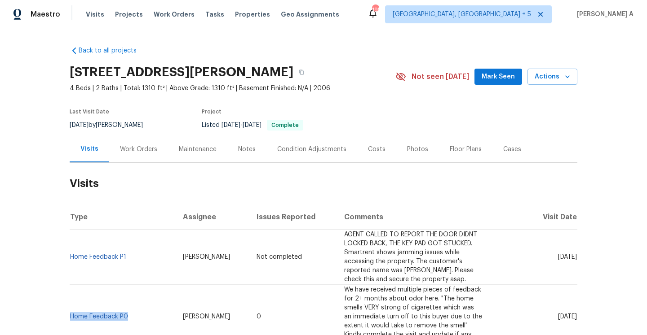
drag, startPoint x: 131, startPoint y: 300, endPoint x: 70, endPoint y: 297, distance: 61.1
click at [70, 297] on td "Home Feedback P0" at bounding box center [123, 317] width 106 height 64
copy link "Home Feedback P0"
click at [138, 156] on div "Work Orders" at bounding box center [138, 149] width 59 height 26
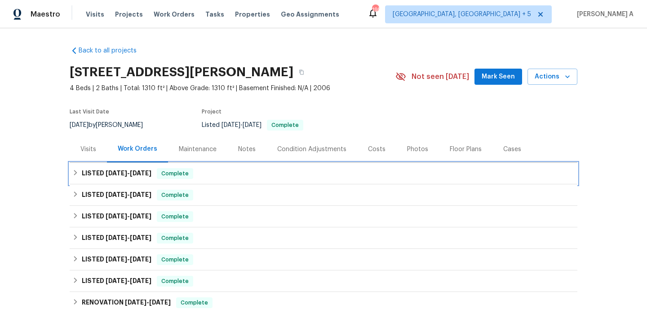
click at [154, 179] on div "LISTED 8/20/25 - 8/26/25 Complete" at bounding box center [323, 174] width 507 height 22
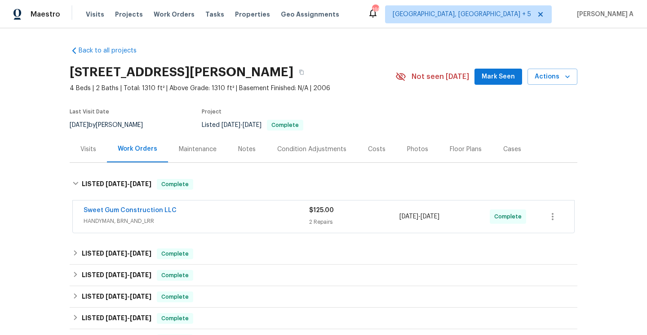
click at [171, 220] on span "HANDYMAN, BRN_AND_LRR" at bounding box center [196, 221] width 225 height 9
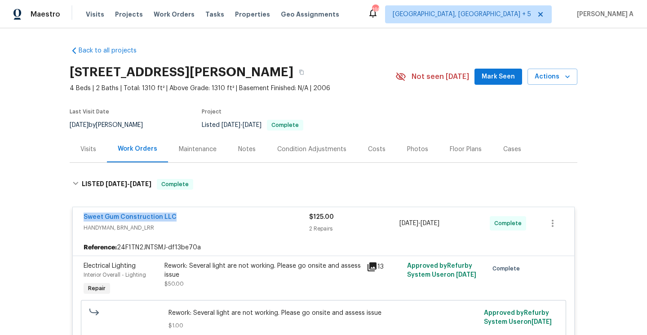
drag, startPoint x: 186, startPoint y: 219, endPoint x: 83, endPoint y: 212, distance: 103.5
click at [83, 212] on div "Sweet Gum Construction LLC HANDYMAN, BRN_AND_LRR $125.00 2 Repairs 8/26/2025 - …" at bounding box center [323, 223] width 501 height 32
copy link "Sweet Gum Construction LLC"
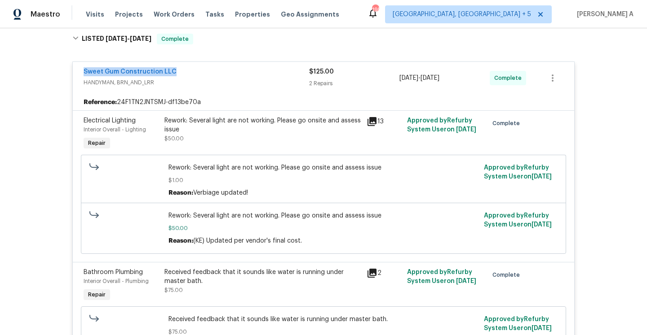
scroll to position [158, 0]
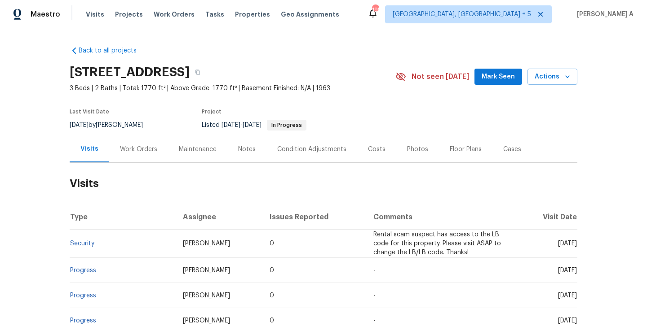
click at [154, 154] on div "Work Orders" at bounding box center [138, 149] width 59 height 26
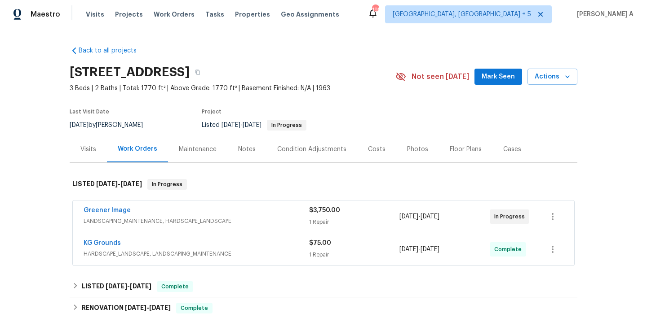
click at [184, 214] on div "Greener Image" at bounding box center [196, 211] width 225 height 11
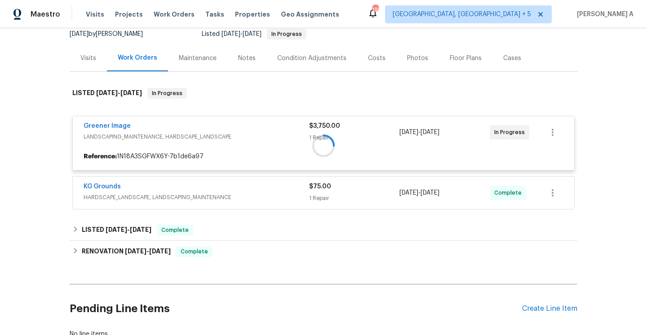
scroll to position [93, 0]
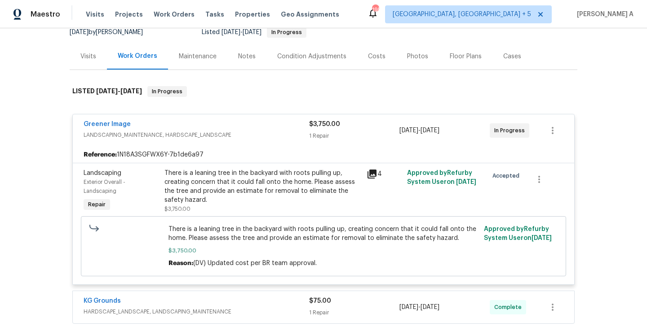
click at [170, 122] on div "Greener Image" at bounding box center [196, 125] width 225 height 11
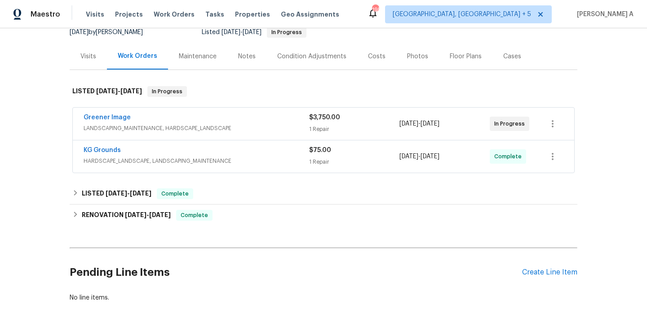
click at [178, 159] on span "HARDSCAPE_LANDSCAPE, LANDSCAPING_MAINTENANCE" at bounding box center [196, 161] width 225 height 9
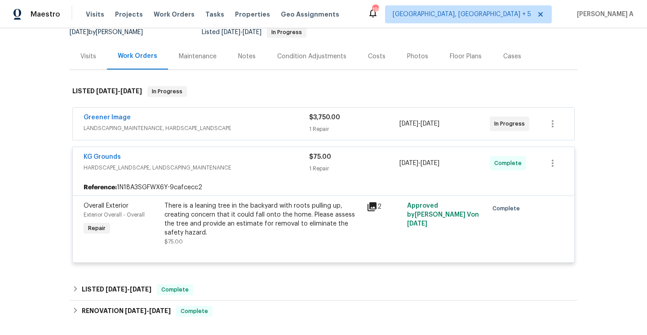
click at [178, 159] on div "KG Grounds" at bounding box center [196, 158] width 225 height 11
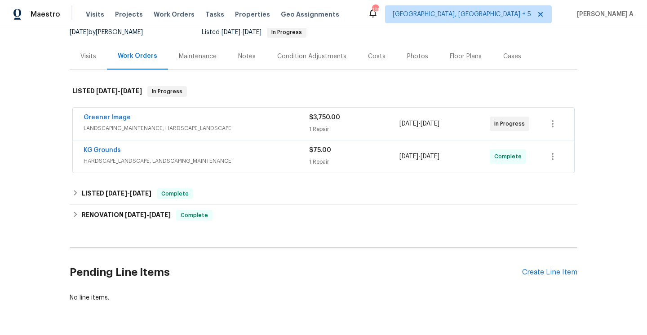
click at [182, 205] on div "RENOVATION [DATE] - [DATE] Complete Centralized Purchasing PAINTING, APPLIANCE,…" at bounding box center [323, 216] width 507 height 22
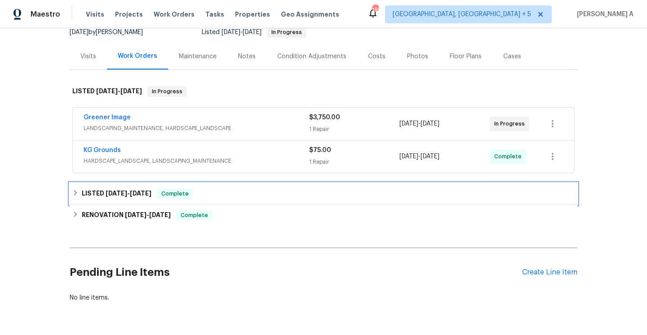
click at [182, 202] on div "LISTED [DATE] - [DATE] Complete" at bounding box center [323, 194] width 507 height 22
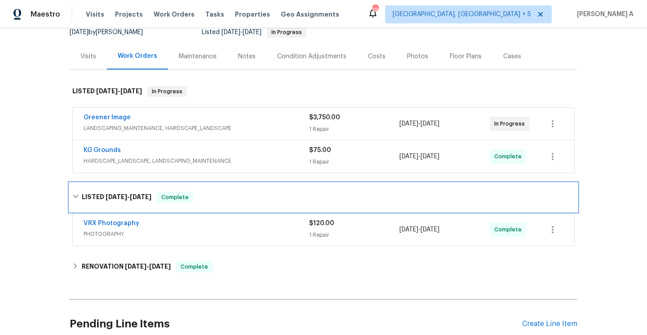
click at [182, 202] on span "Complete" at bounding box center [175, 197] width 35 height 9
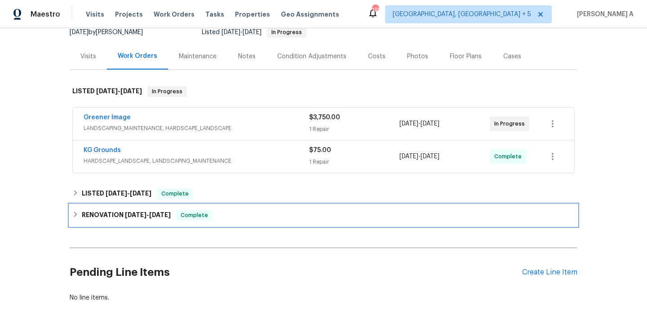
click at [193, 218] on span "Complete" at bounding box center [194, 215] width 35 height 9
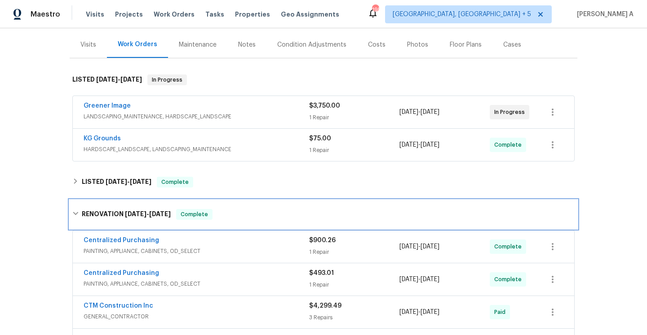
scroll to position [105, 0]
click at [191, 217] on span "Complete" at bounding box center [194, 214] width 35 height 9
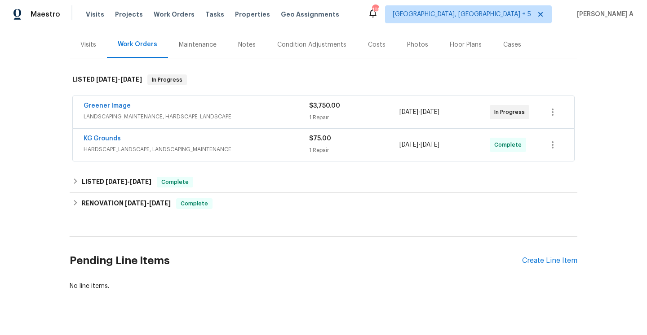
click at [97, 53] on div "Visits" at bounding box center [88, 44] width 37 height 26
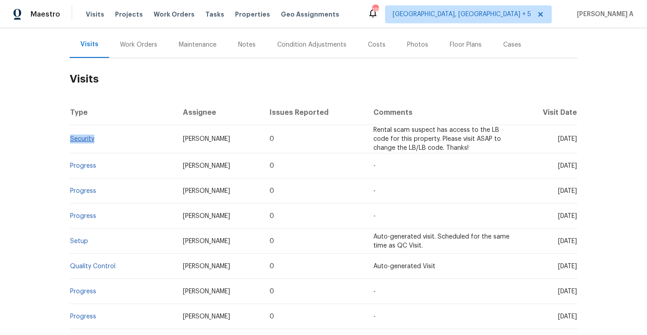
drag, startPoint x: 101, startPoint y: 140, endPoint x: 70, endPoint y: 139, distance: 30.5
click at [70, 139] on td "Security" at bounding box center [123, 139] width 106 height 28
copy link "Security"
click at [143, 60] on h2 "Visits" at bounding box center [323, 79] width 507 height 42
click at [142, 53] on div "Work Orders" at bounding box center [138, 44] width 59 height 26
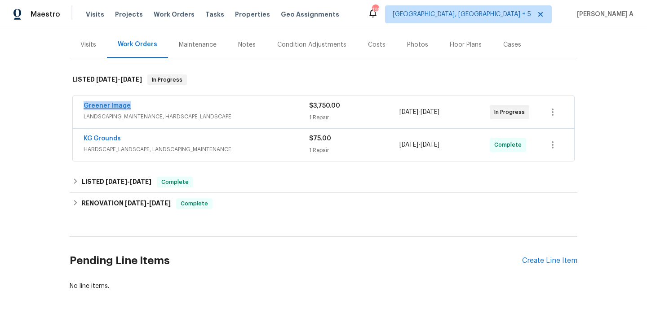
drag, startPoint x: 132, startPoint y: 110, endPoint x: 84, endPoint y: 107, distance: 48.1
click at [84, 107] on div "Greener Image" at bounding box center [196, 106] width 225 height 11
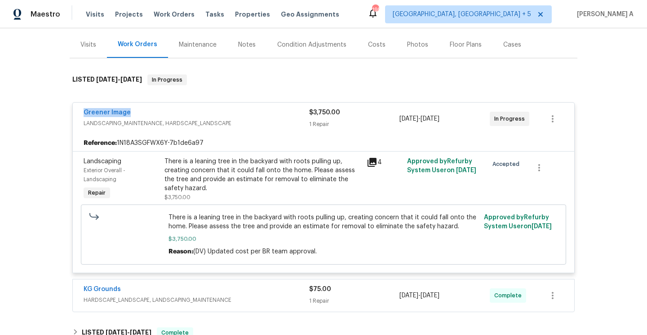
copy link "Greener Image"
